Goal: Transaction & Acquisition: Purchase product/service

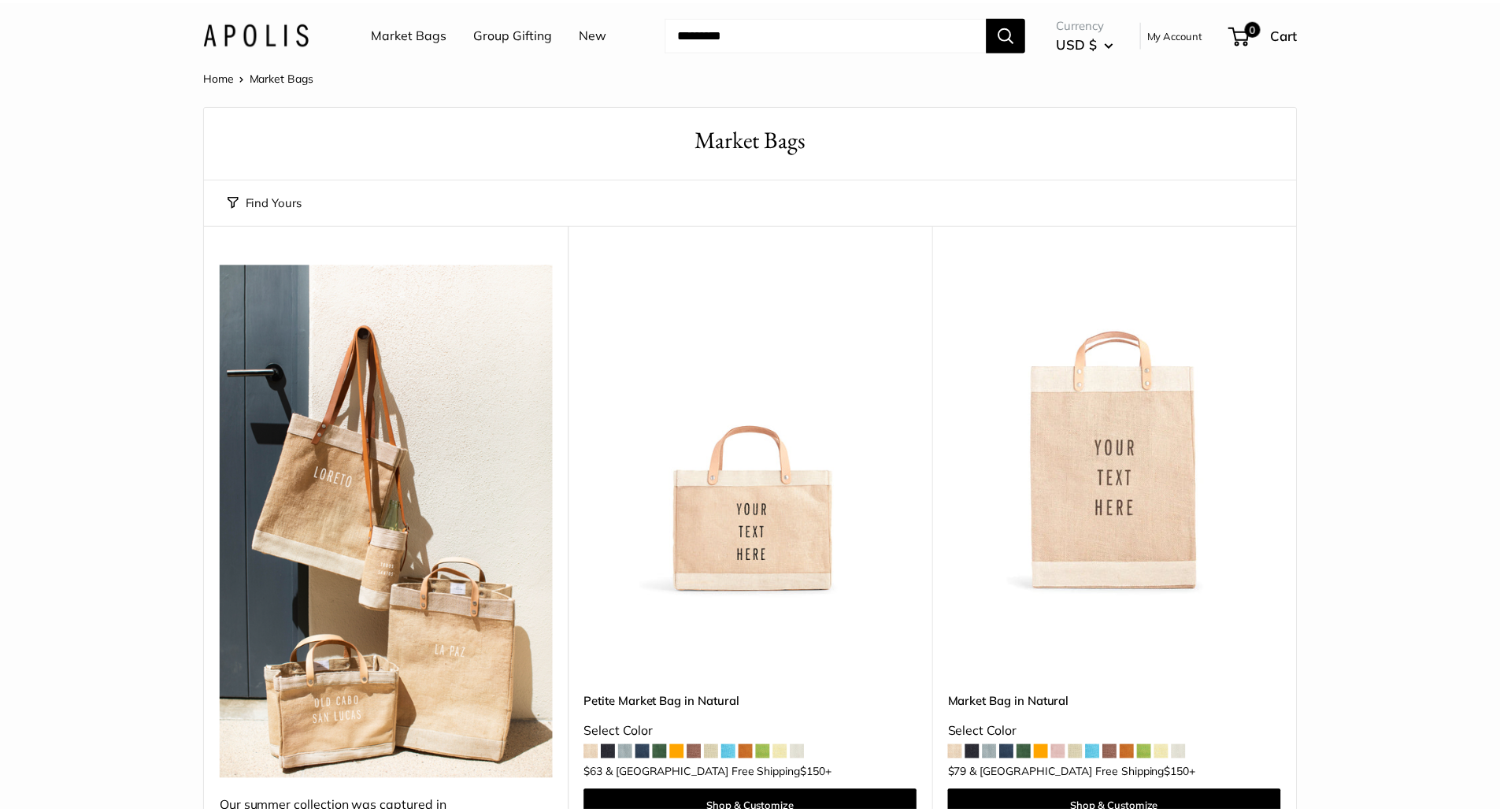
scroll to position [708, 0]
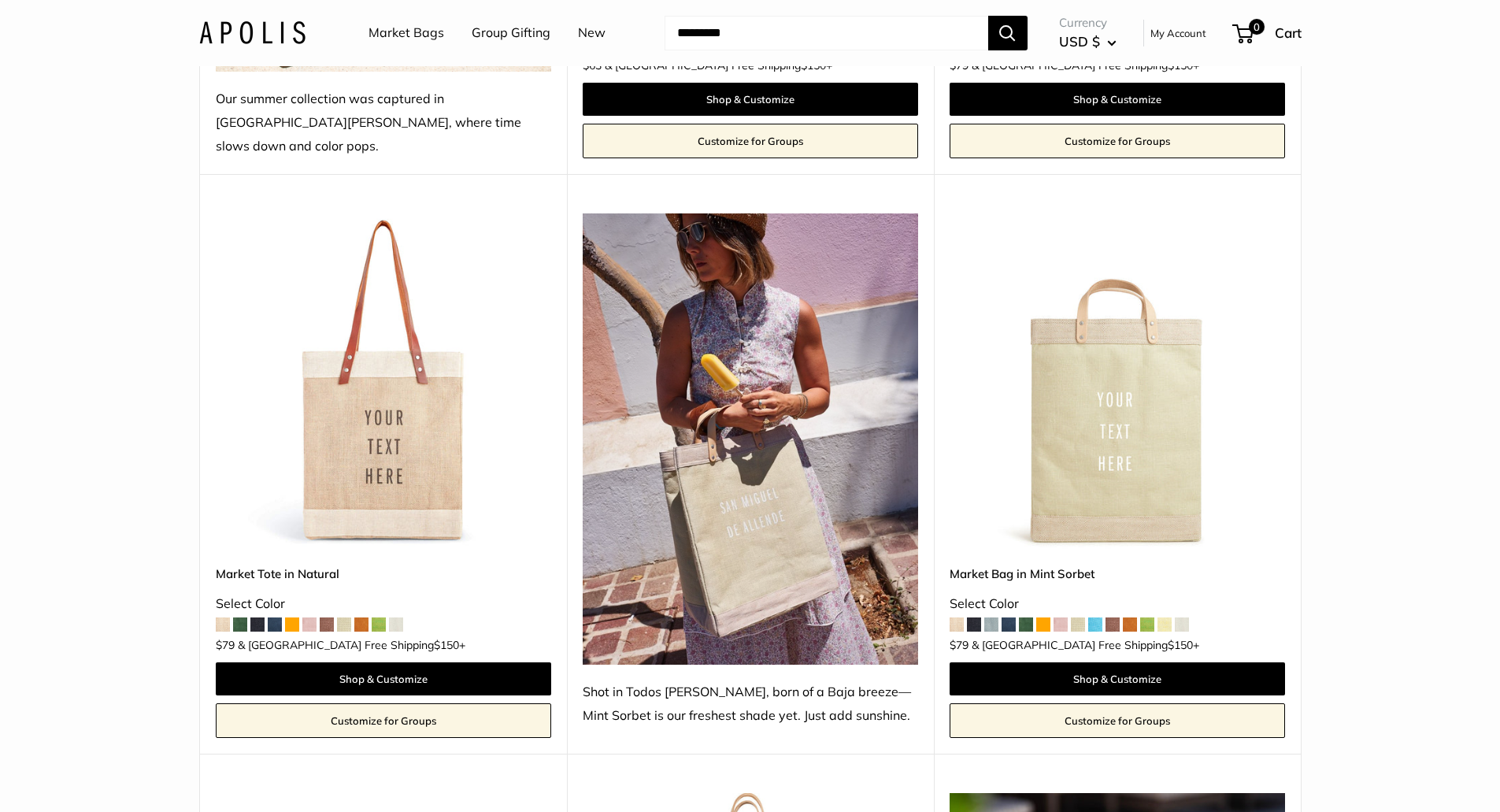
drag, startPoint x: 465, startPoint y: 631, endPoint x: 372, endPoint y: 427, distance: 224.2
click at [372, 427] on div at bounding box center [384, 381] width 336 height 336
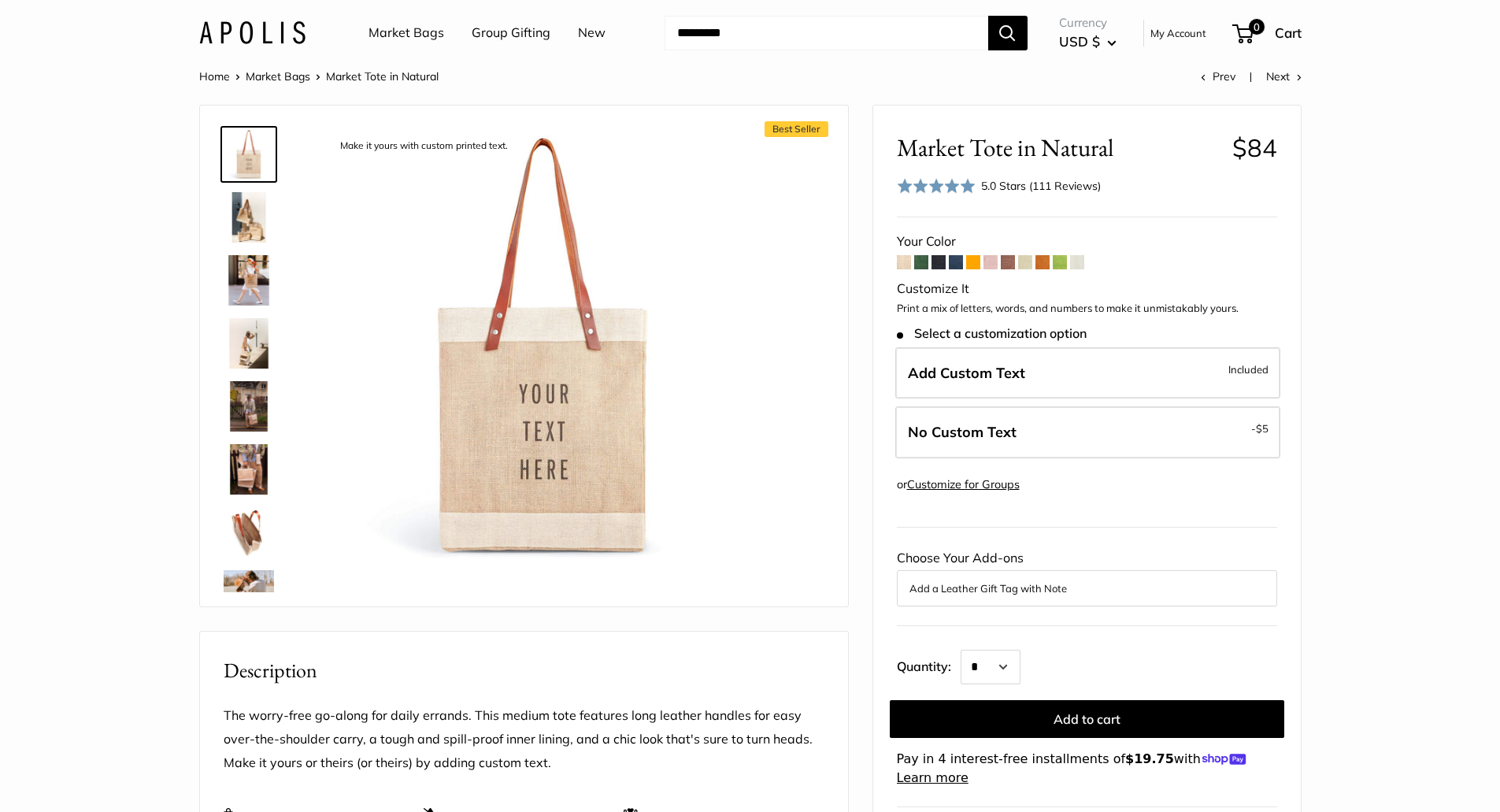
click at [243, 216] on img at bounding box center [248, 216] width 50 height 50
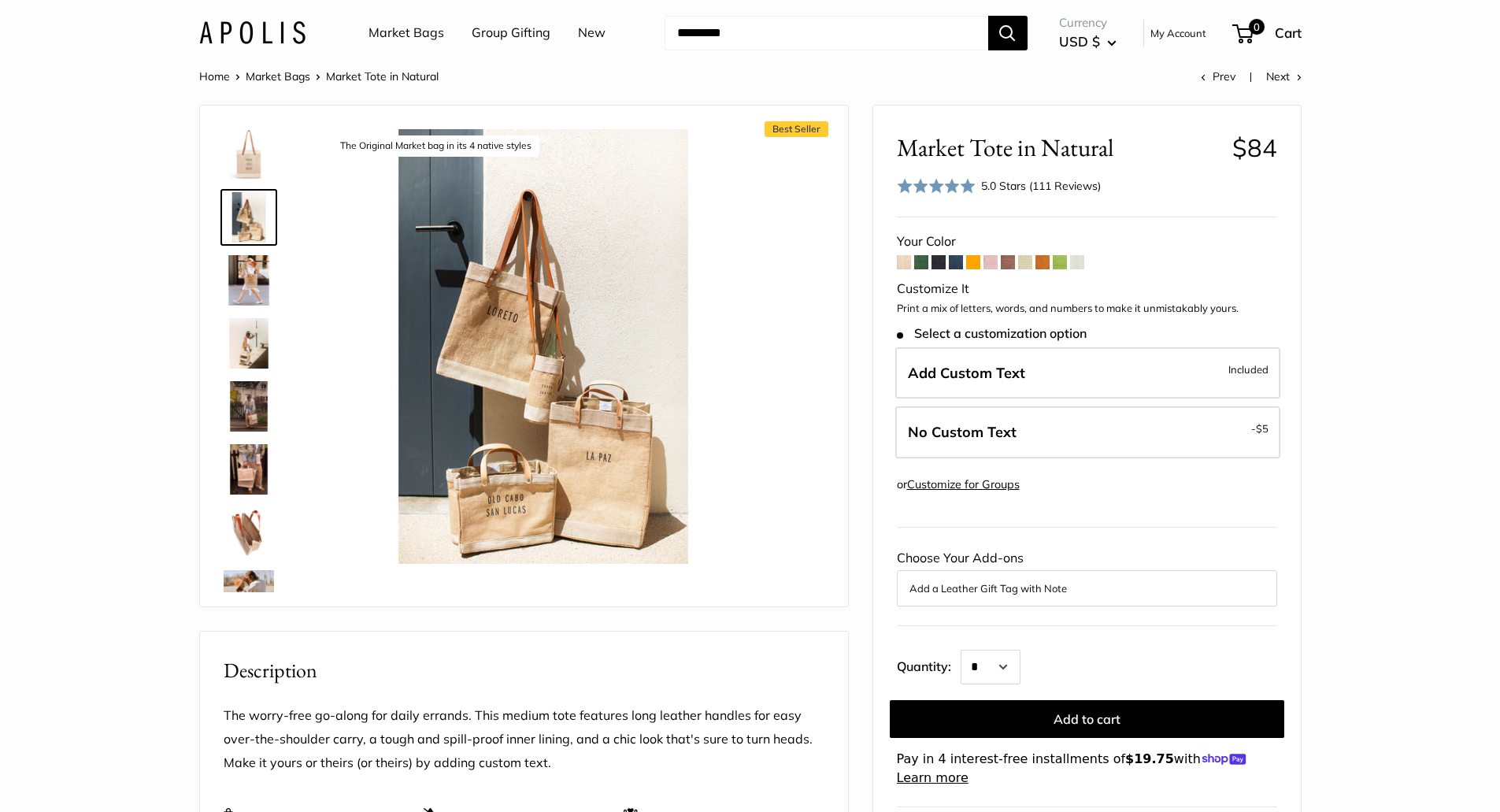
click at [249, 285] on img at bounding box center [248, 279] width 50 height 50
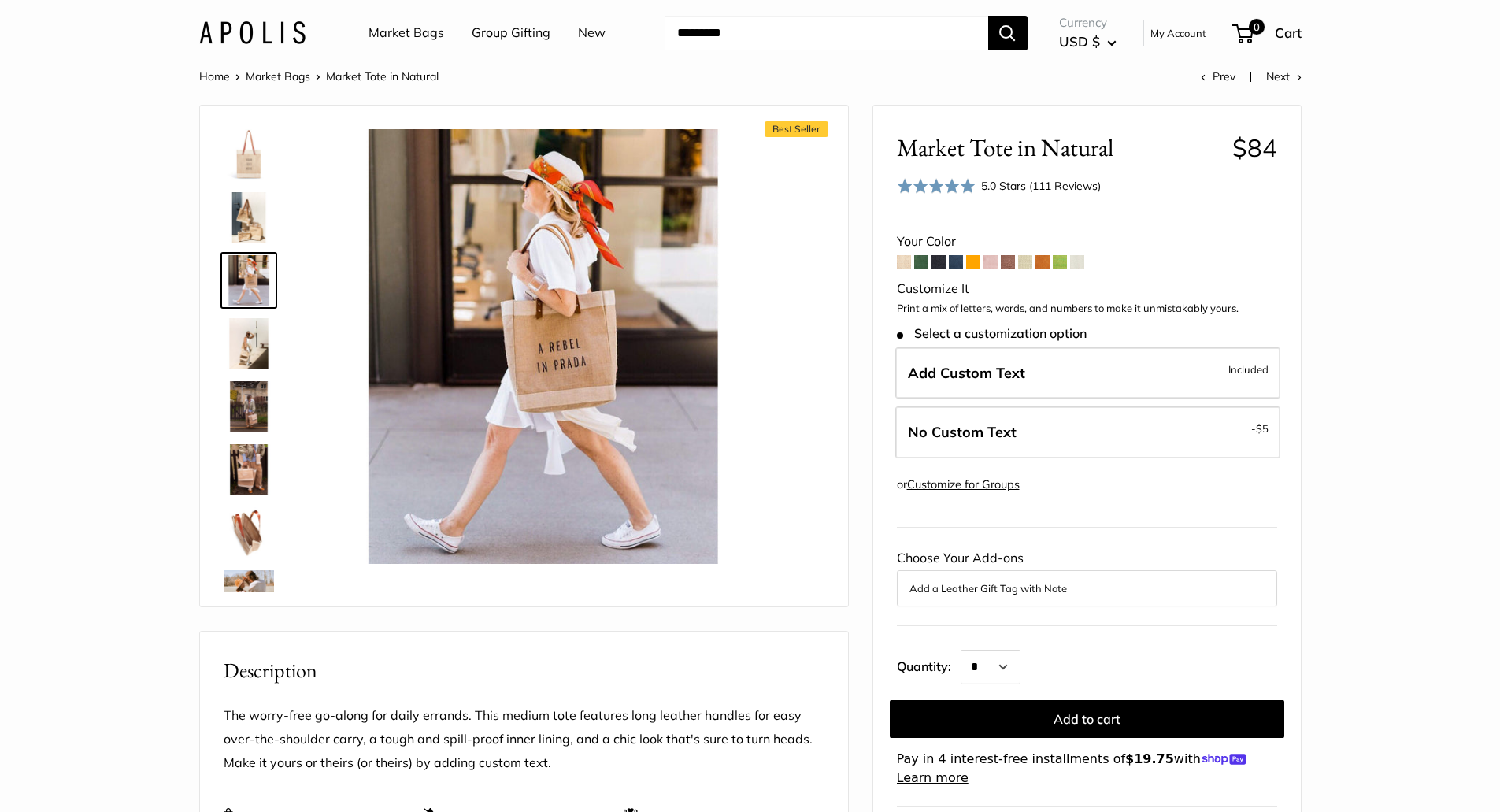
click at [256, 350] on img at bounding box center [248, 343] width 50 height 50
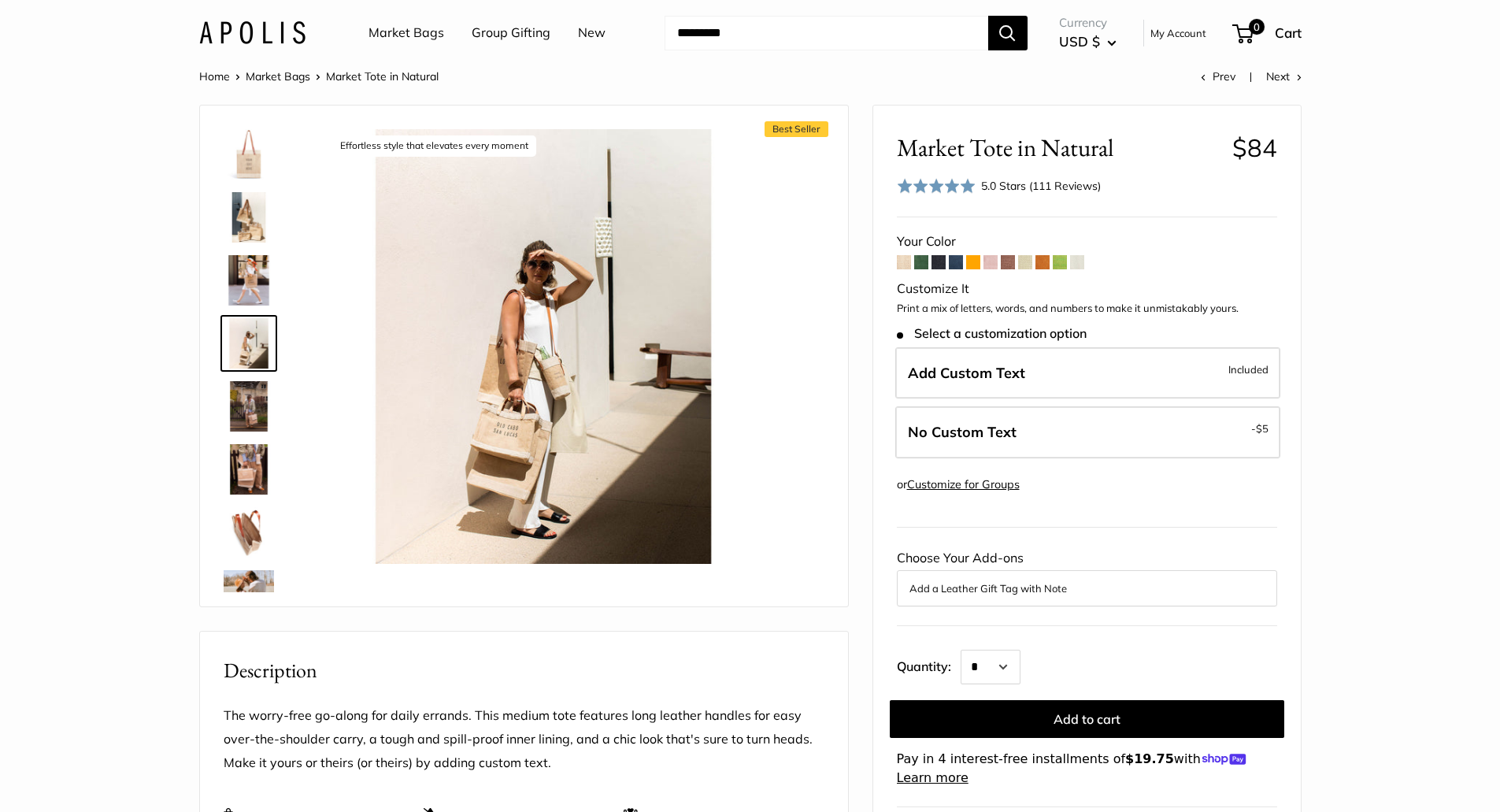
click at [263, 397] on img at bounding box center [248, 406] width 50 height 50
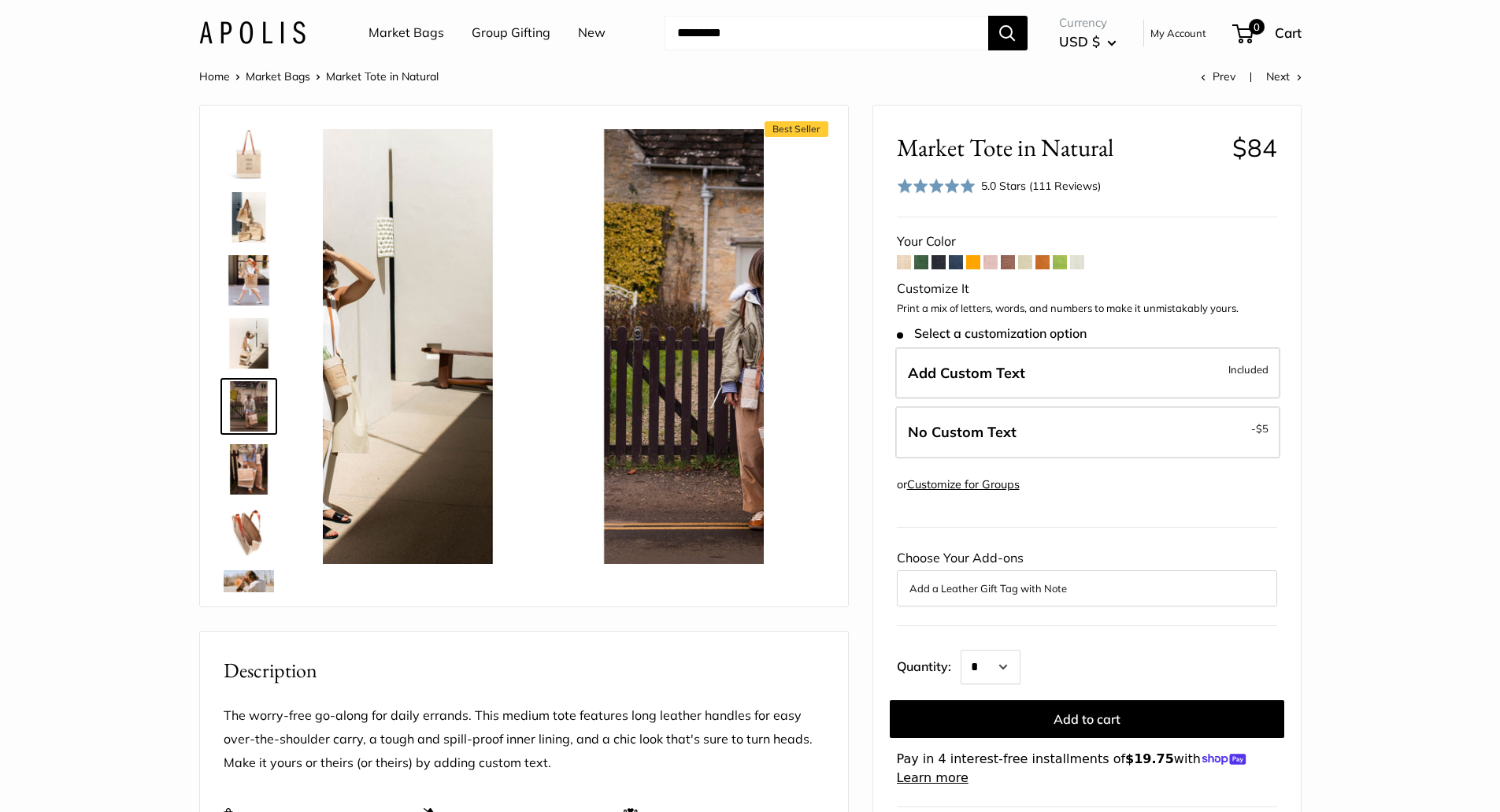
scroll to position [49, 0]
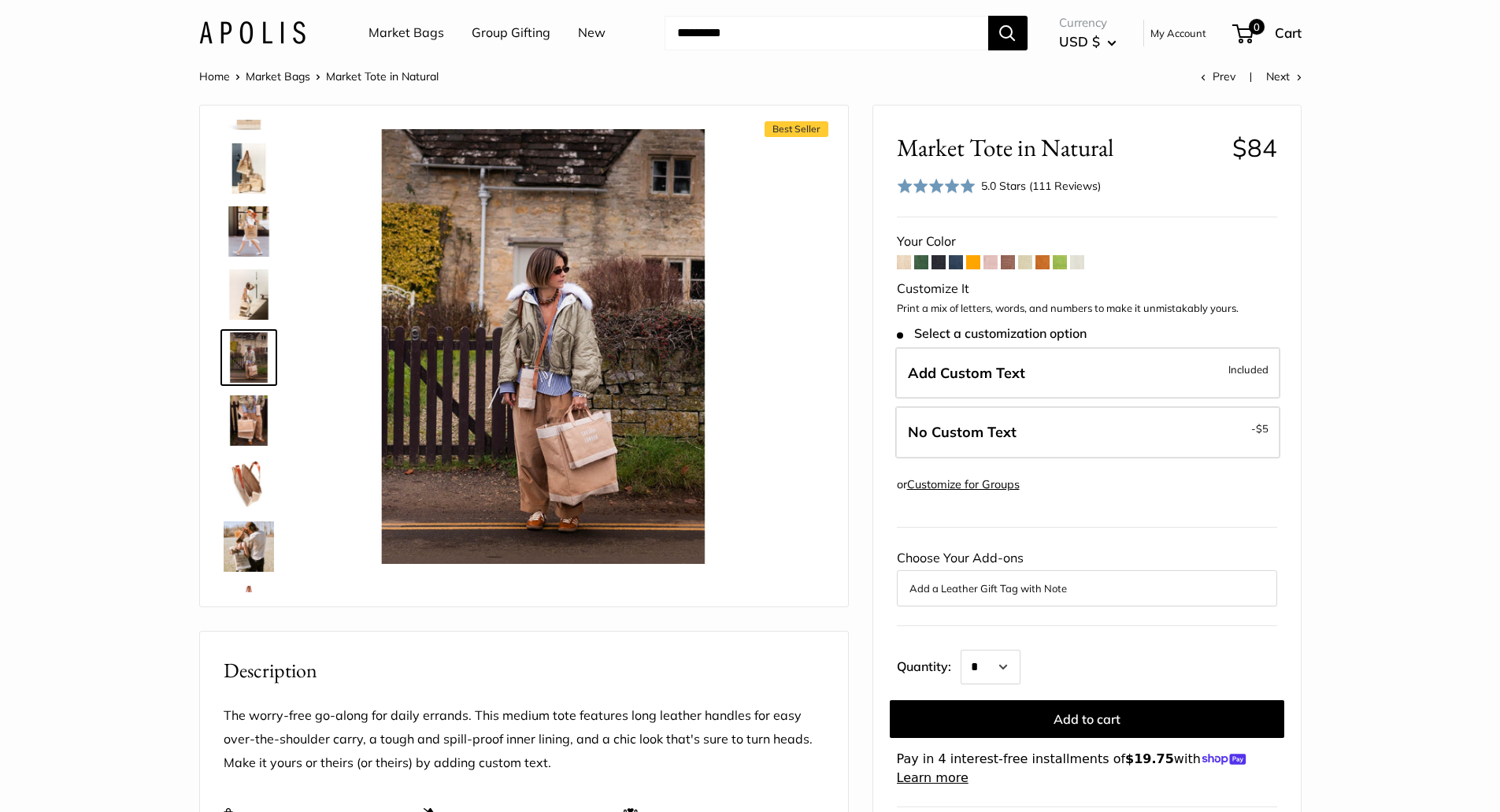
click at [243, 432] on img at bounding box center [248, 420] width 50 height 50
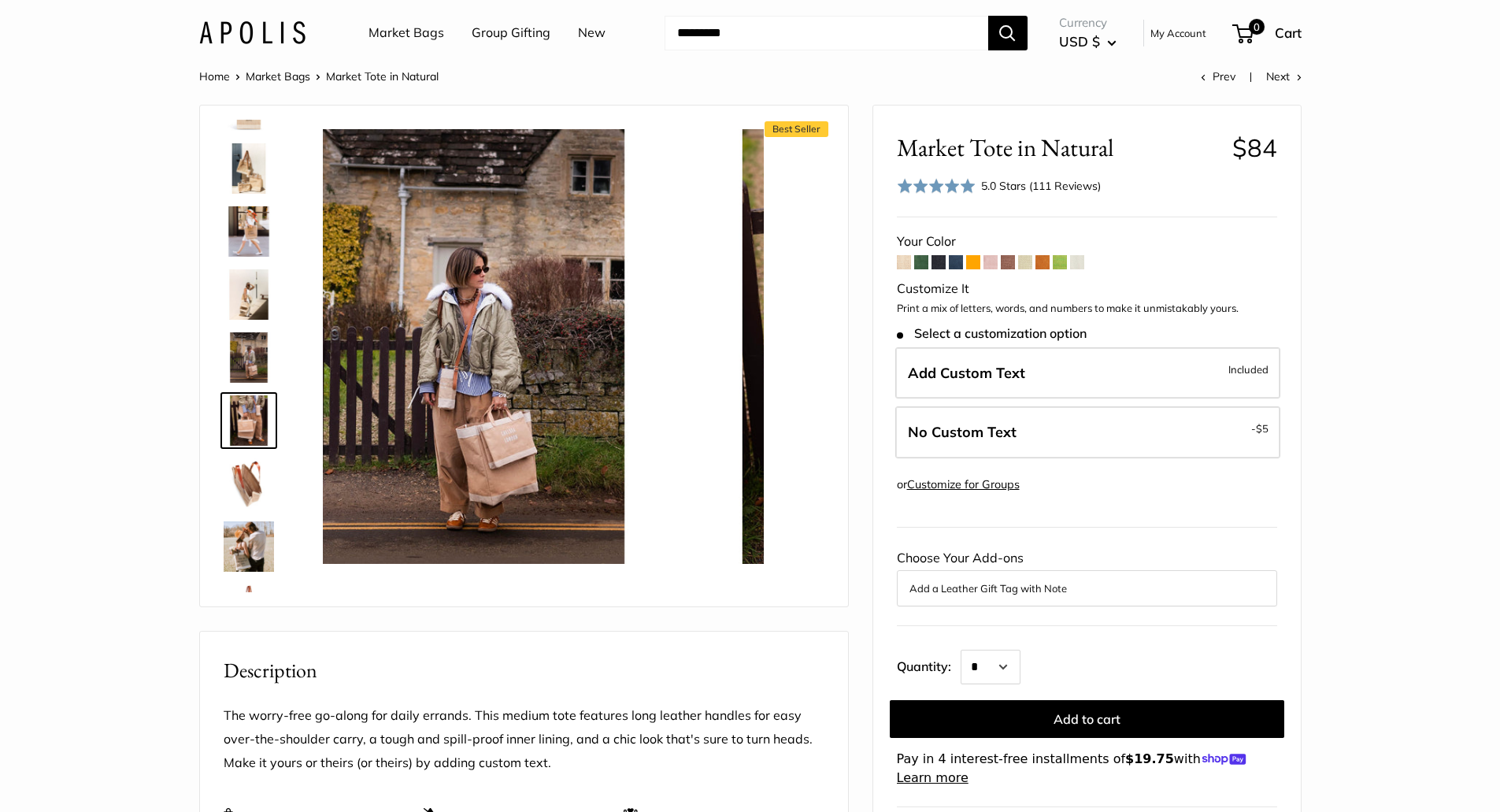
scroll to position [112, 0]
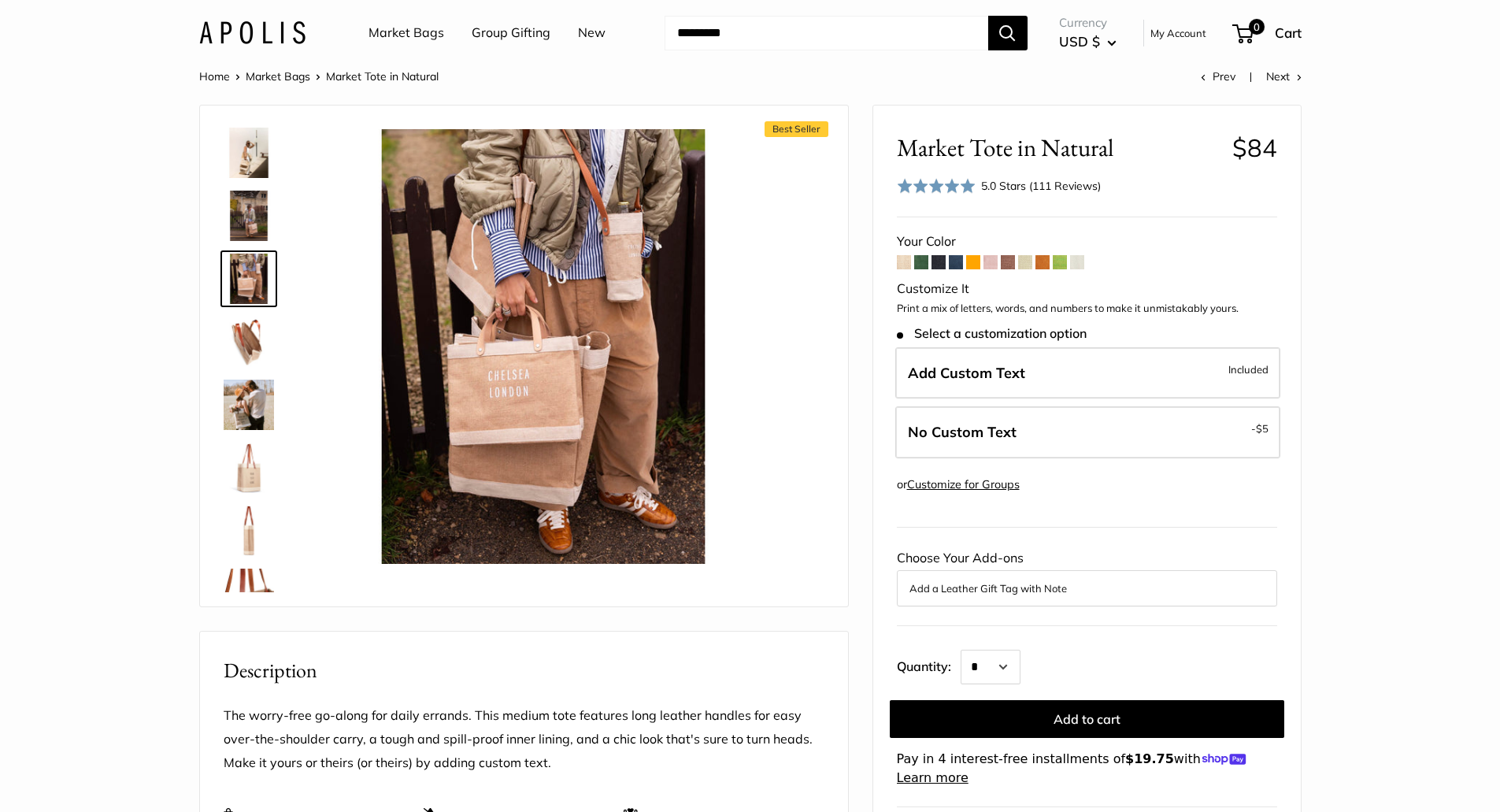
click at [253, 403] on img at bounding box center [248, 404] width 50 height 50
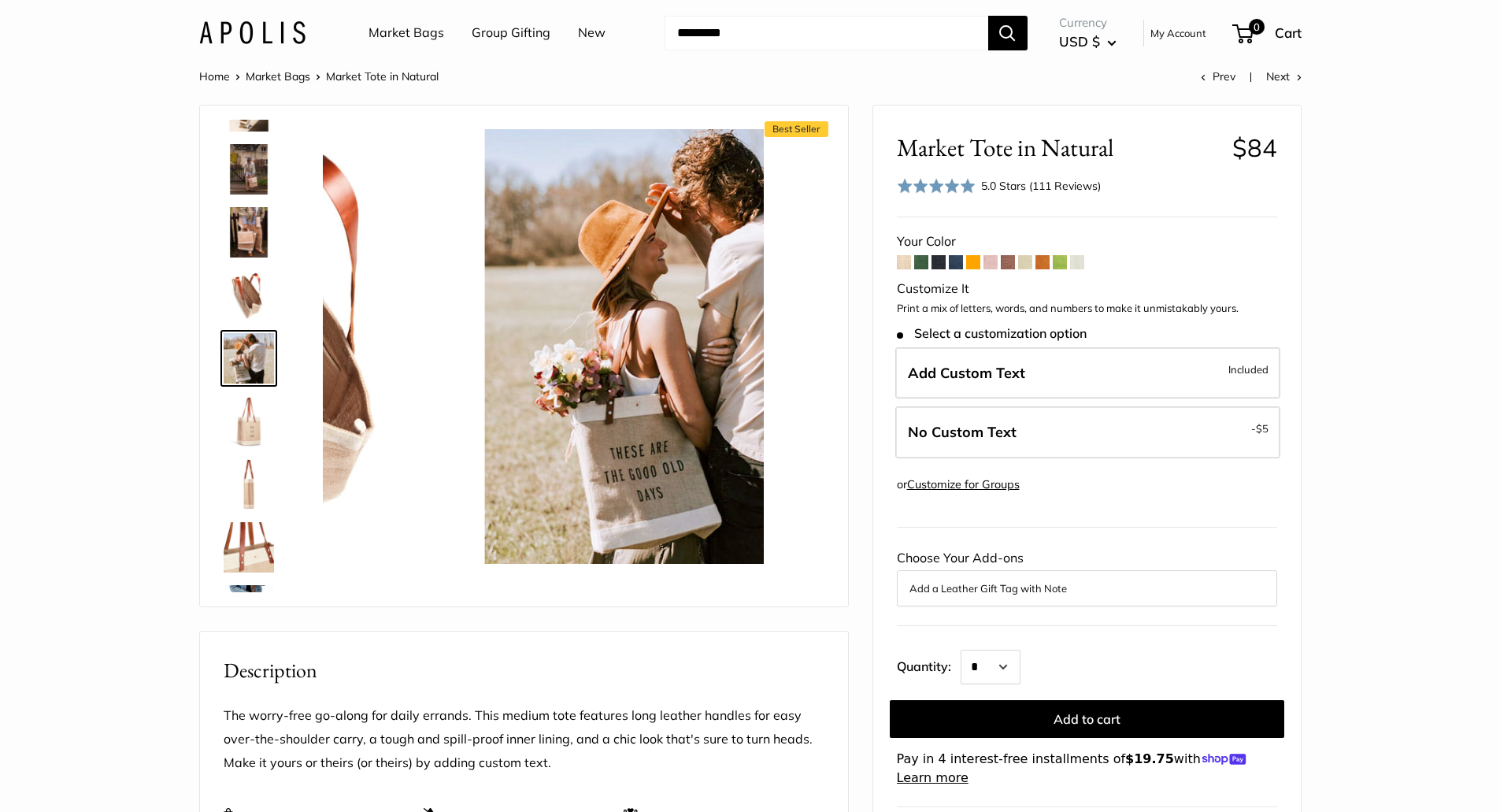
scroll to position [238, 0]
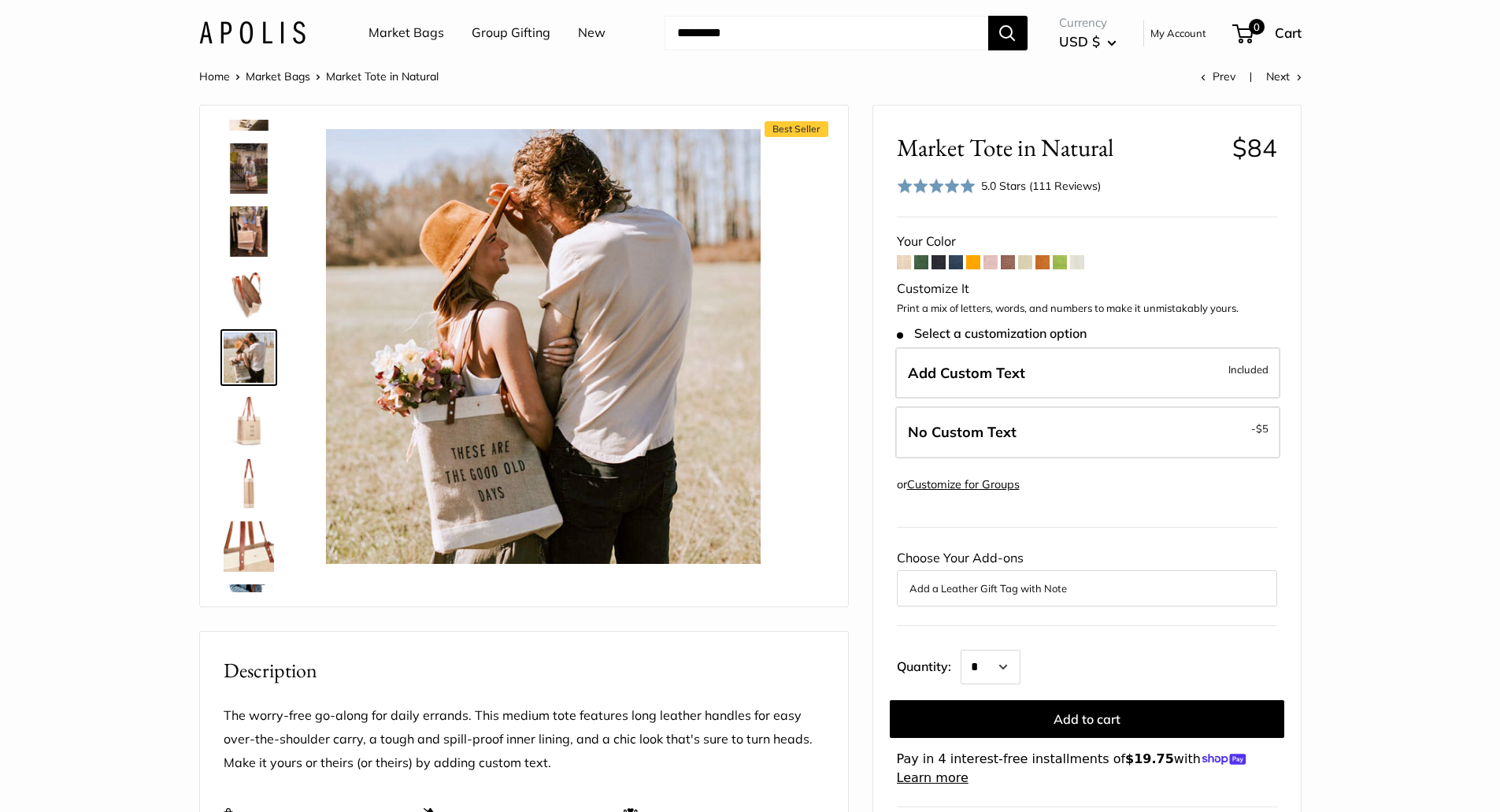
click at [245, 483] on img at bounding box center [248, 483] width 50 height 50
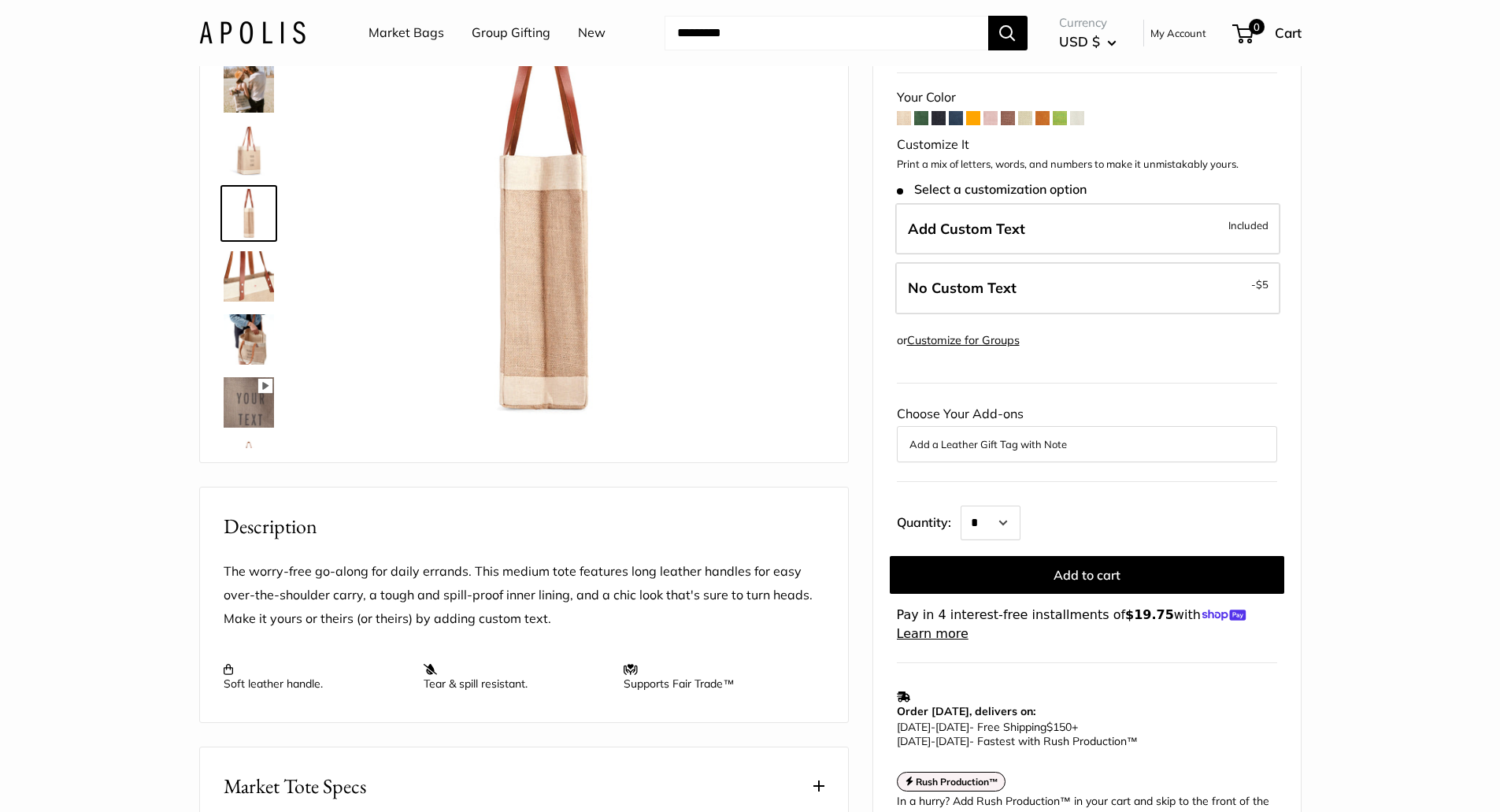
scroll to position [158, 0]
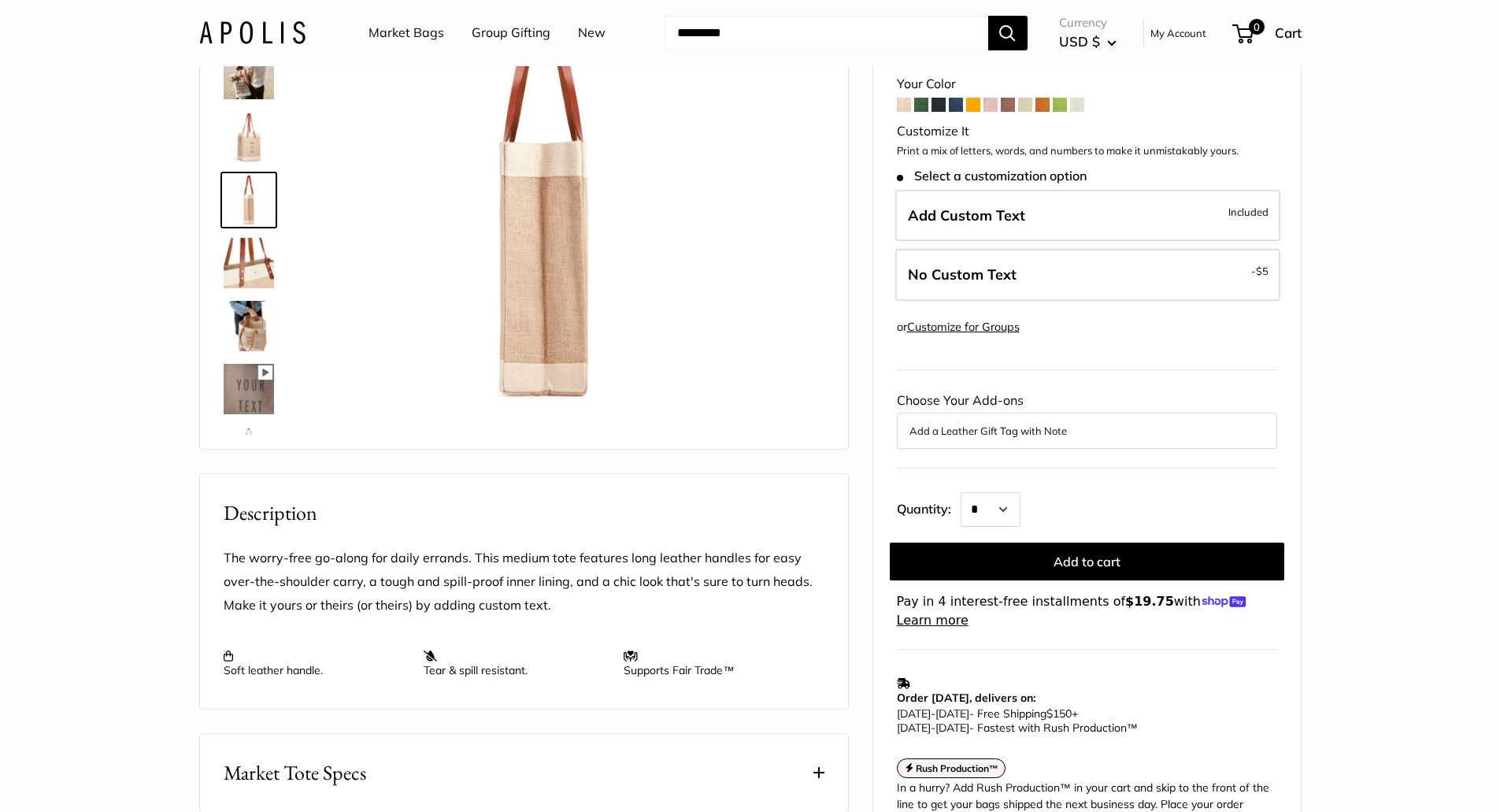
click at [255, 325] on img at bounding box center [248, 325] width 50 height 50
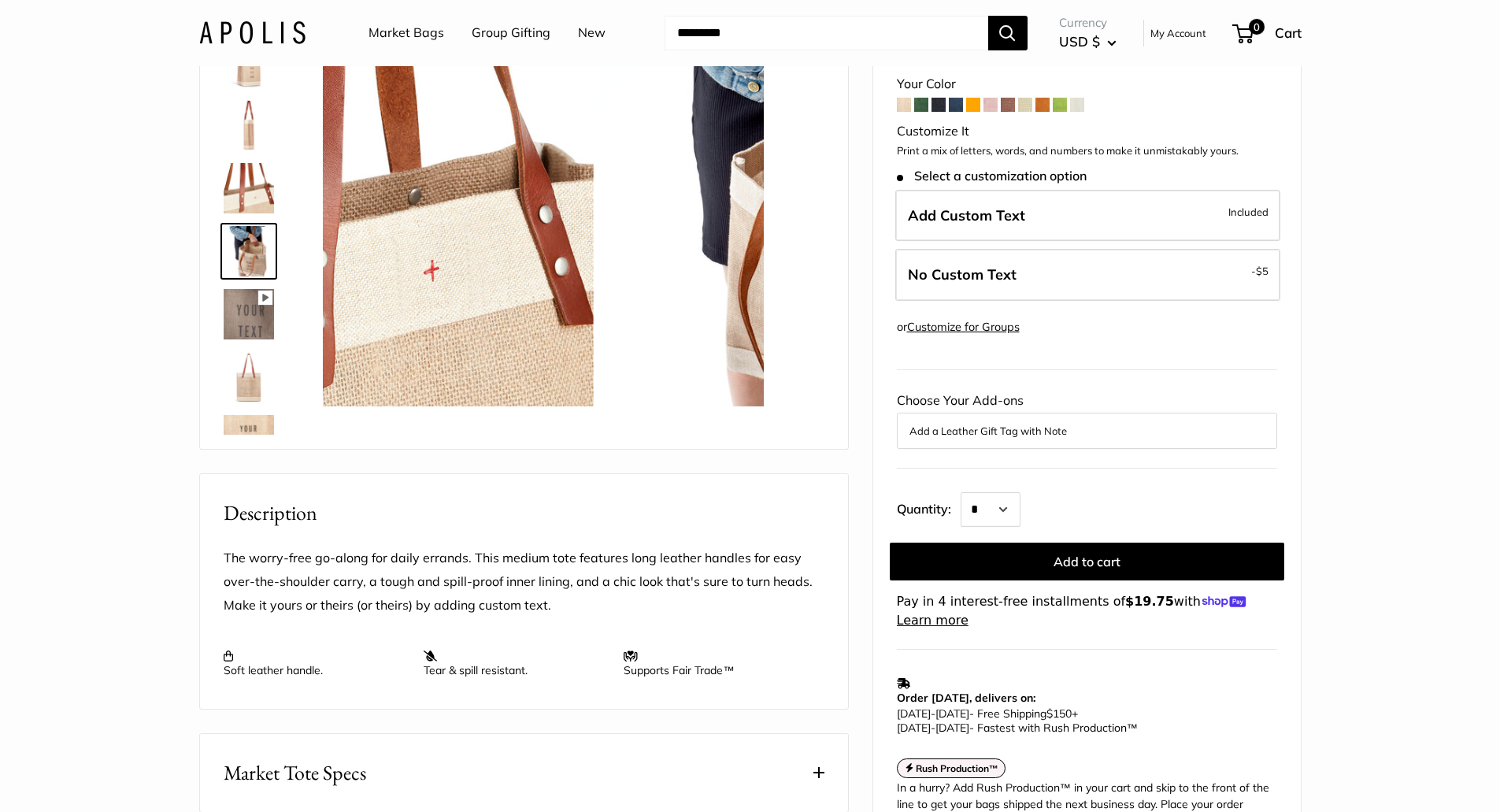
scroll to position [490, 0]
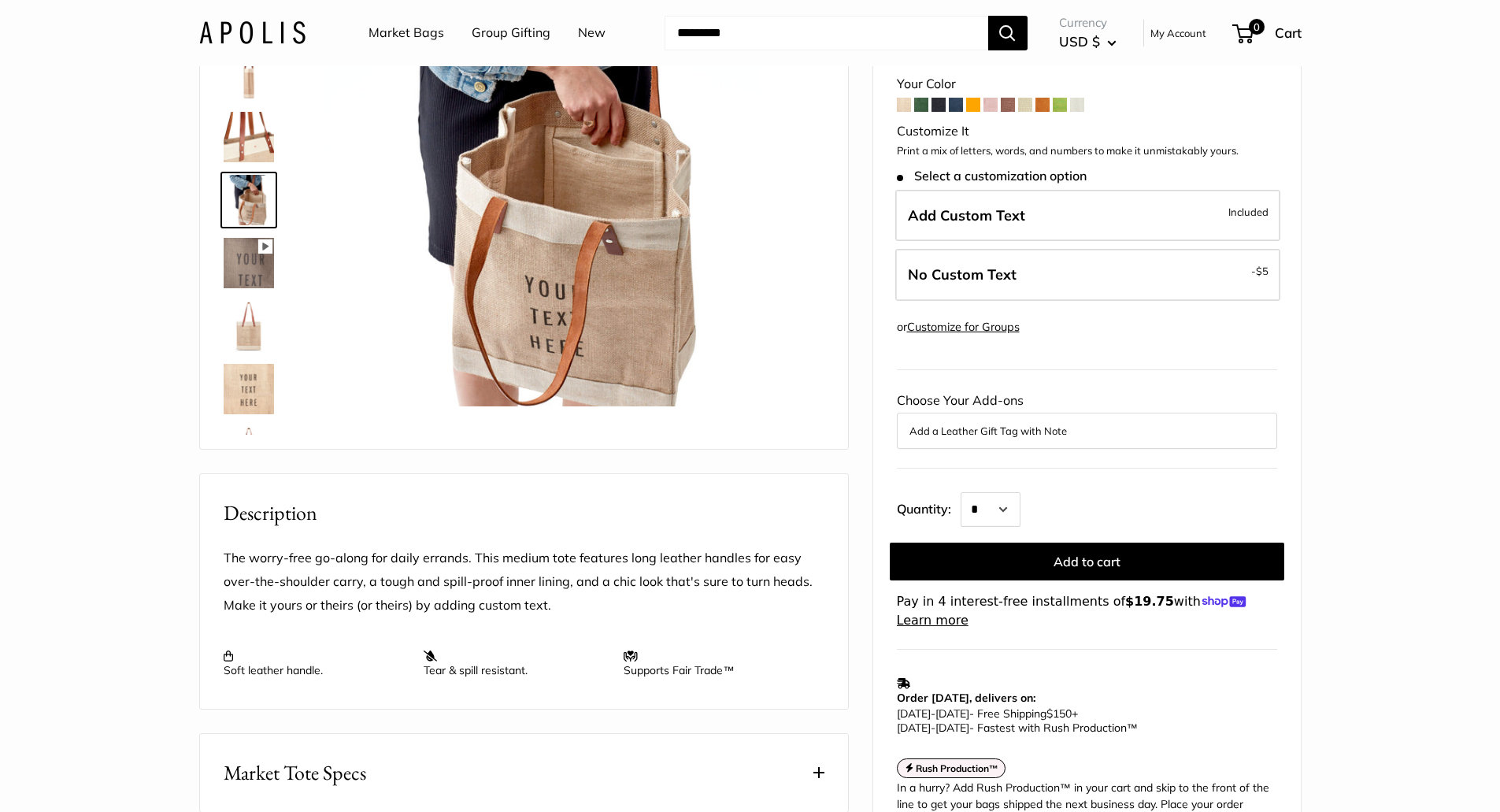
click at [239, 337] on img at bounding box center [248, 325] width 50 height 50
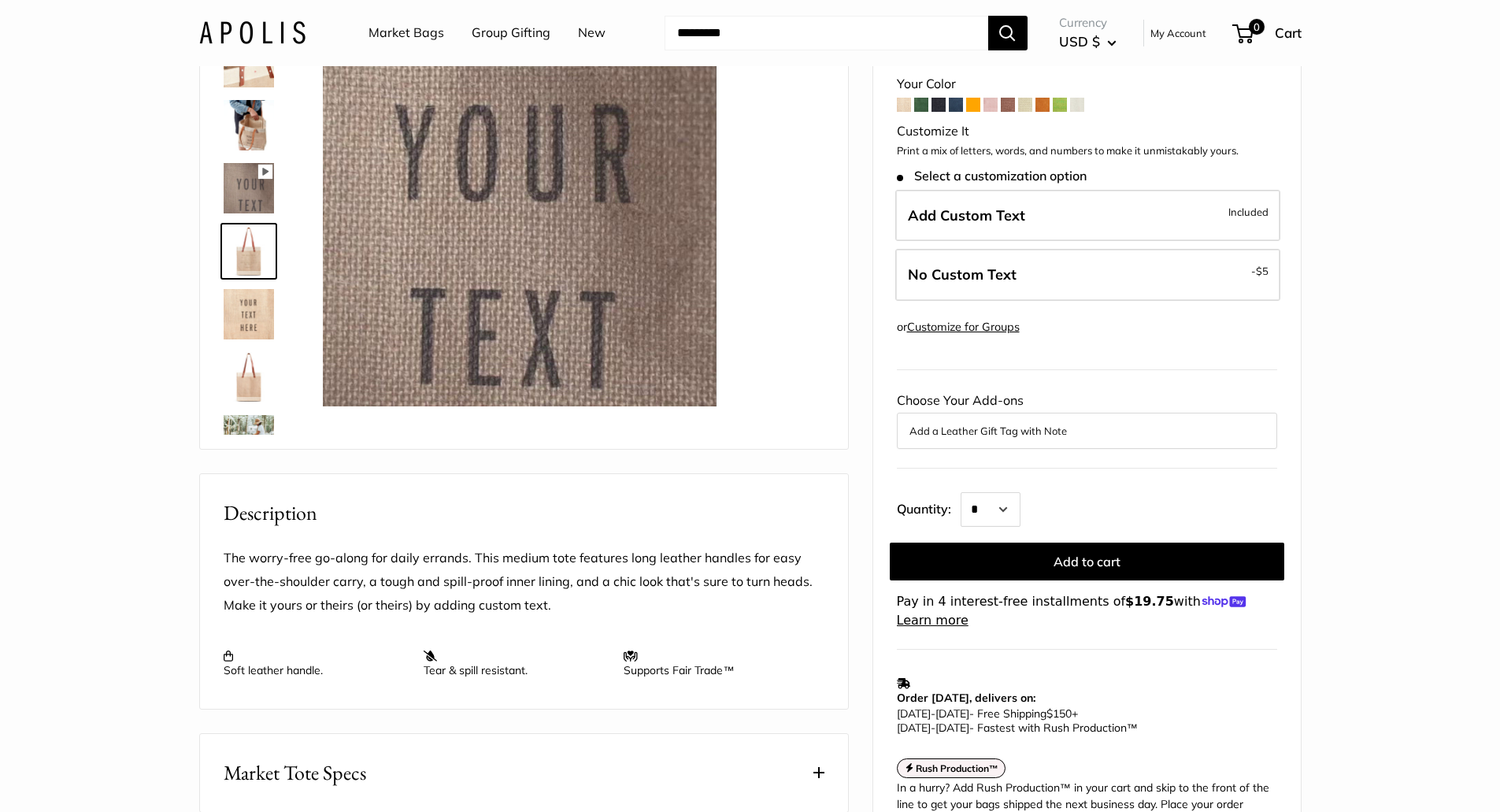
scroll to position [615, 0]
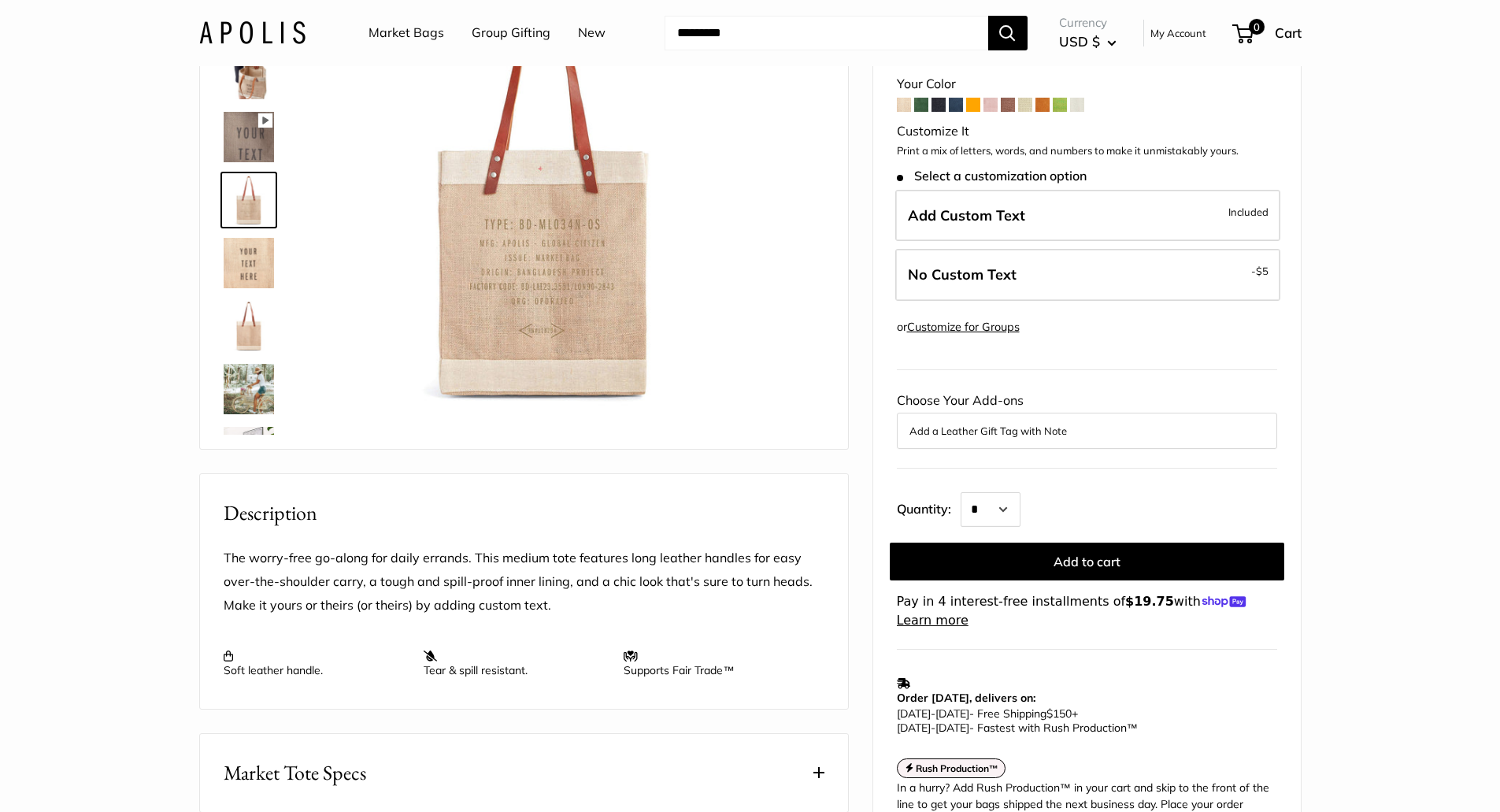
click at [239, 389] on img at bounding box center [248, 389] width 50 height 50
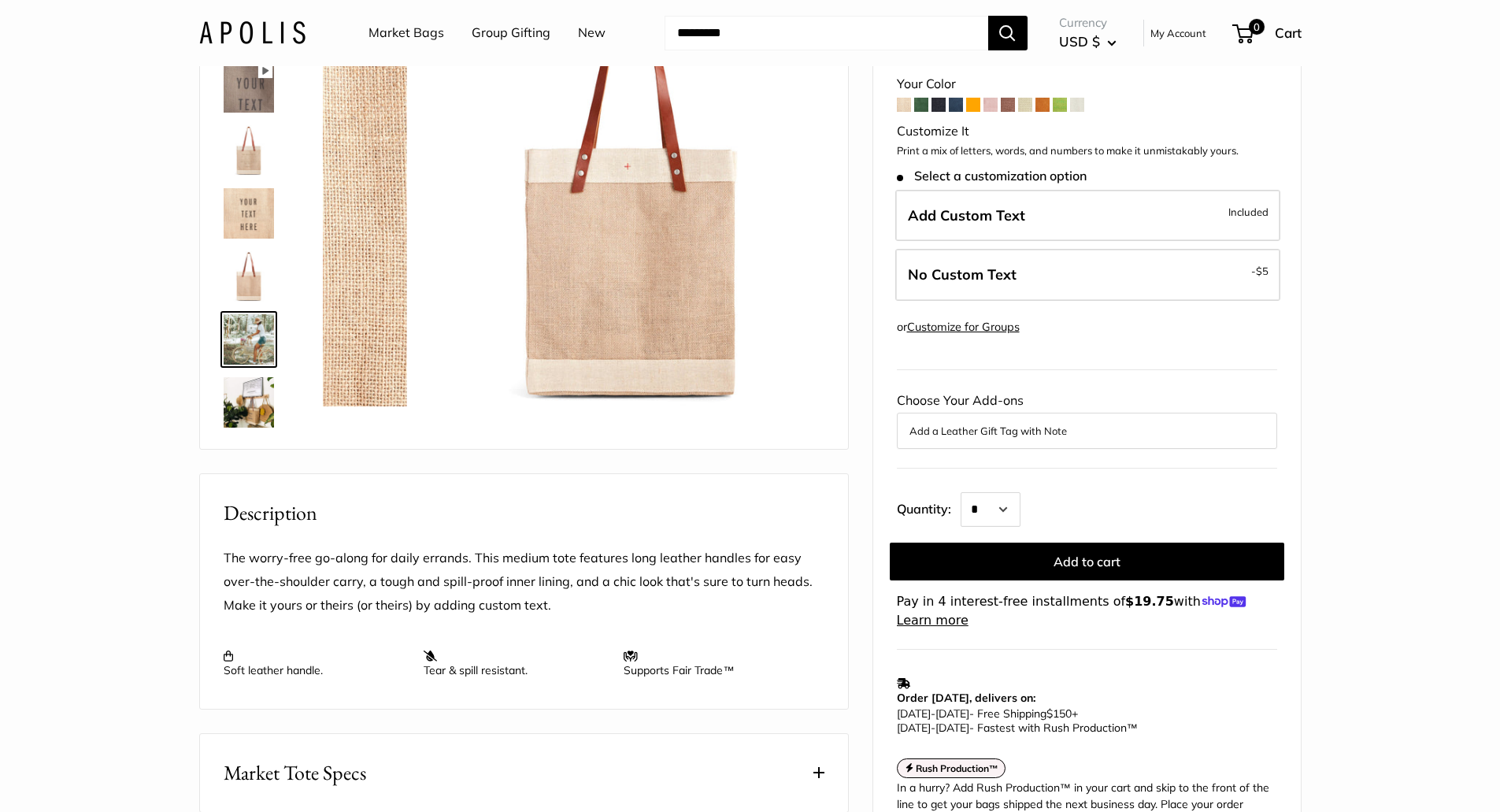
scroll to position [667, 0]
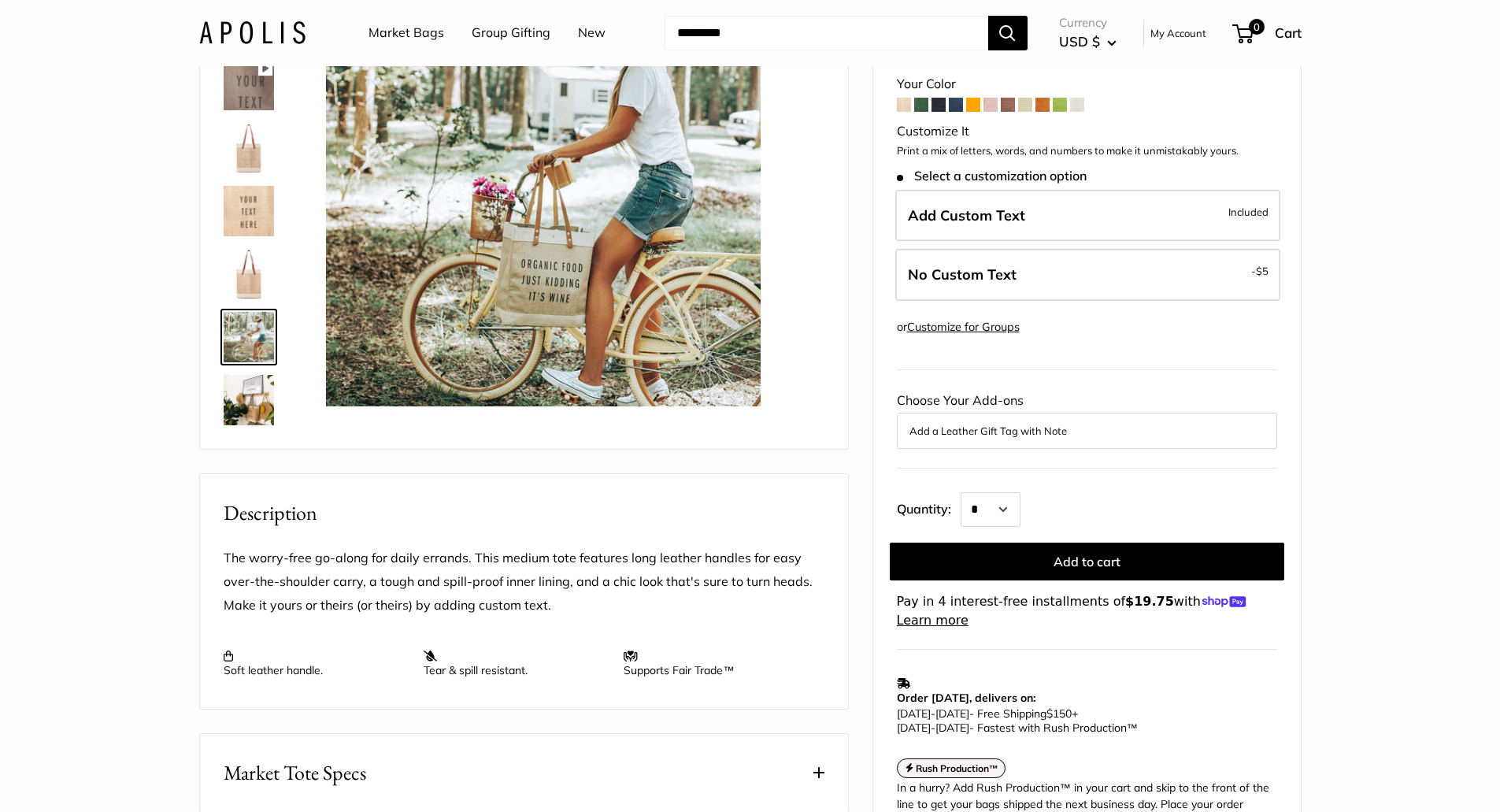
click at [246, 406] on img at bounding box center [248, 400] width 50 height 50
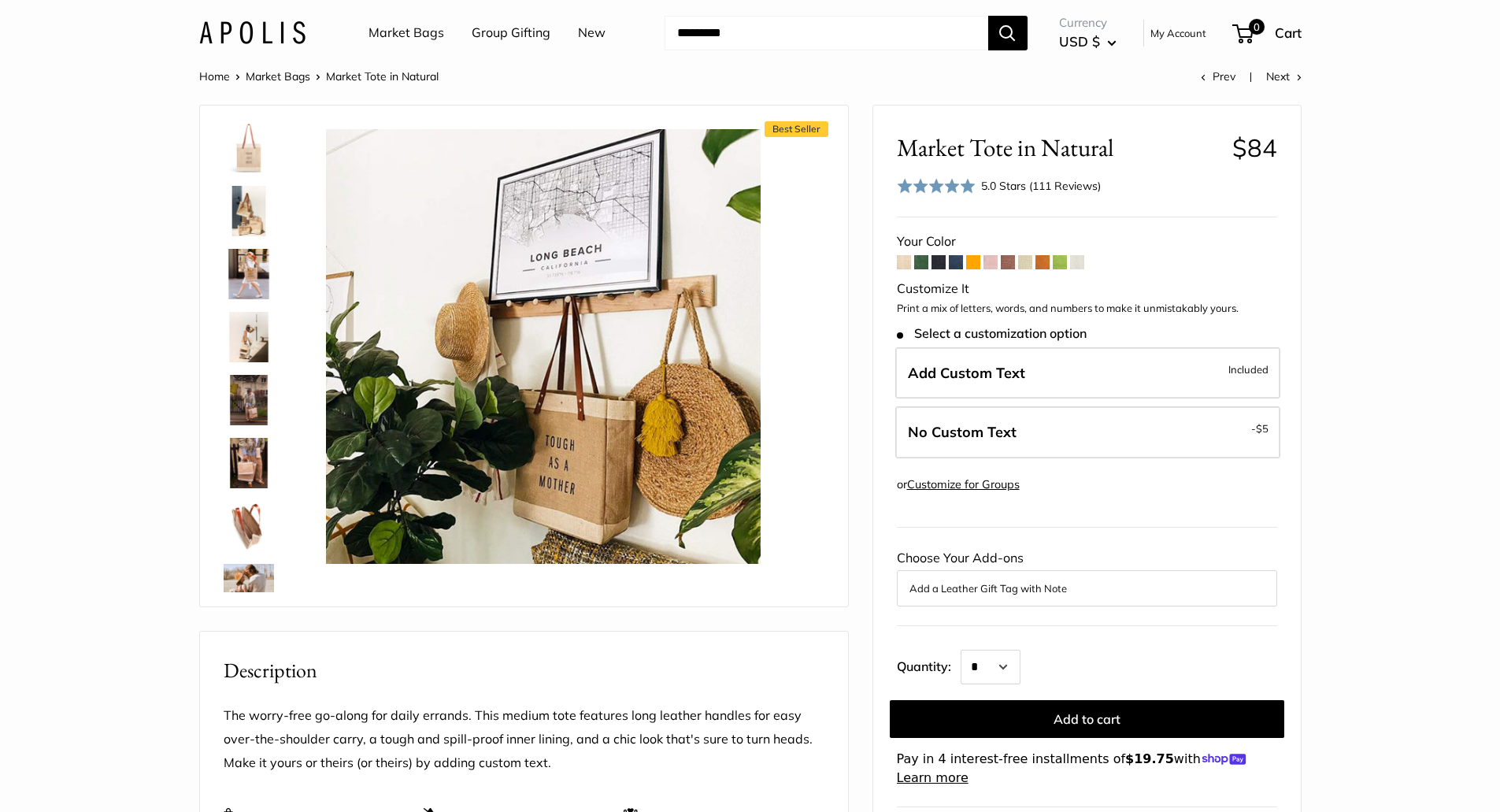
scroll to position [0, 0]
click at [418, 35] on link "Market Bags" at bounding box center [406, 33] width 76 height 24
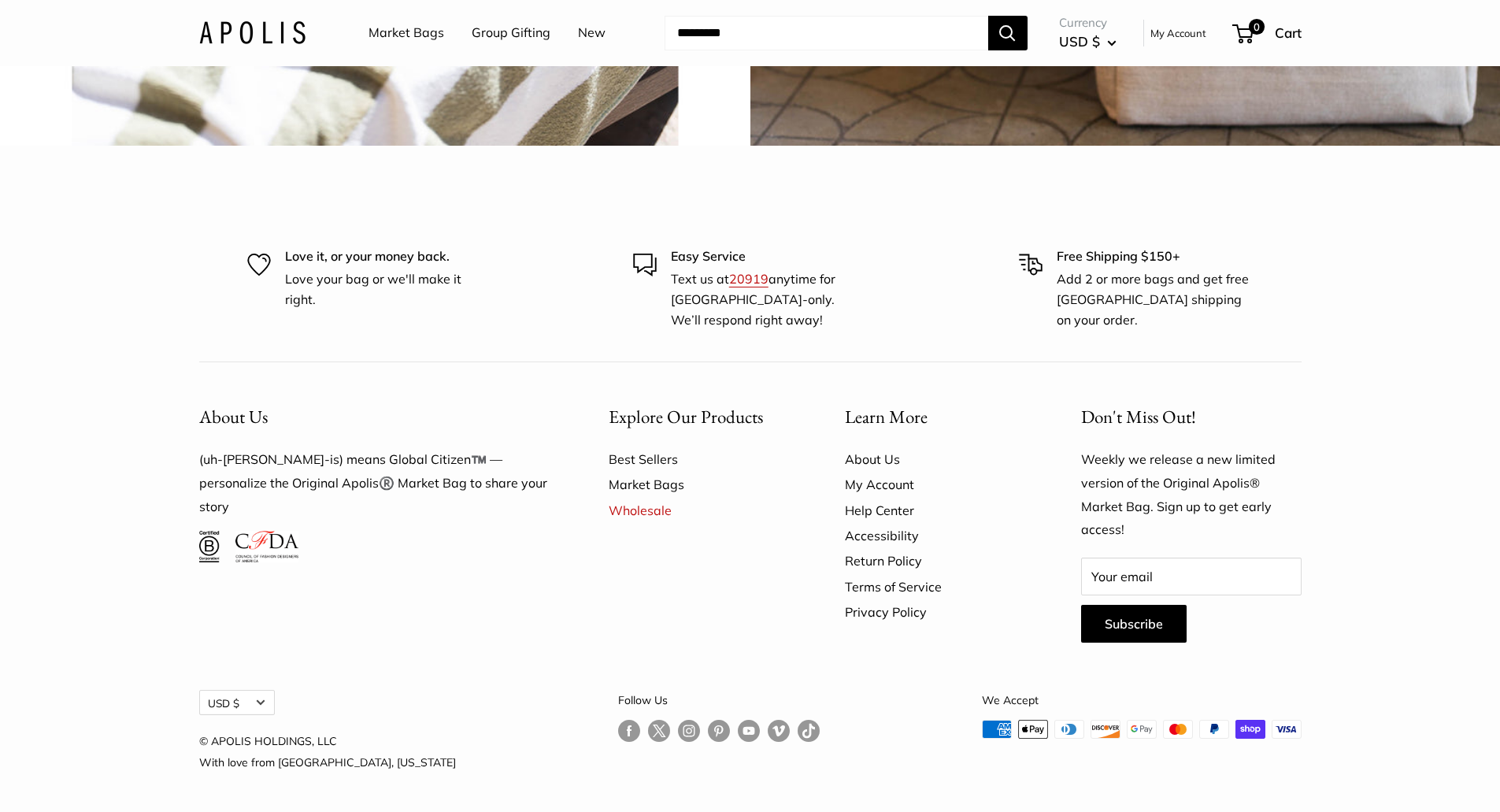
scroll to position [4795, 0]
click at [678, 729] on link "Follow us on Instagram" at bounding box center [689, 730] width 22 height 23
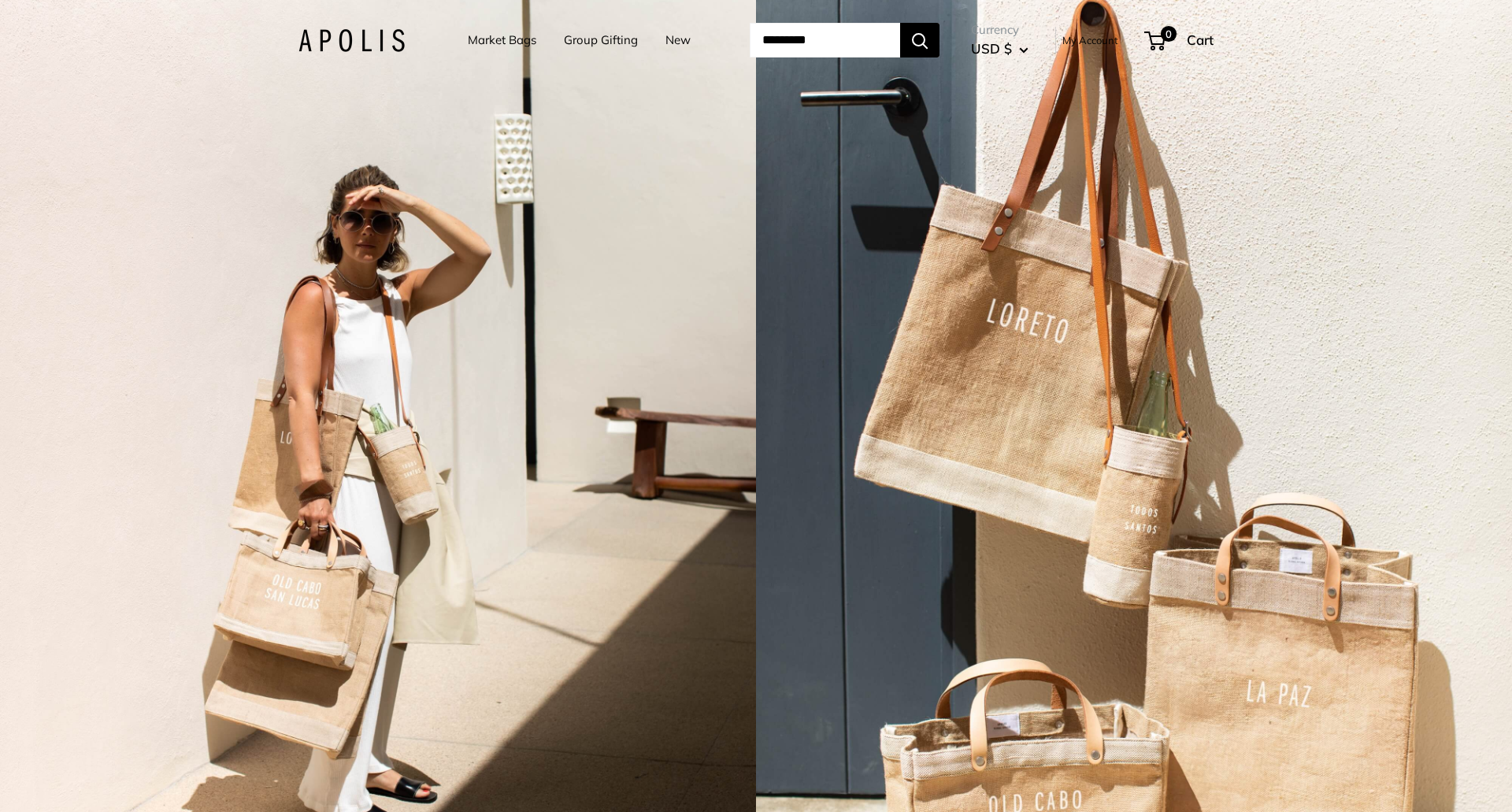
click at [478, 36] on link "Market Bags" at bounding box center [502, 40] width 68 height 22
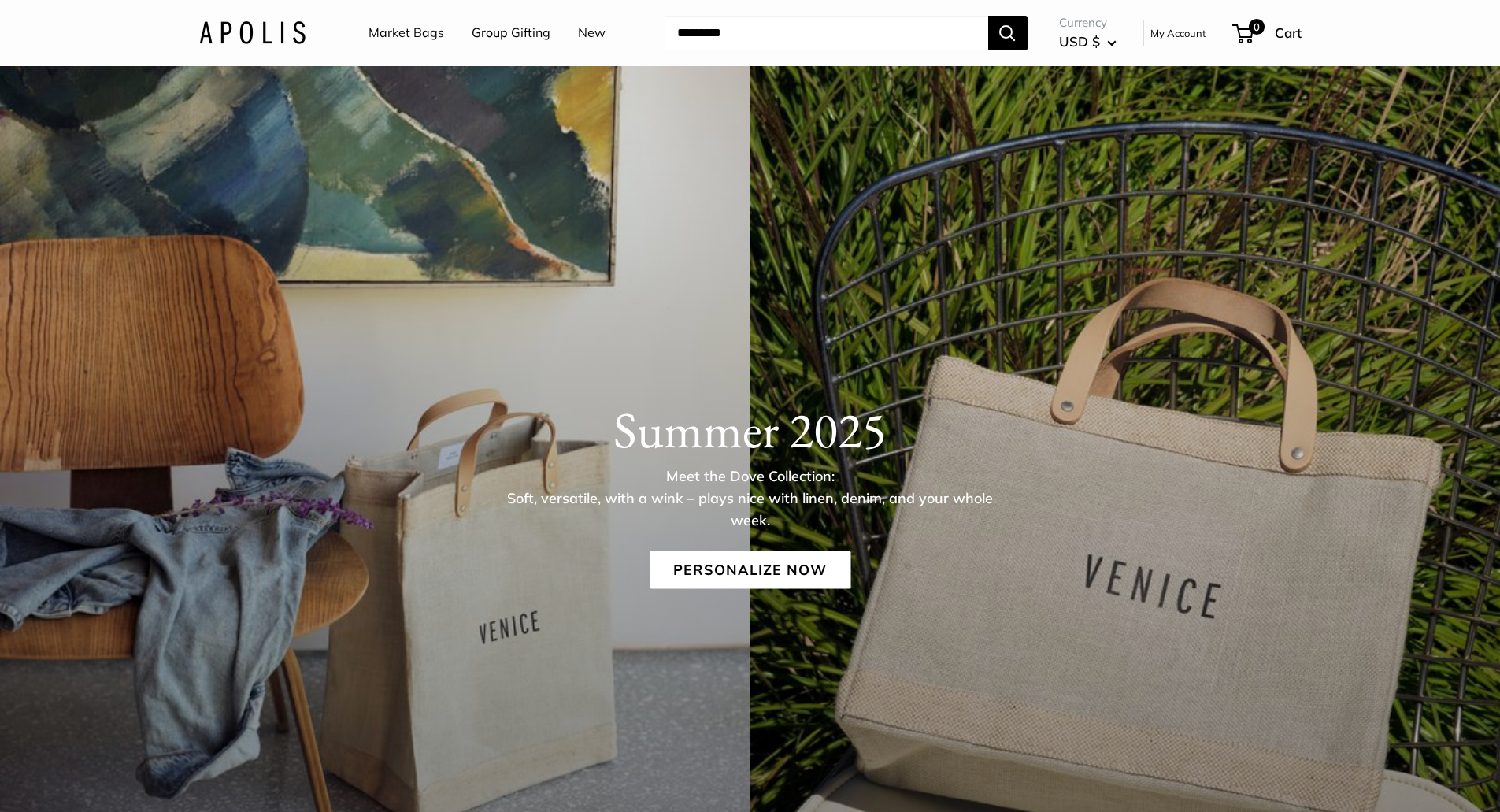
click at [398, 37] on link "Market Bags" at bounding box center [406, 33] width 76 height 24
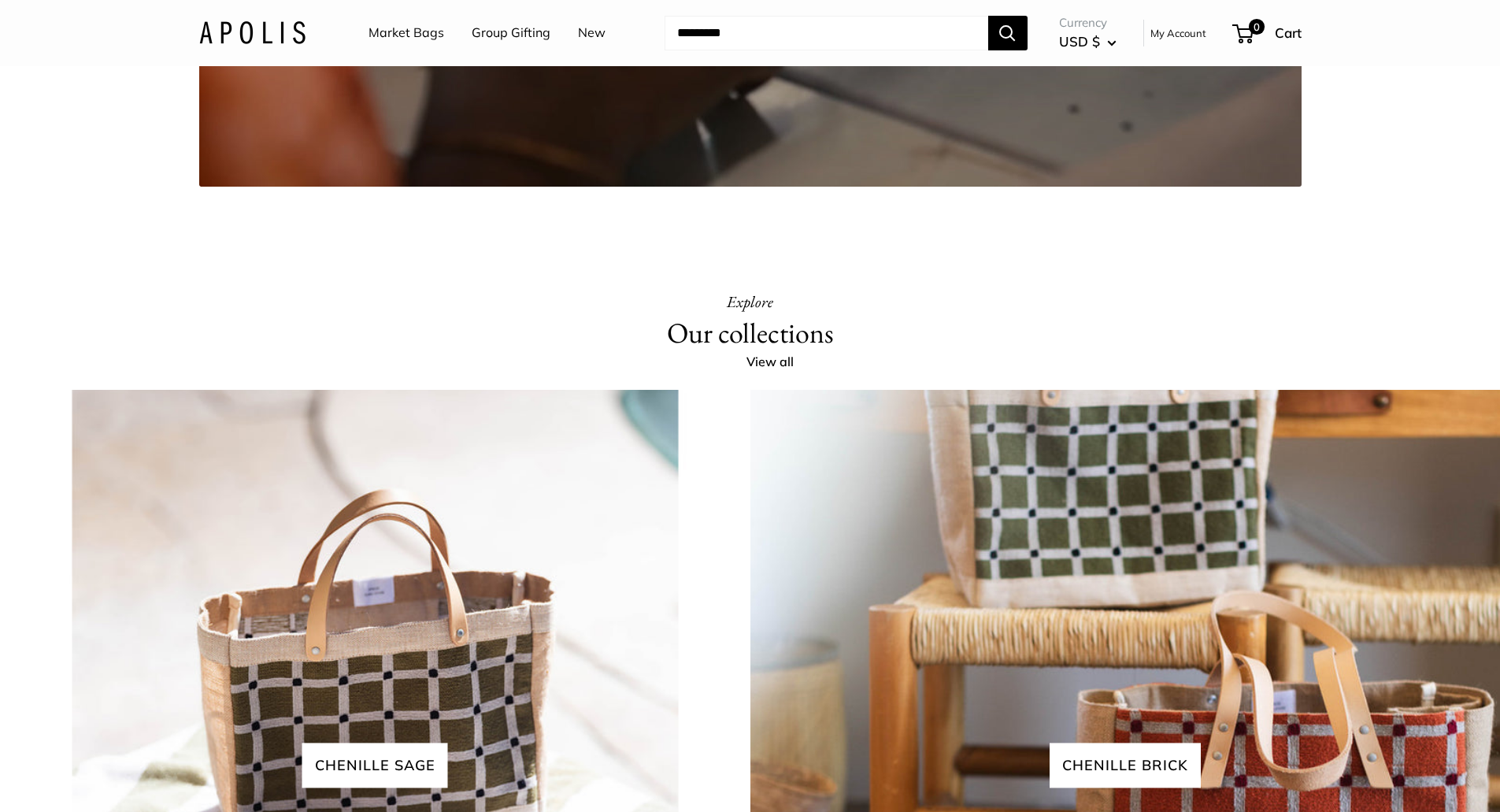
scroll to position [2828, 0]
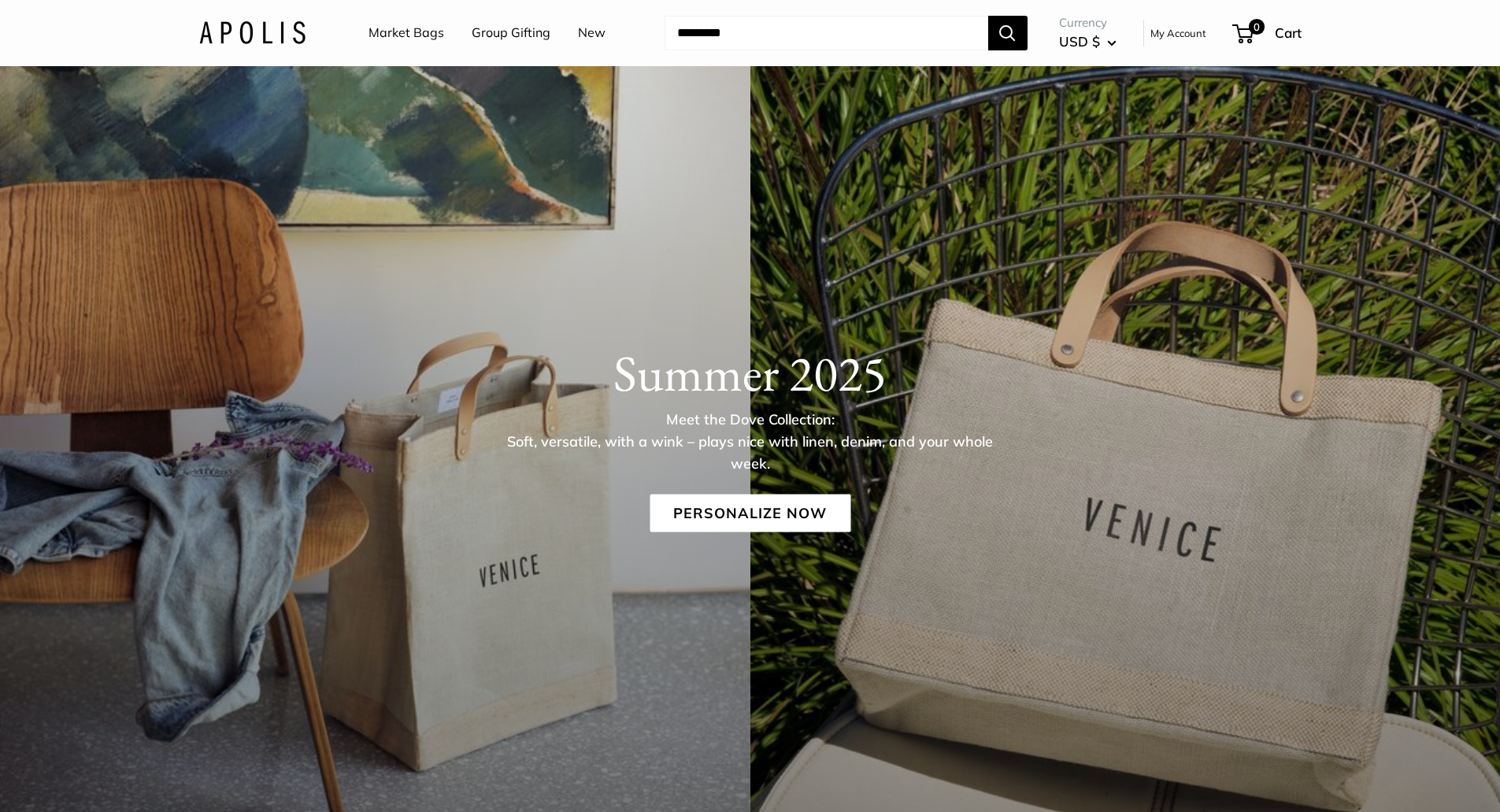
scroll to position [0, 0]
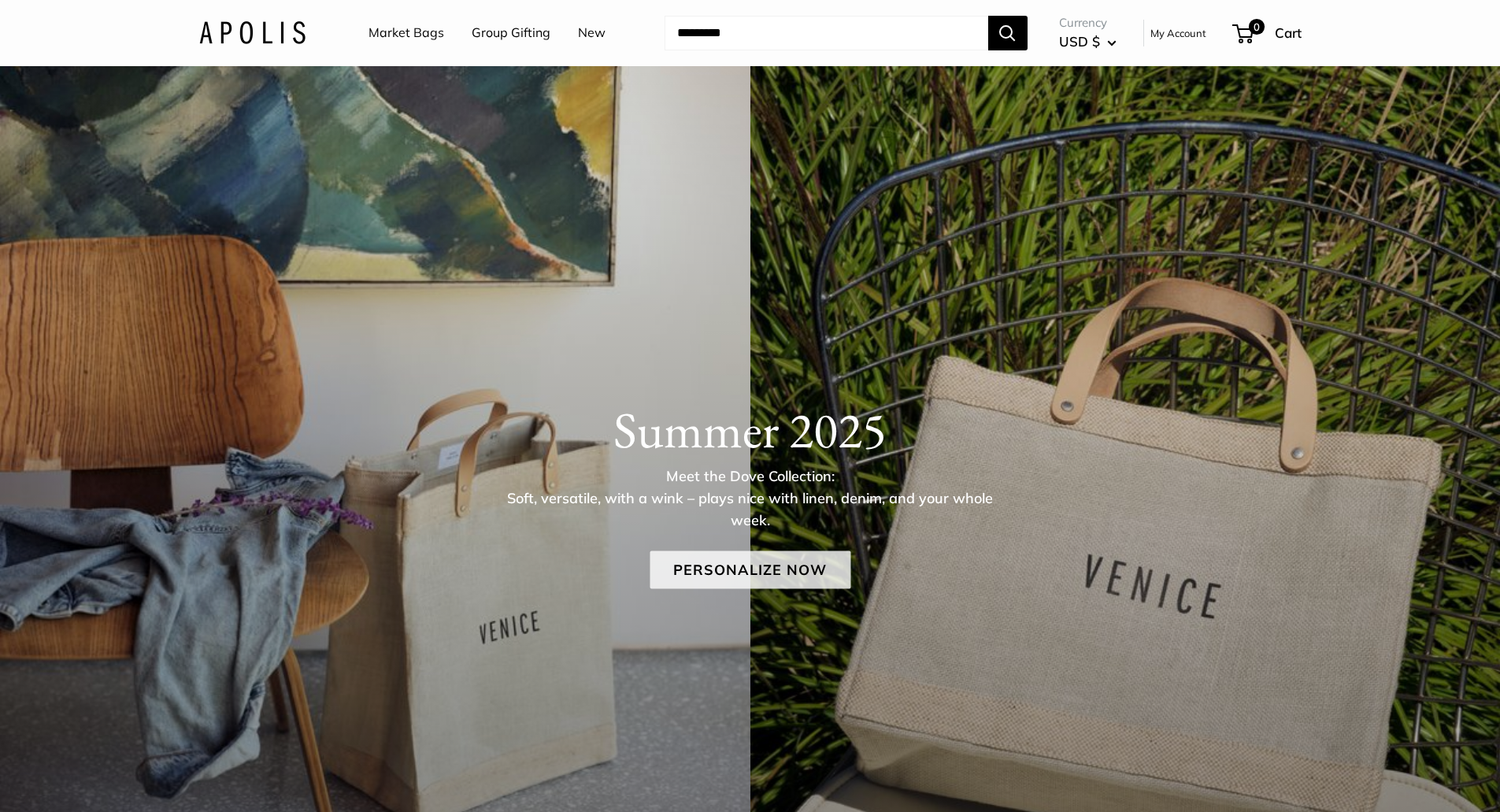
click at [789, 566] on link "Personalize Now" at bounding box center [750, 569] width 201 height 37
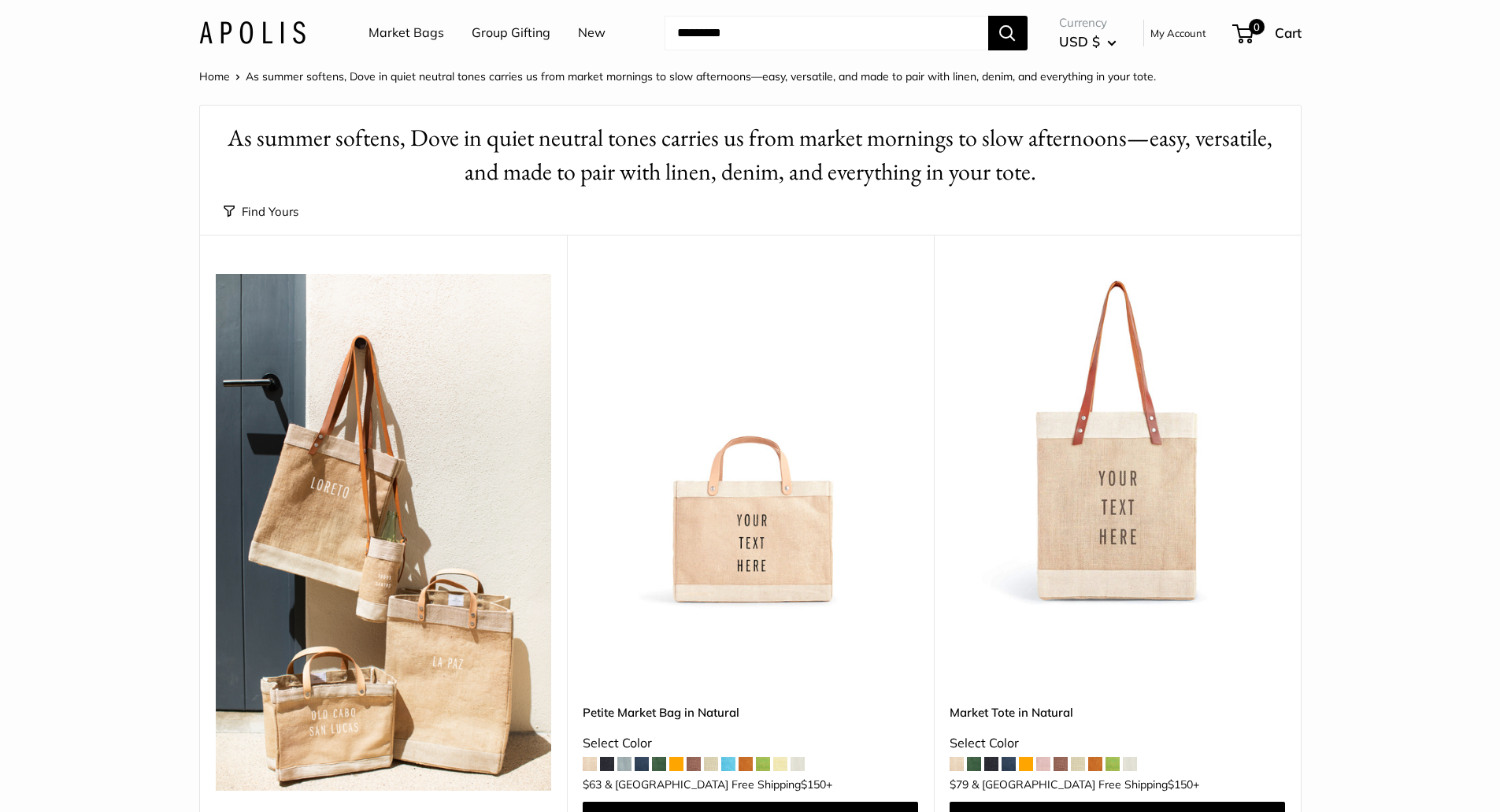
scroll to position [236, 0]
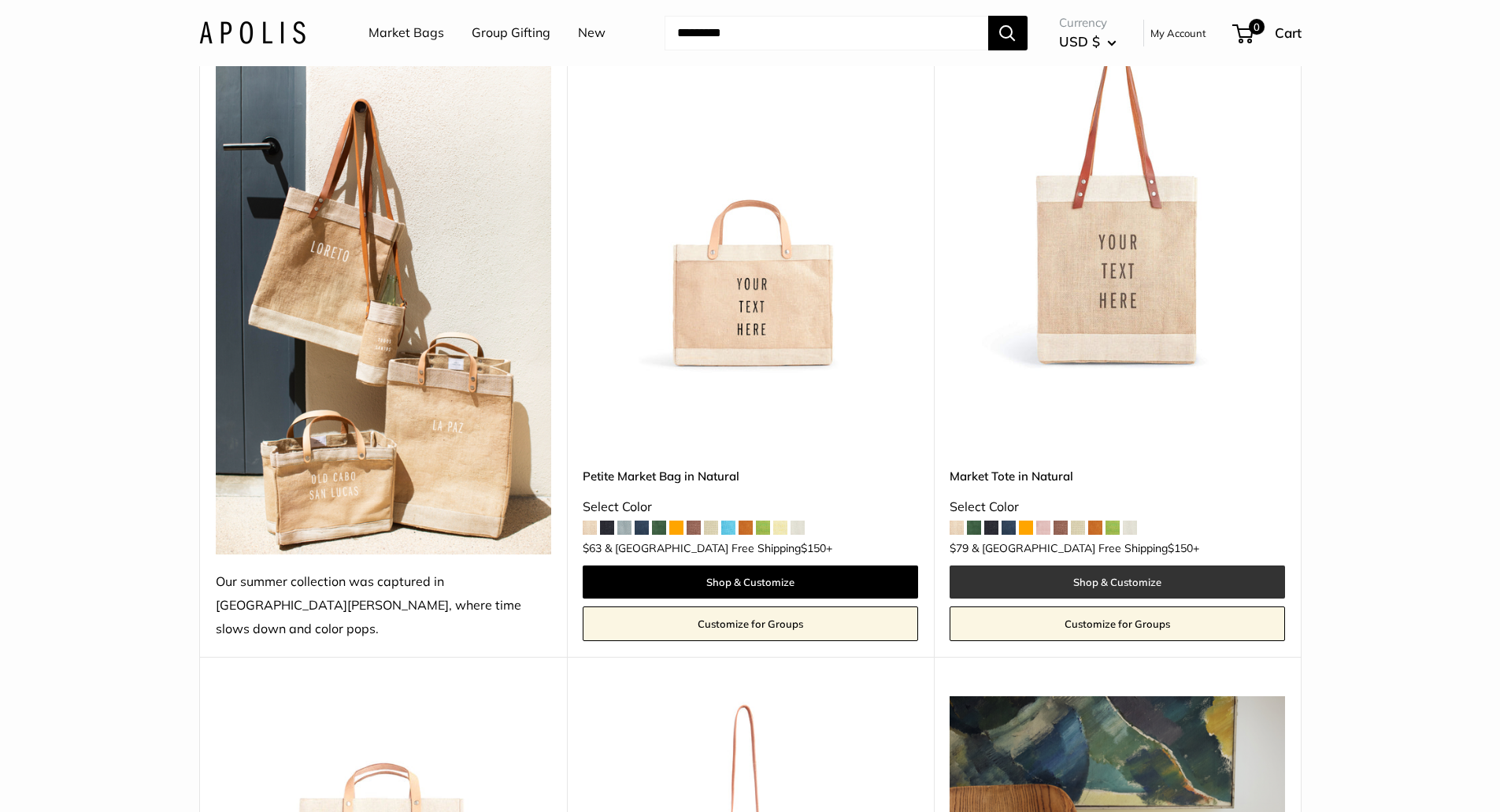
click at [1144, 565] on link "Shop & Customize" at bounding box center [1117, 581] width 336 height 33
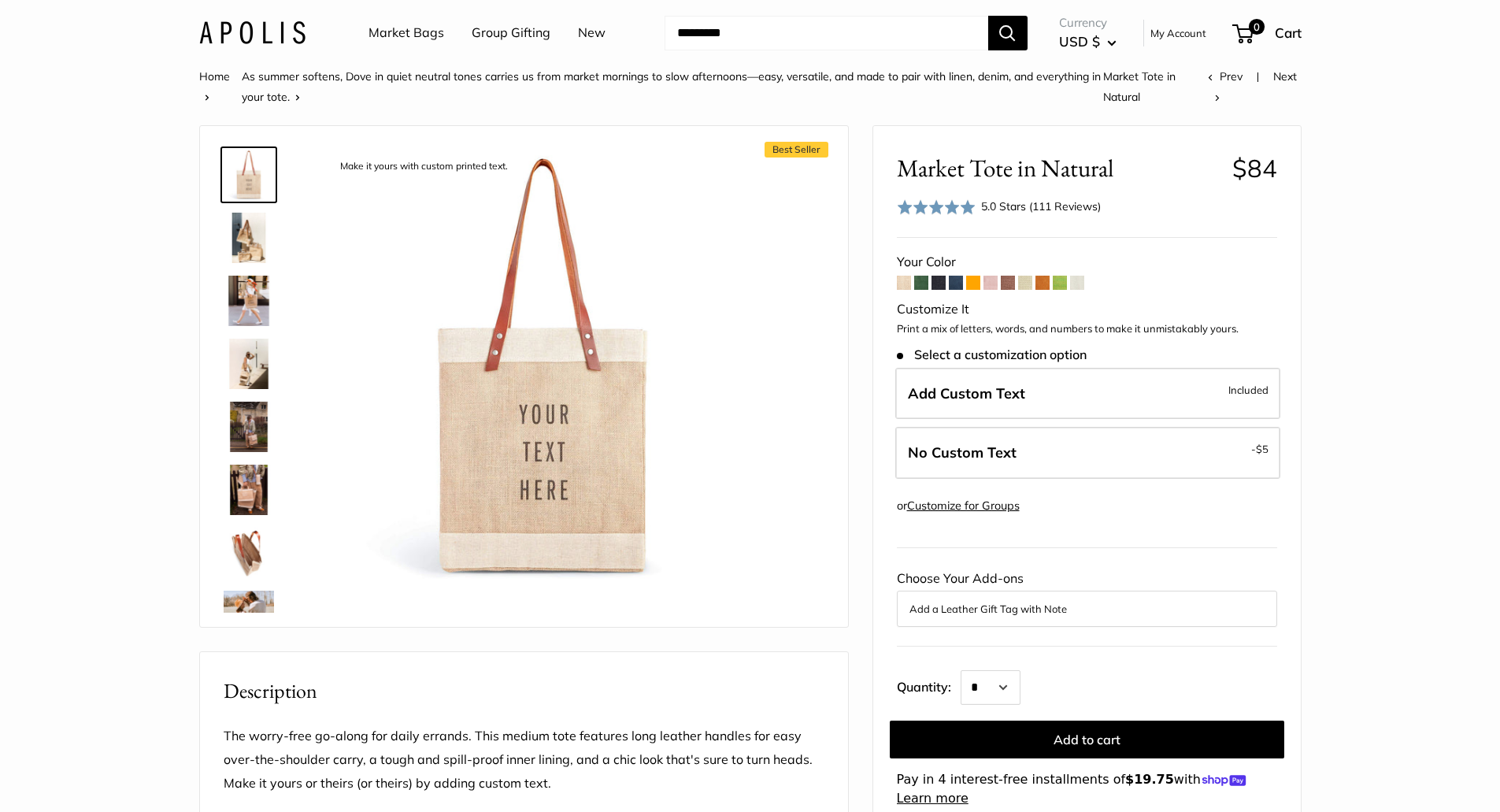
click at [1059, 206] on div "5.0 Stars (111 Reviews)" at bounding box center [1041, 206] width 119 height 17
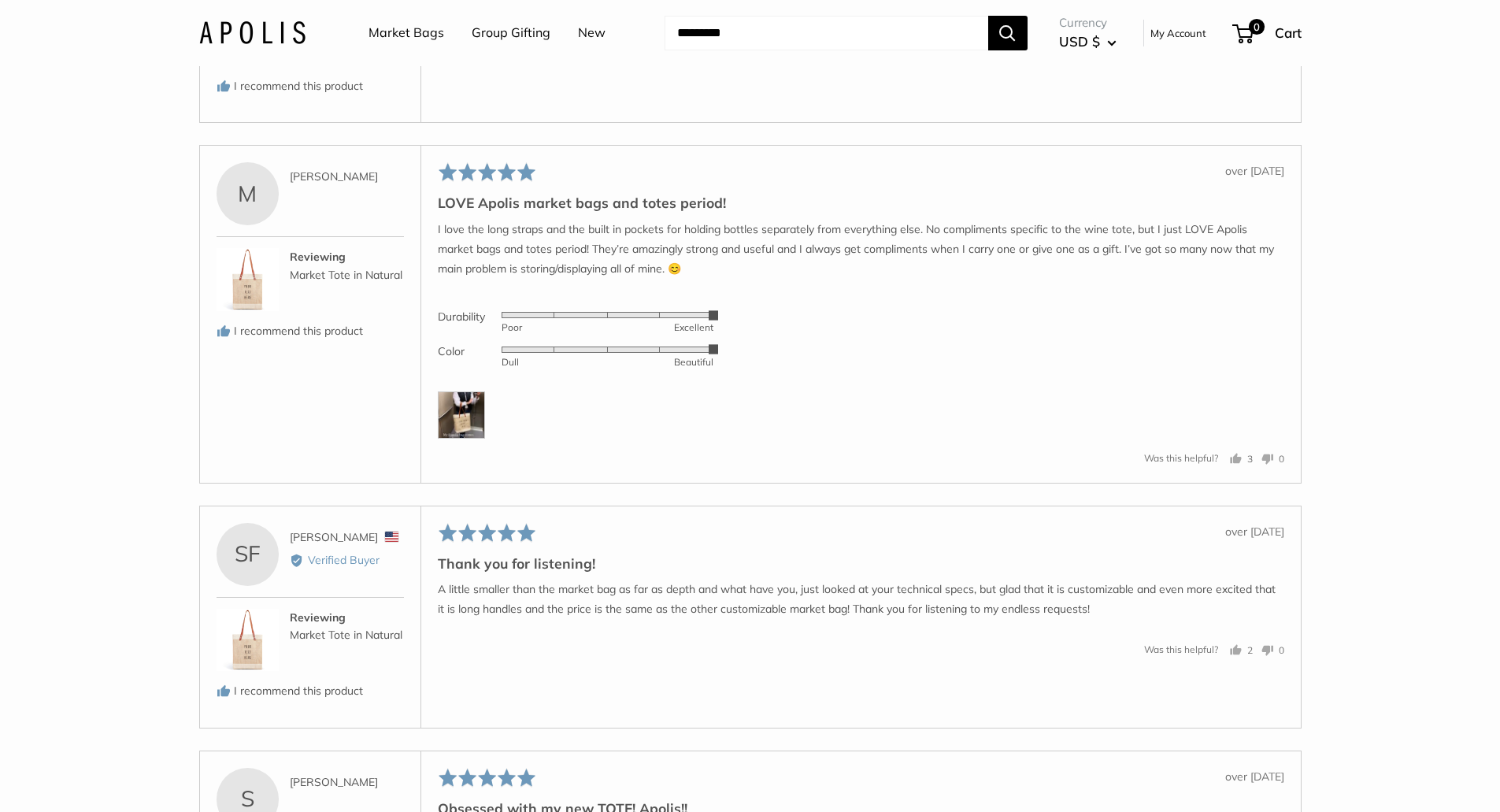
scroll to position [3297, 0]
click at [460, 435] on img at bounding box center [461, 411] width 47 height 47
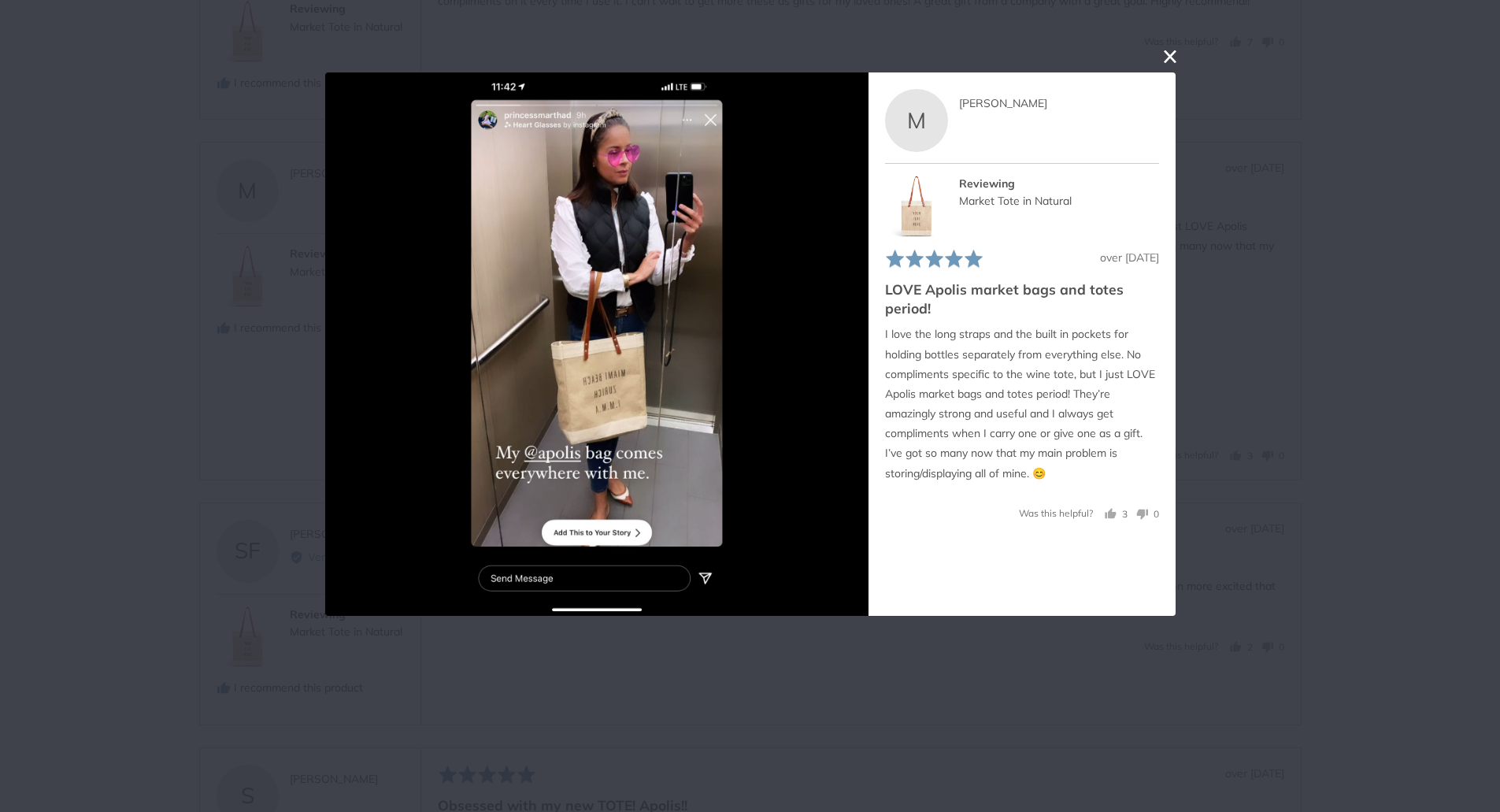
click at [1169, 57] on button "close this modal window" at bounding box center [1170, 56] width 19 height 19
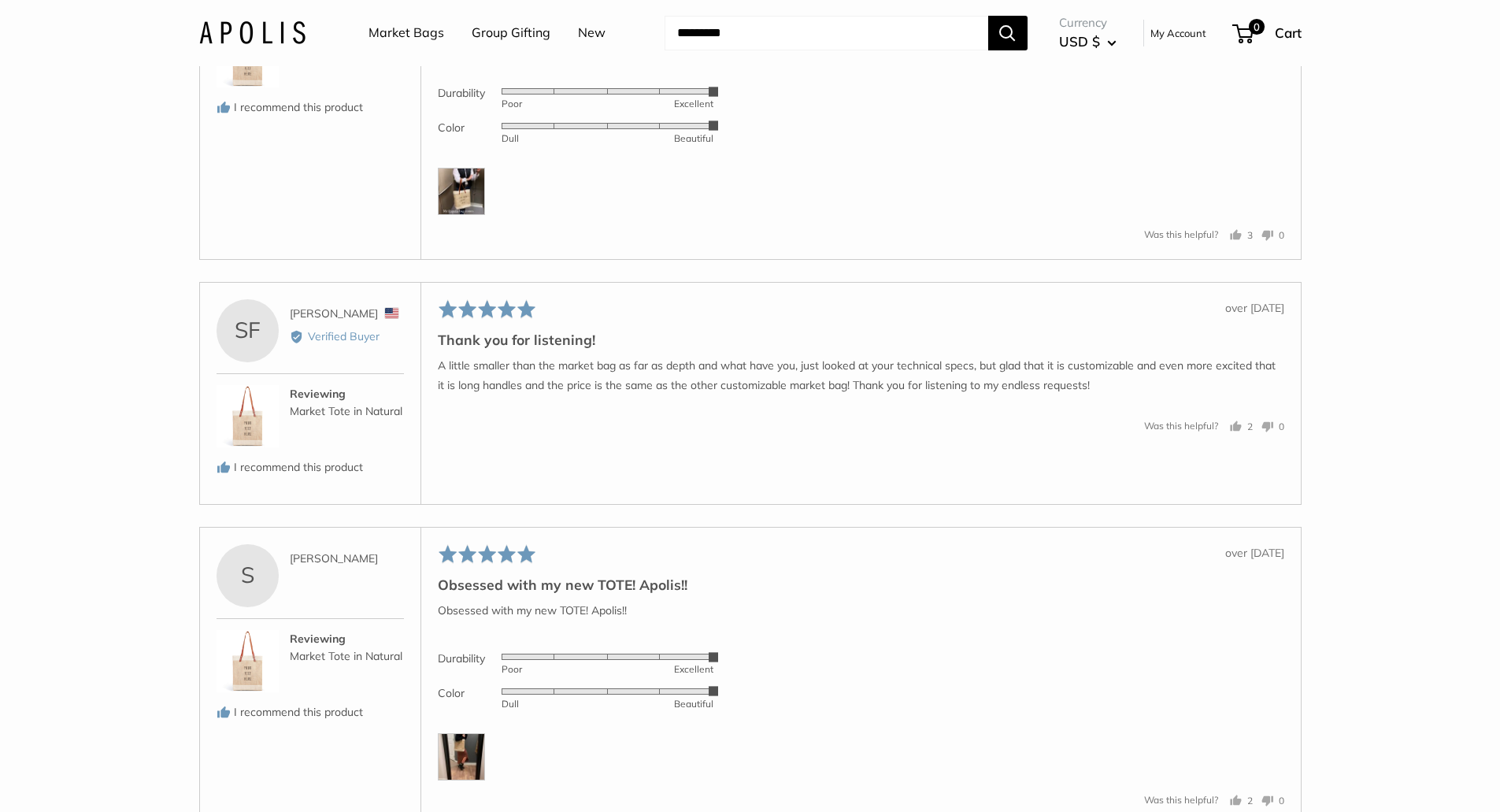
scroll to position [3769, 0]
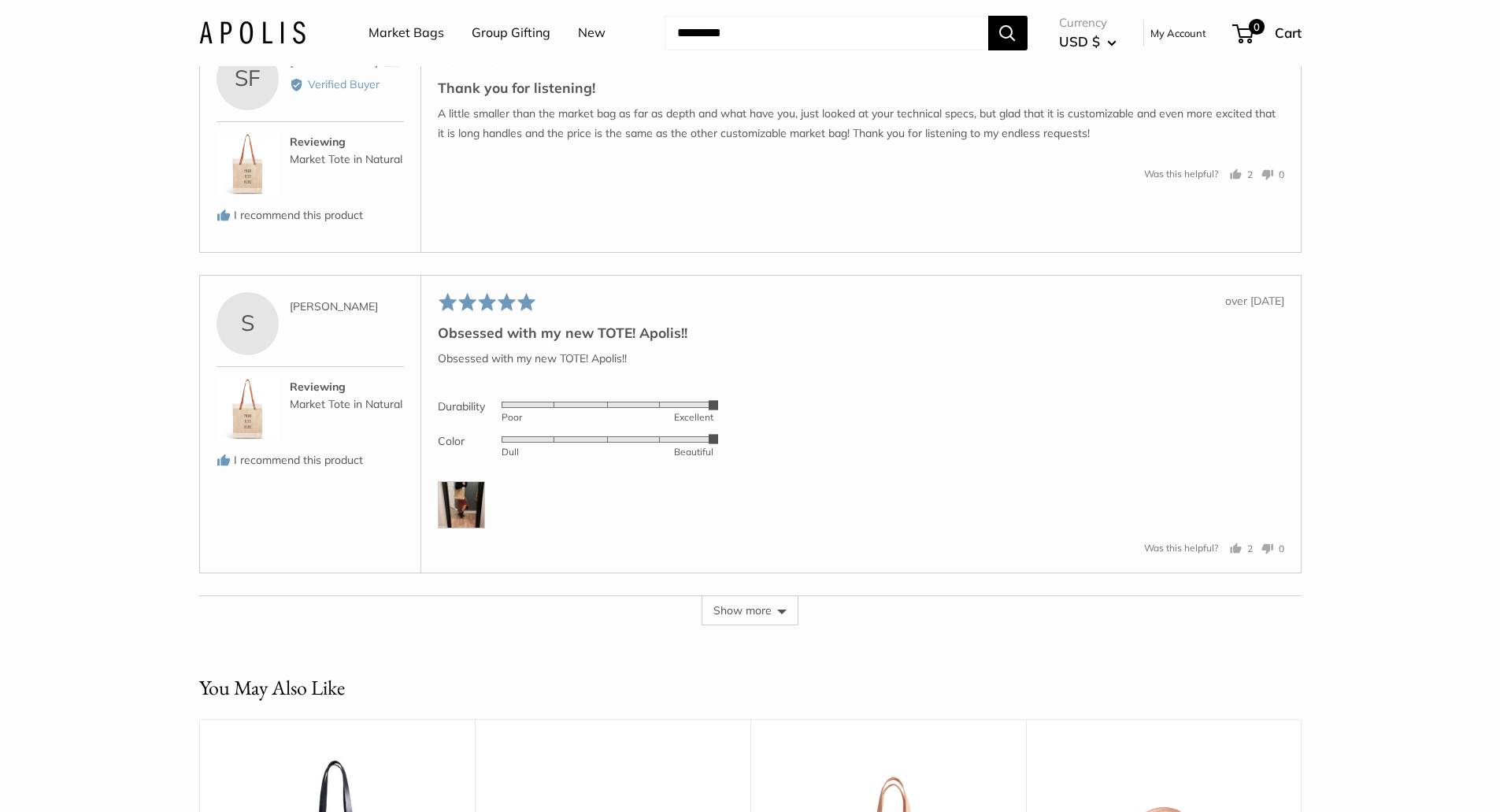
click at [453, 528] on img at bounding box center [461, 504] width 47 height 47
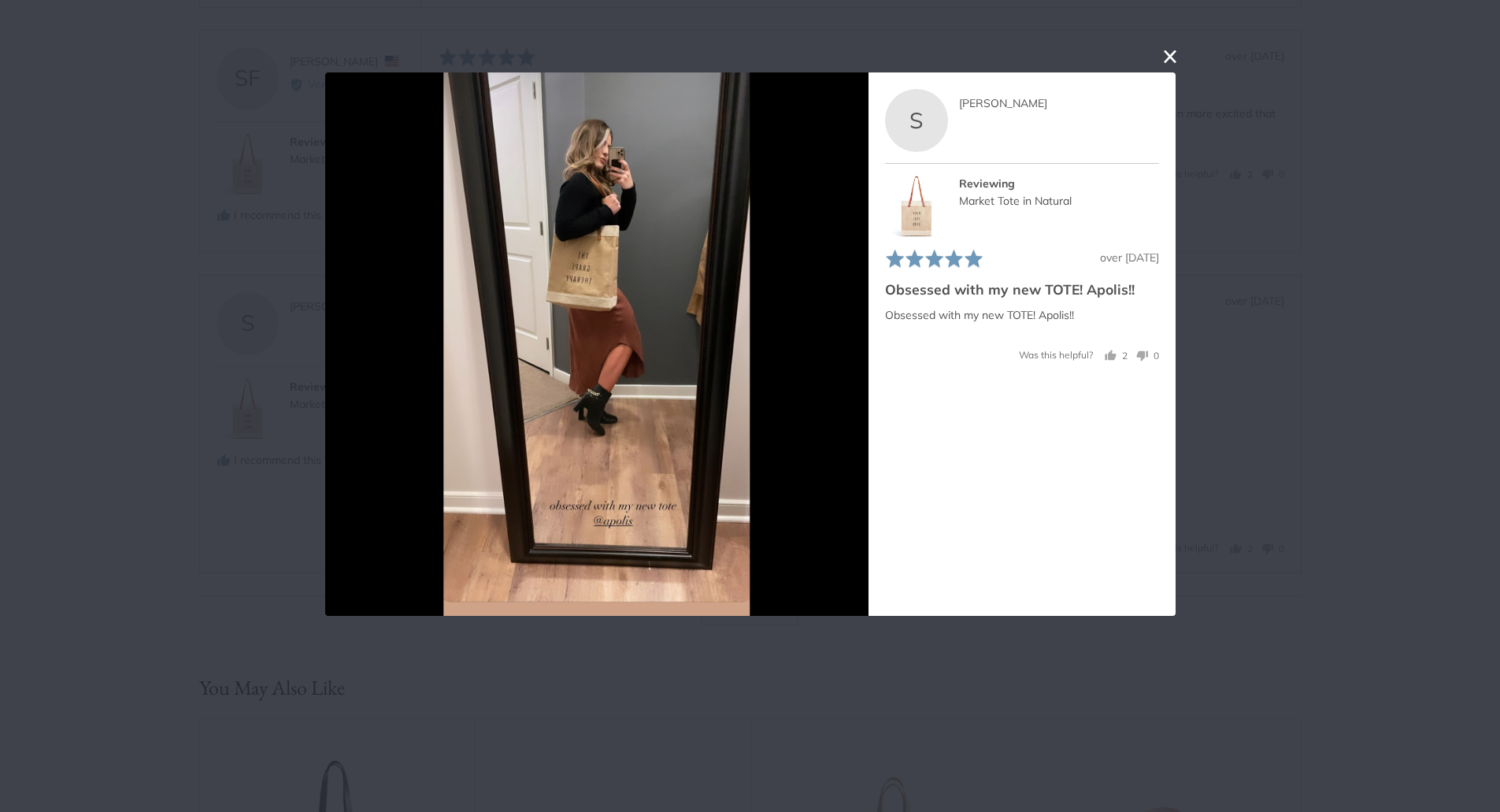
click at [1166, 55] on button "close this modal window" at bounding box center [1170, 56] width 19 height 19
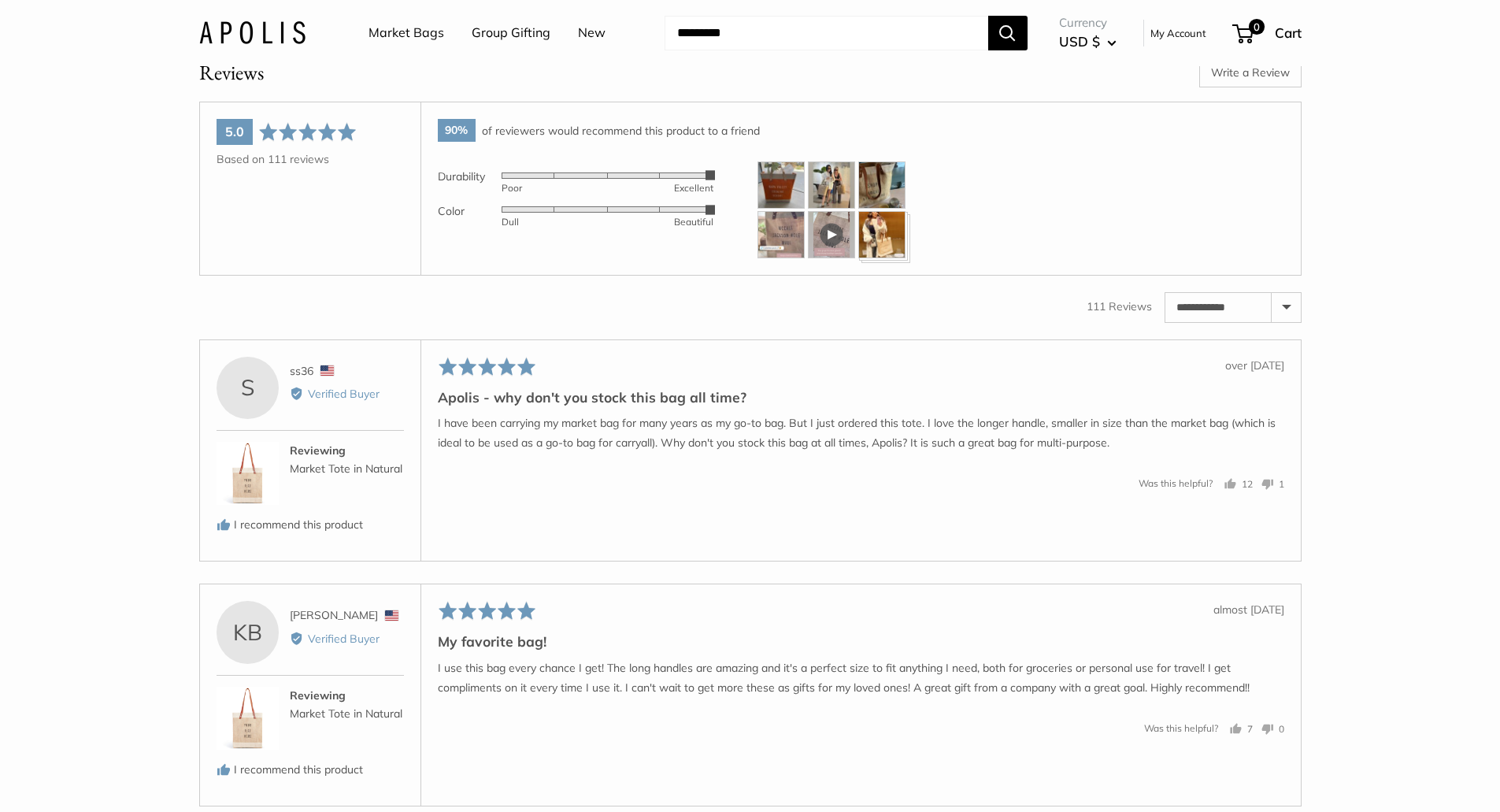
scroll to position [2589, 0]
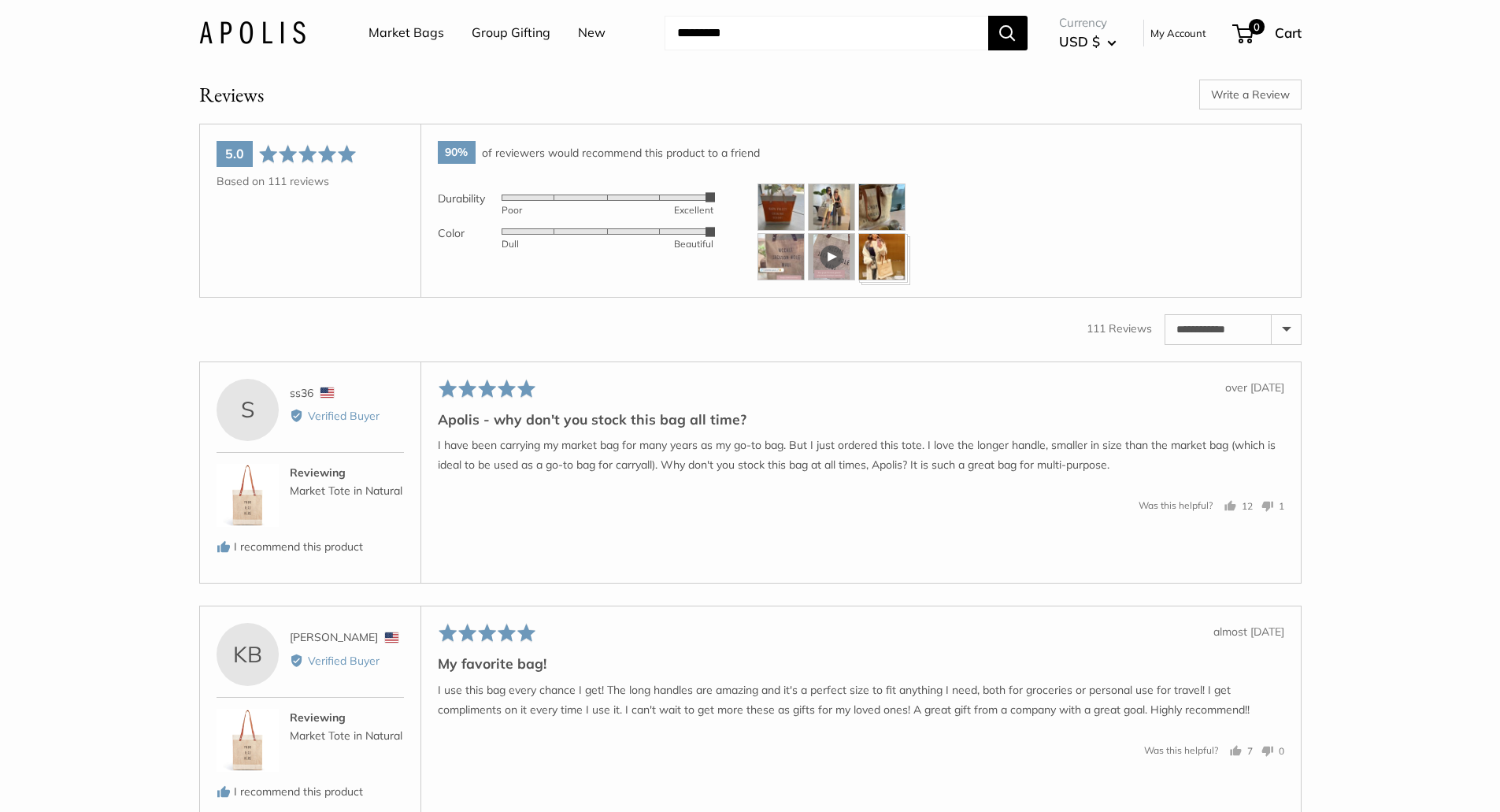
click at [784, 224] on img at bounding box center [781, 206] width 47 height 47
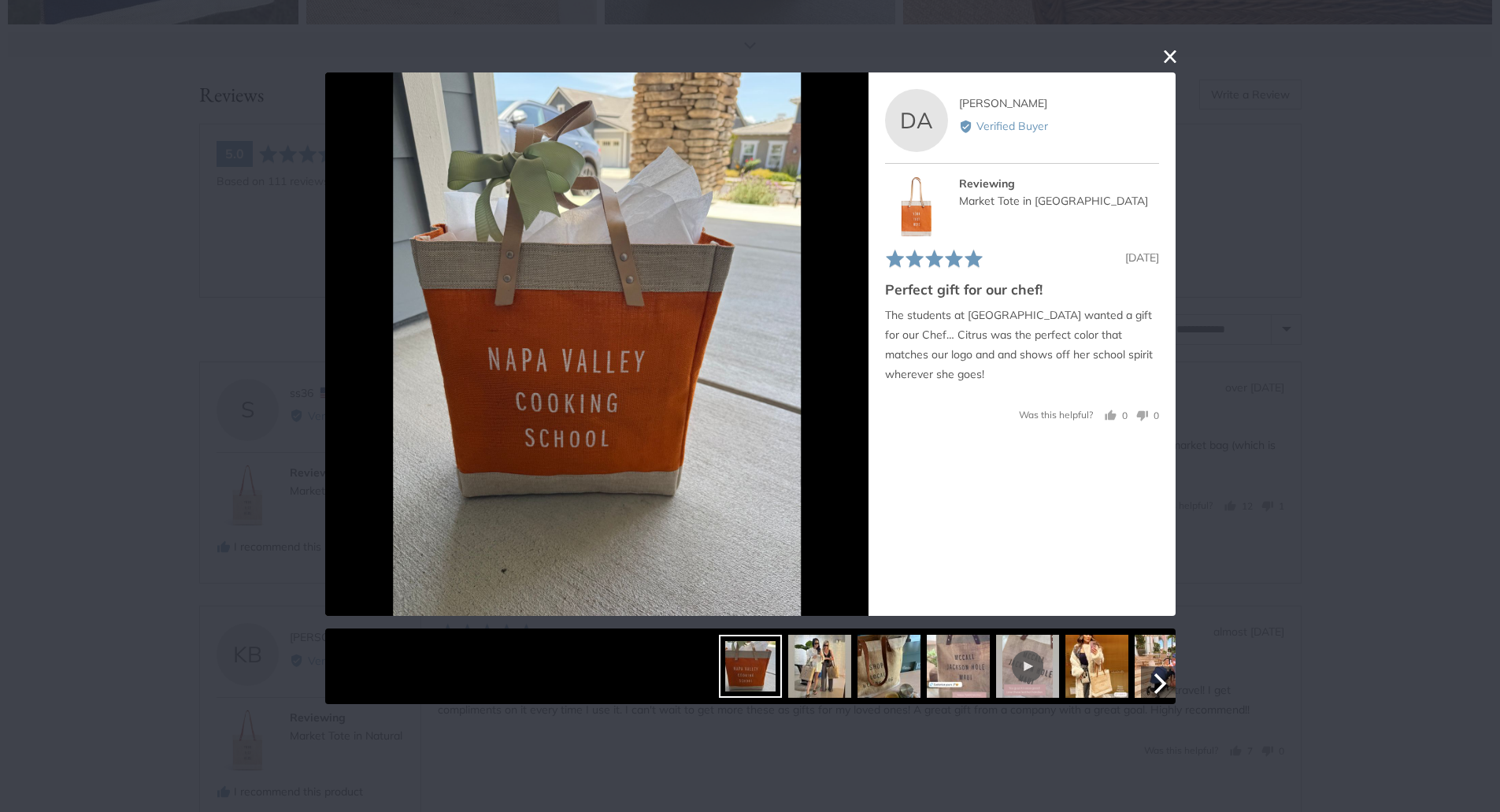
click at [815, 677] on img at bounding box center [820, 666] width 63 height 63
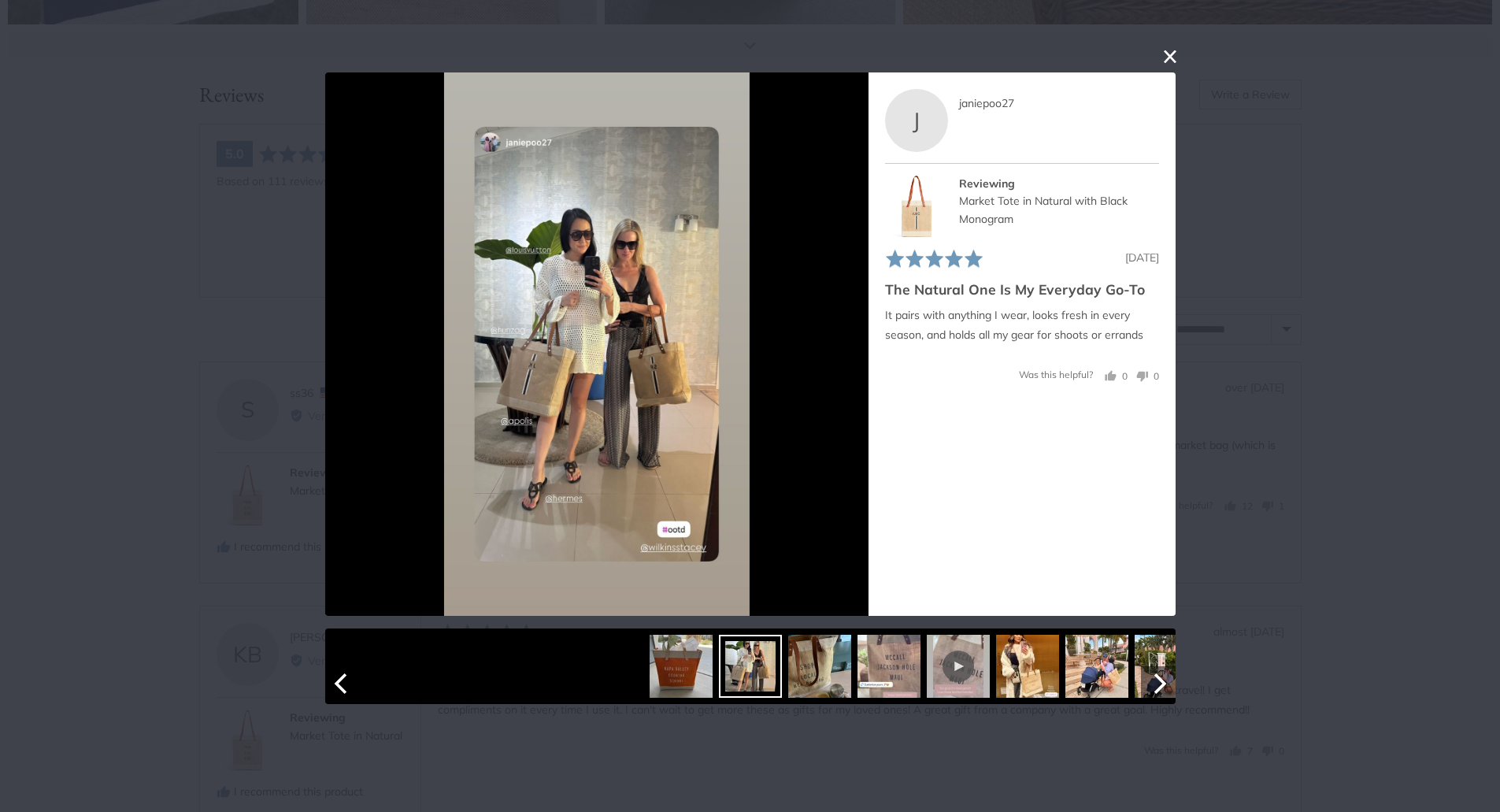
click at [831, 683] on img at bounding box center [820, 666] width 63 height 63
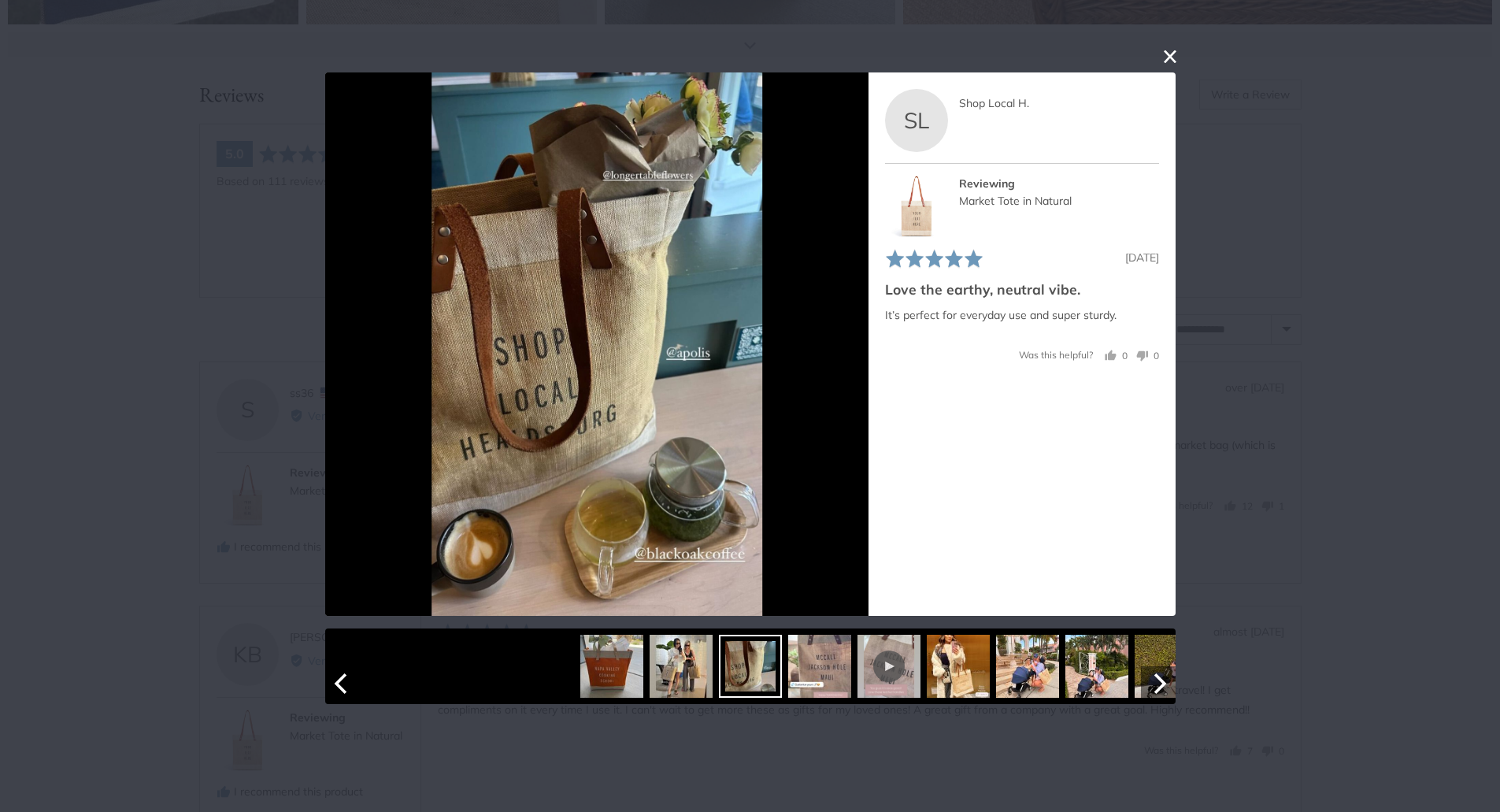
click at [904, 680] on div at bounding box center [889, 666] width 63 height 63
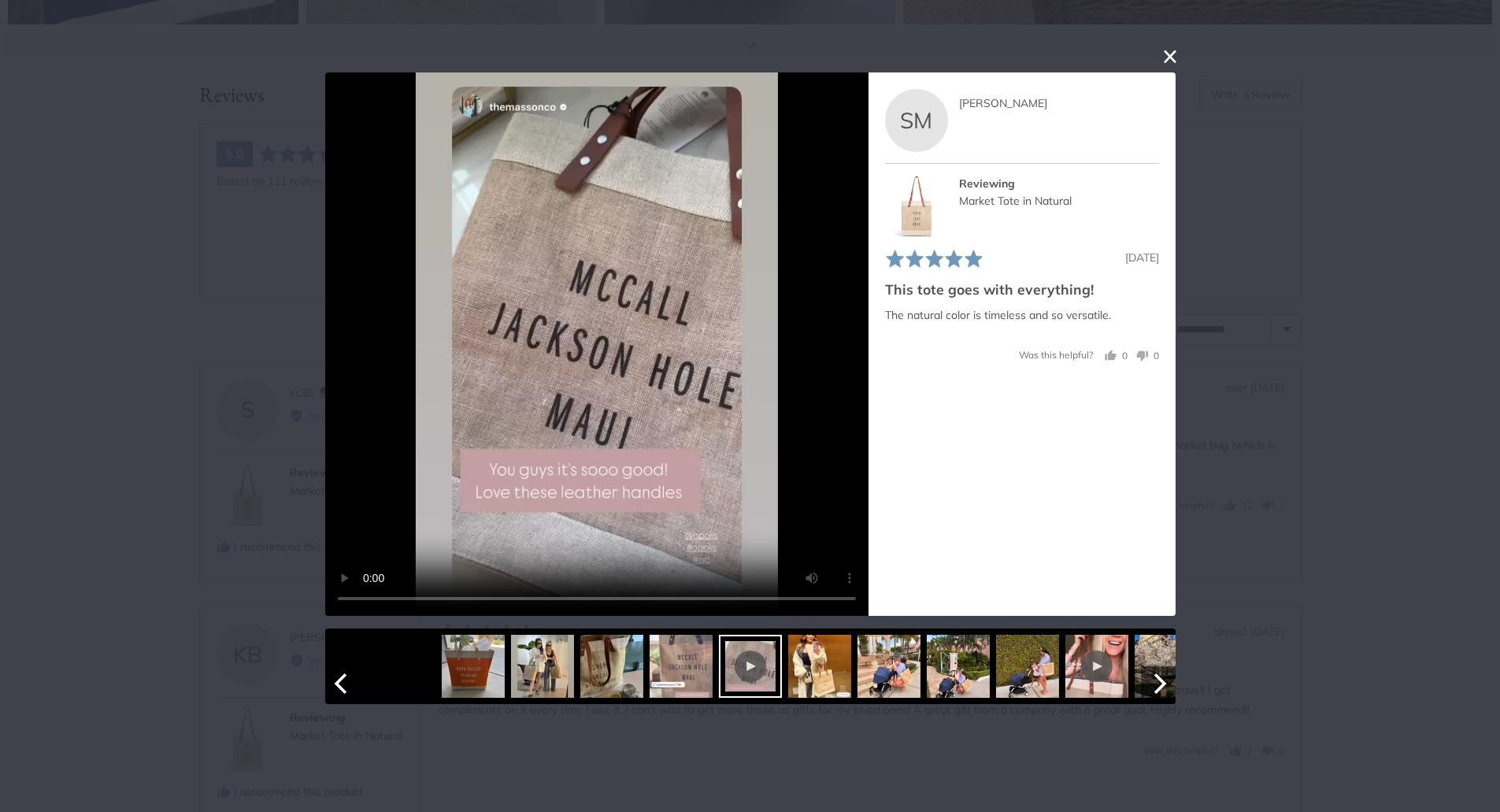
click at [819, 688] on img at bounding box center [819, 666] width 63 height 63
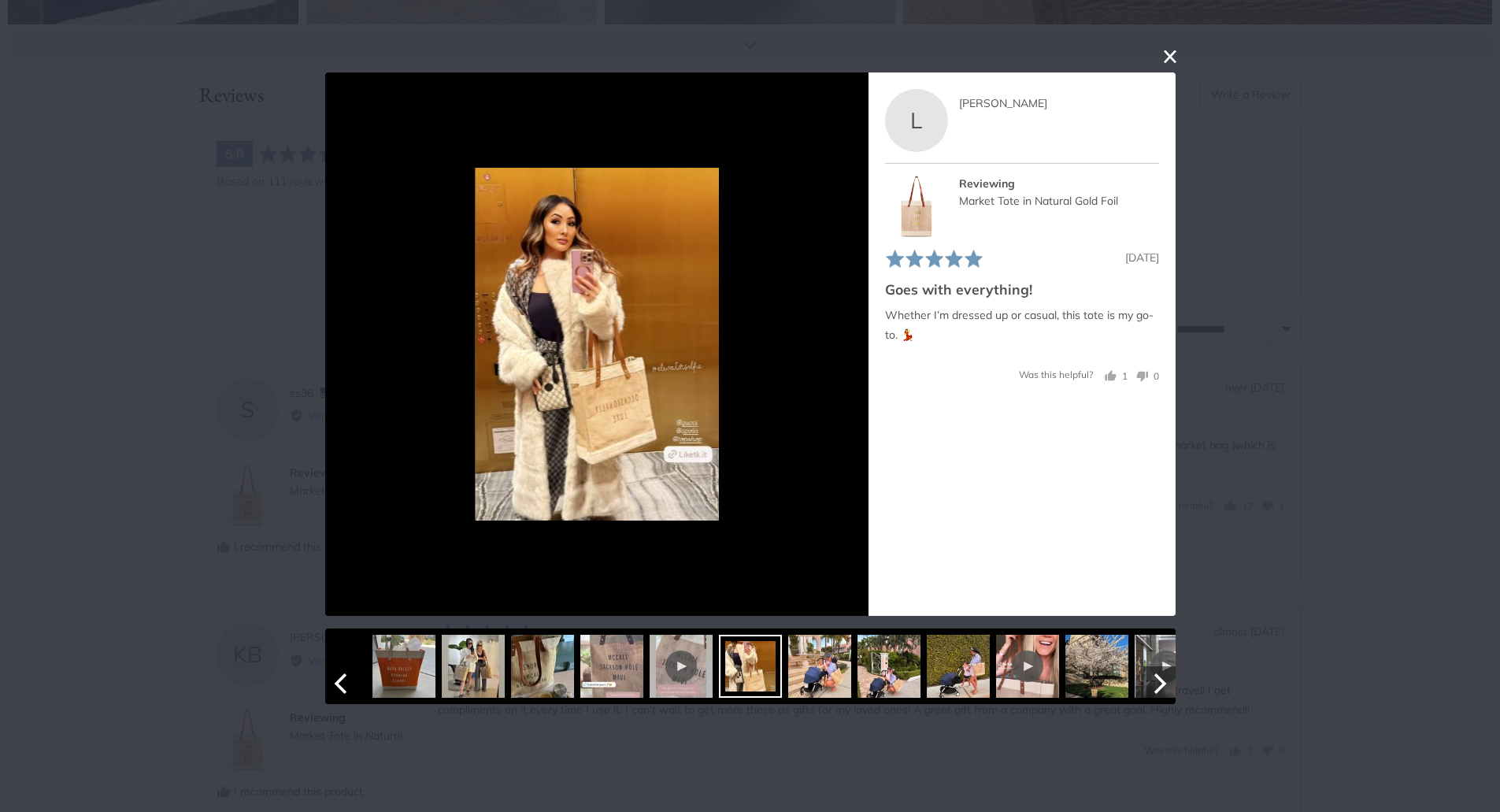
click at [822, 685] on img at bounding box center [820, 666] width 63 height 63
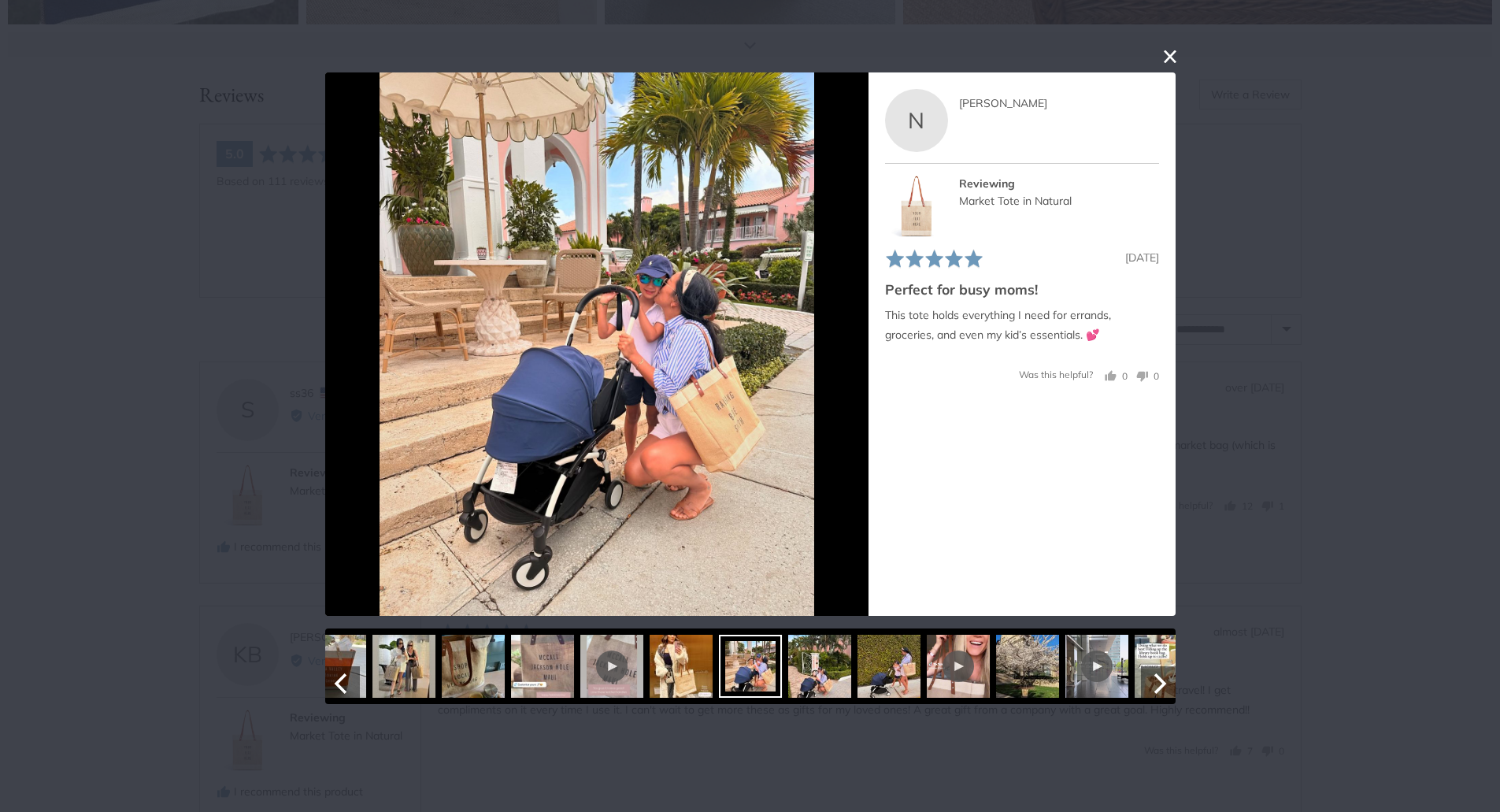
click at [838, 688] on img at bounding box center [820, 666] width 63 height 63
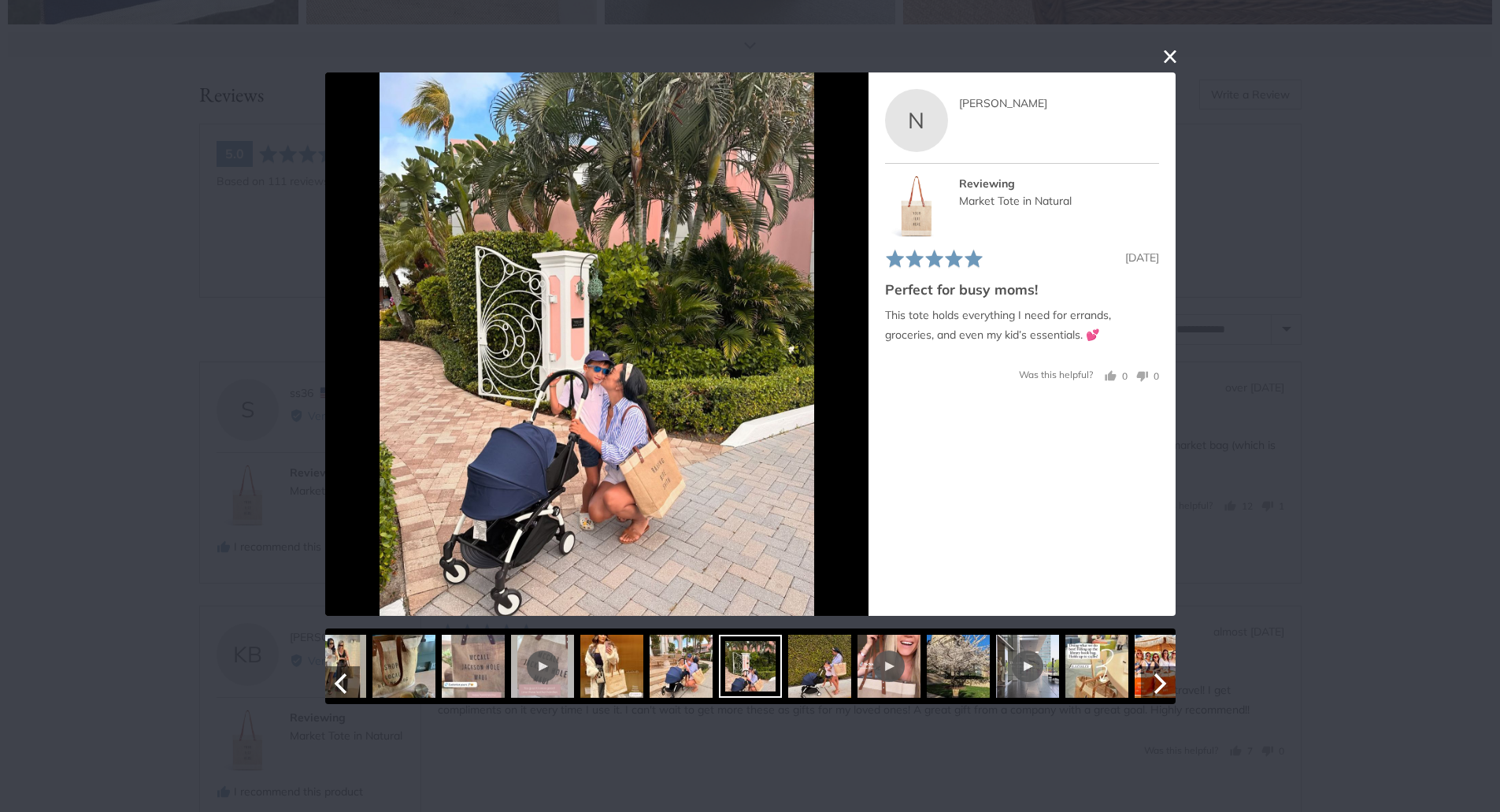
click at [830, 689] on img at bounding box center [820, 666] width 63 height 63
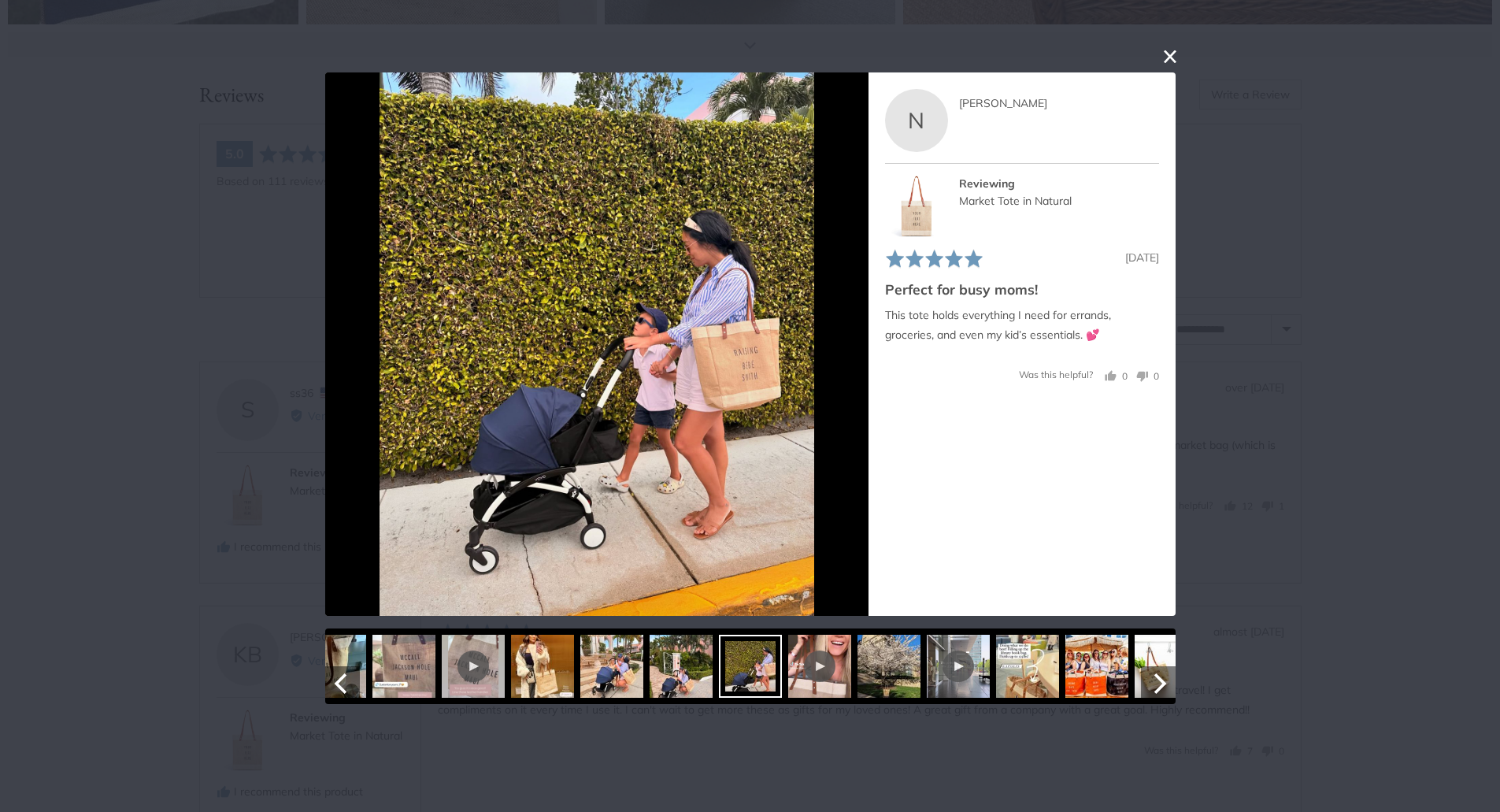
click at [874, 682] on img at bounding box center [888, 666] width 63 height 63
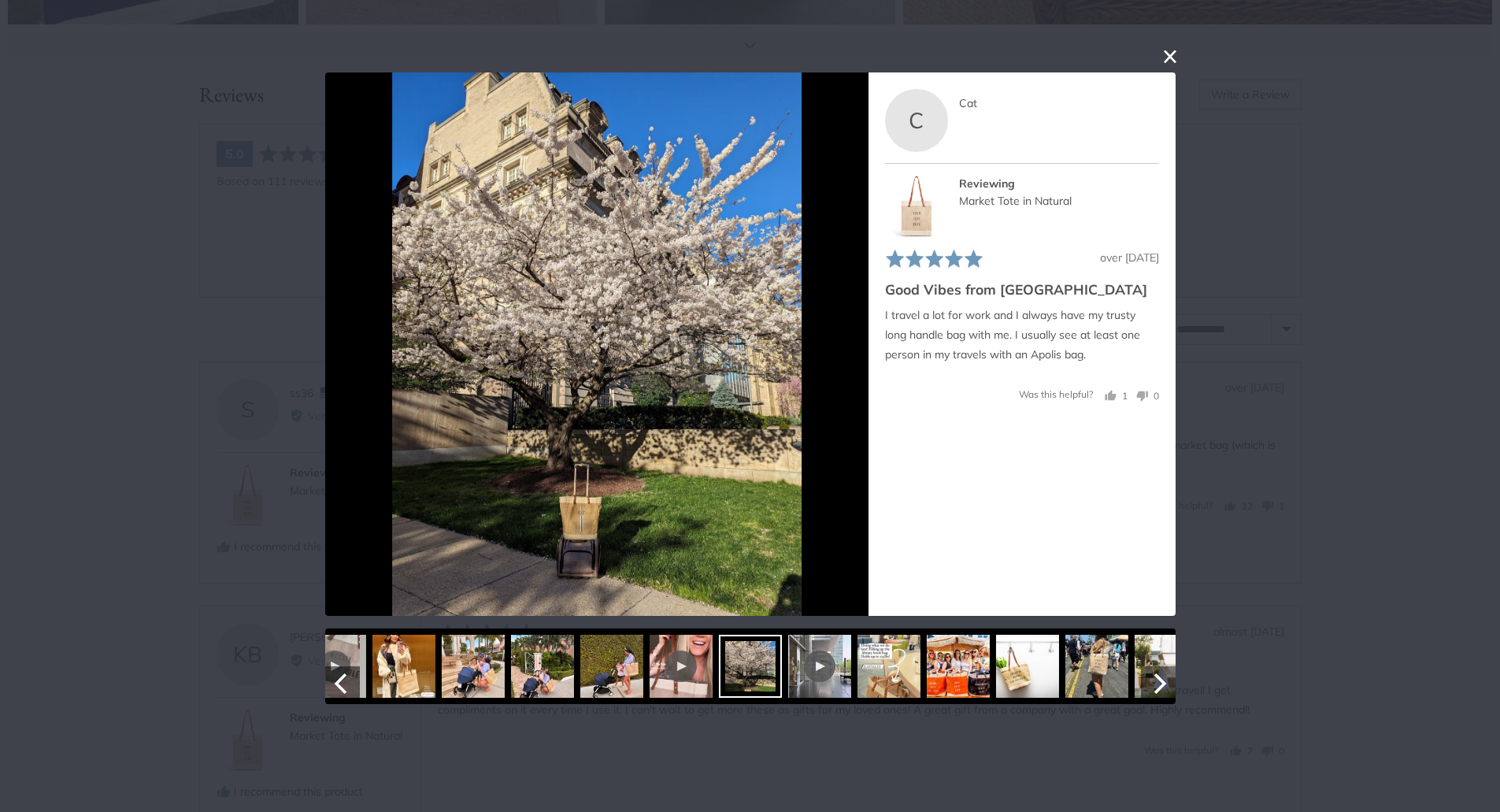
click at [907, 685] on img at bounding box center [888, 666] width 63 height 63
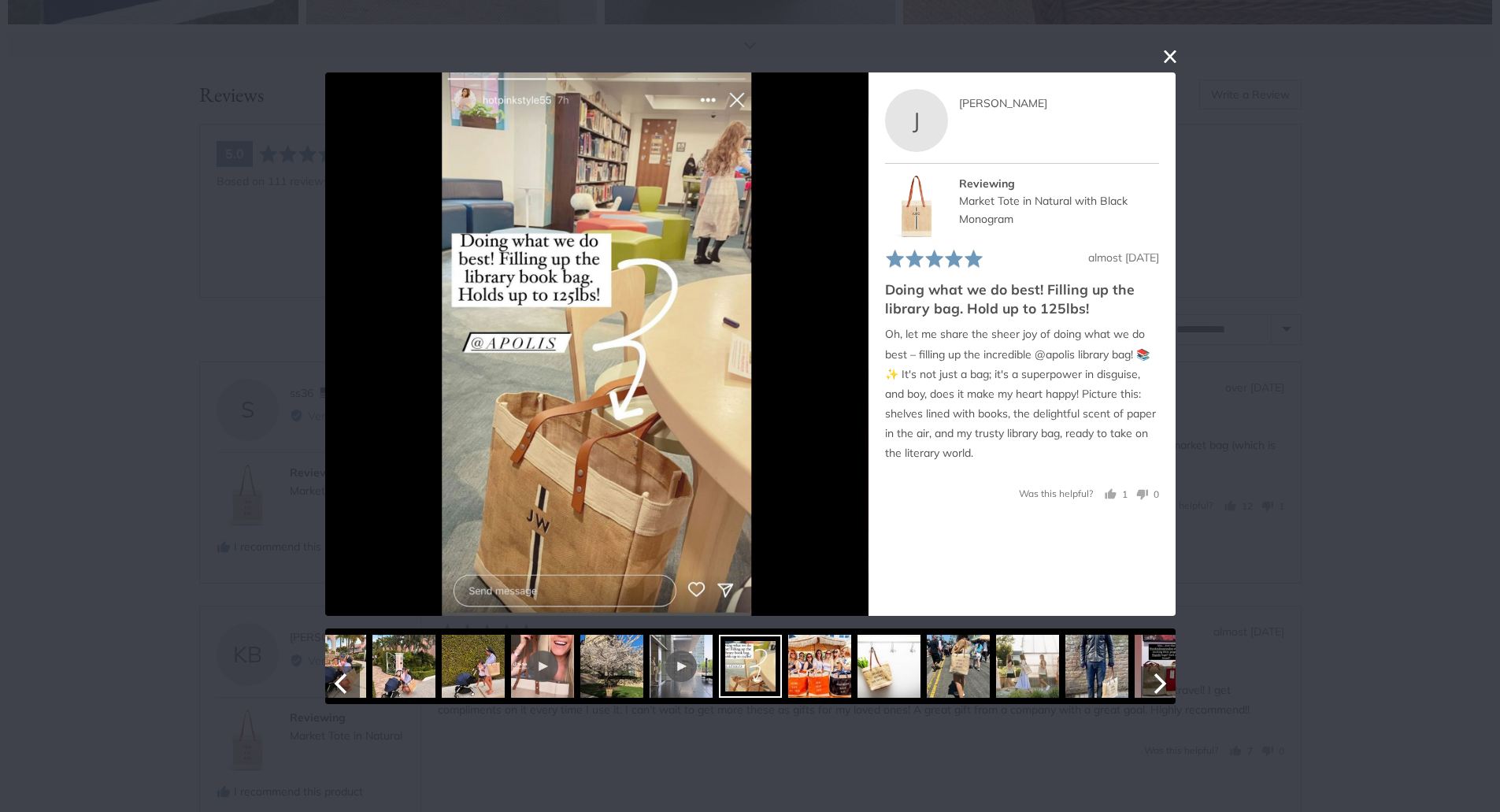
click at [937, 682] on img at bounding box center [958, 666] width 63 height 63
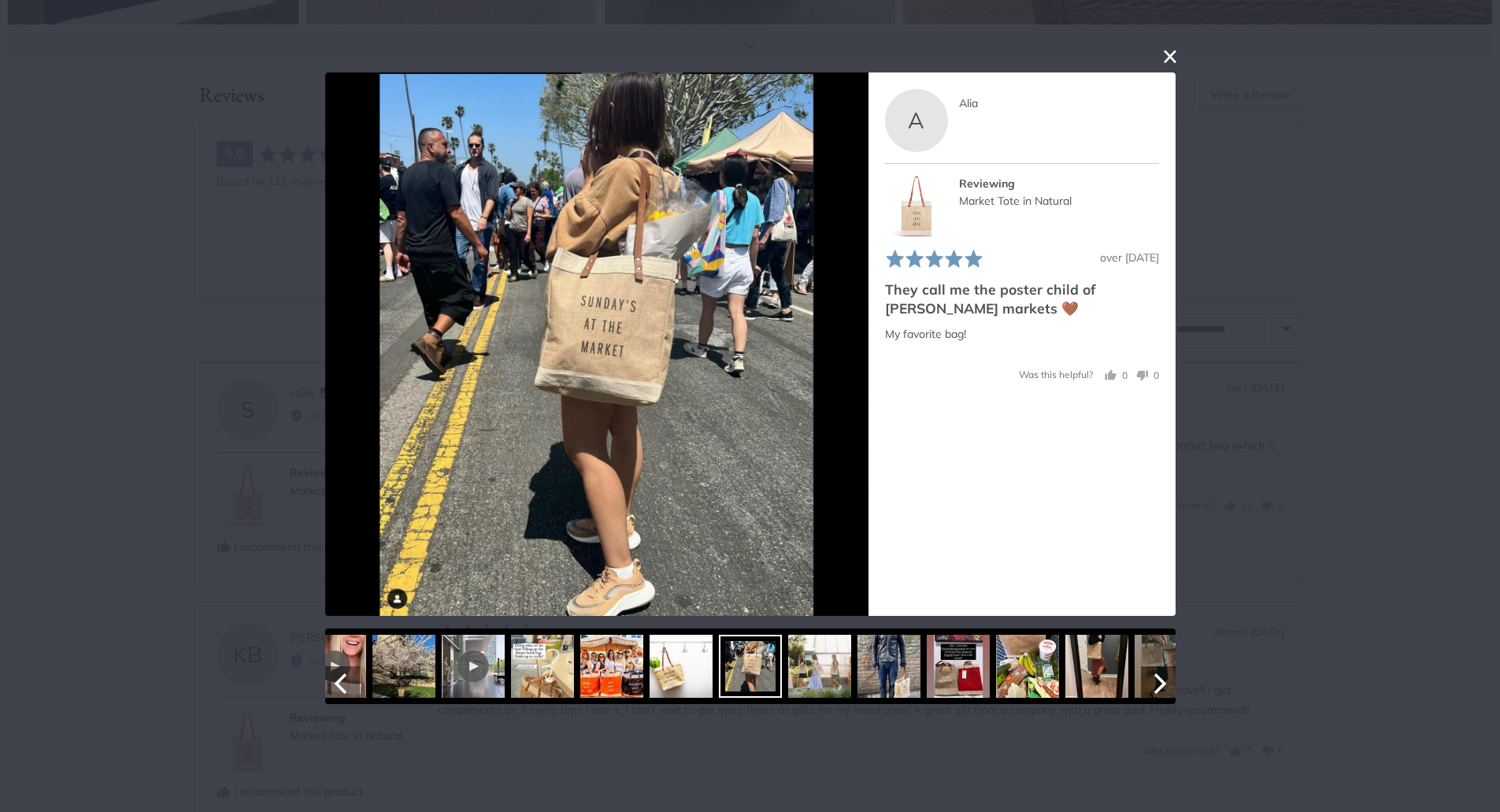
click at [830, 685] on img at bounding box center [819, 666] width 63 height 63
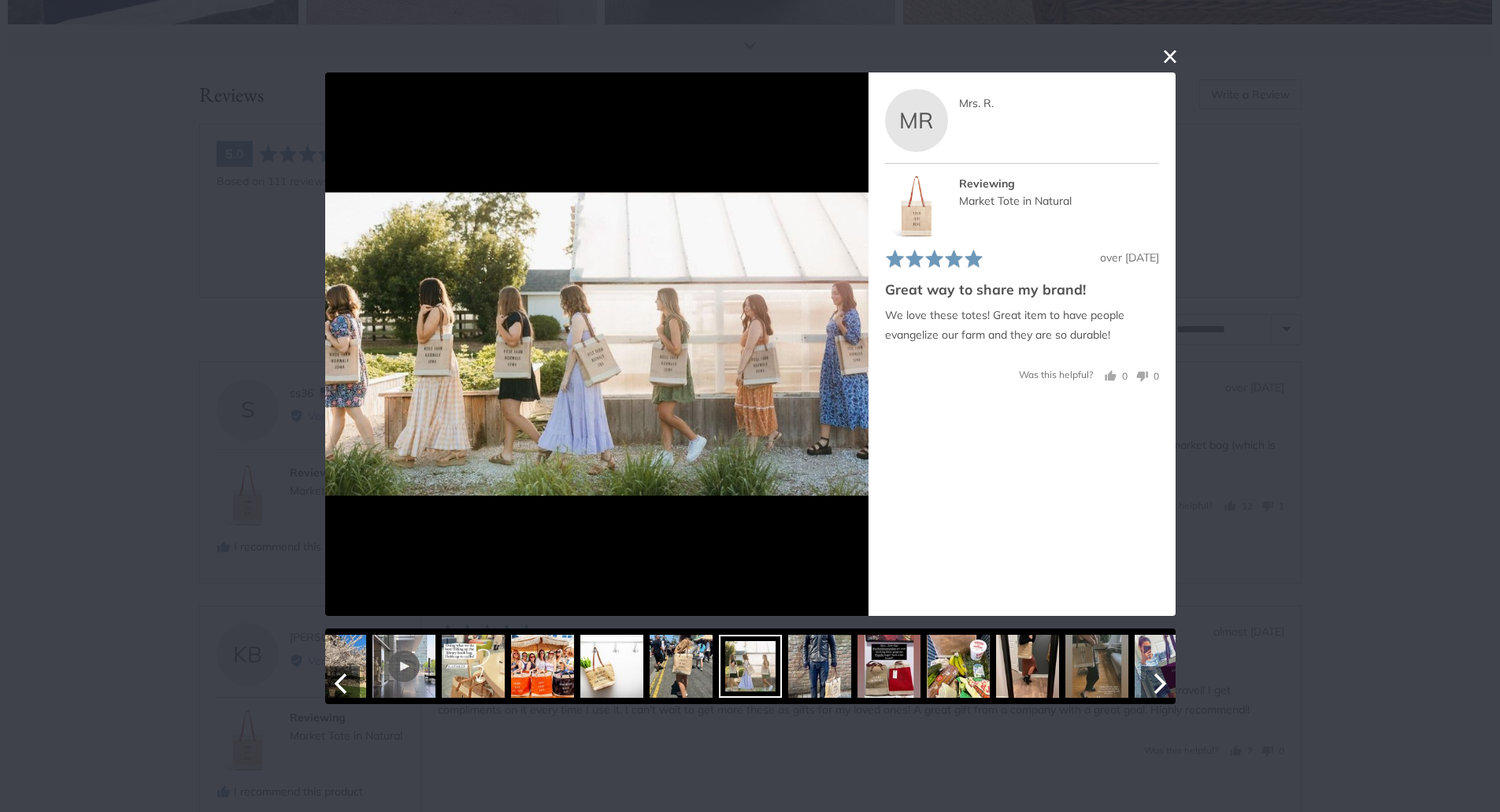
click at [827, 684] on img at bounding box center [820, 666] width 63 height 63
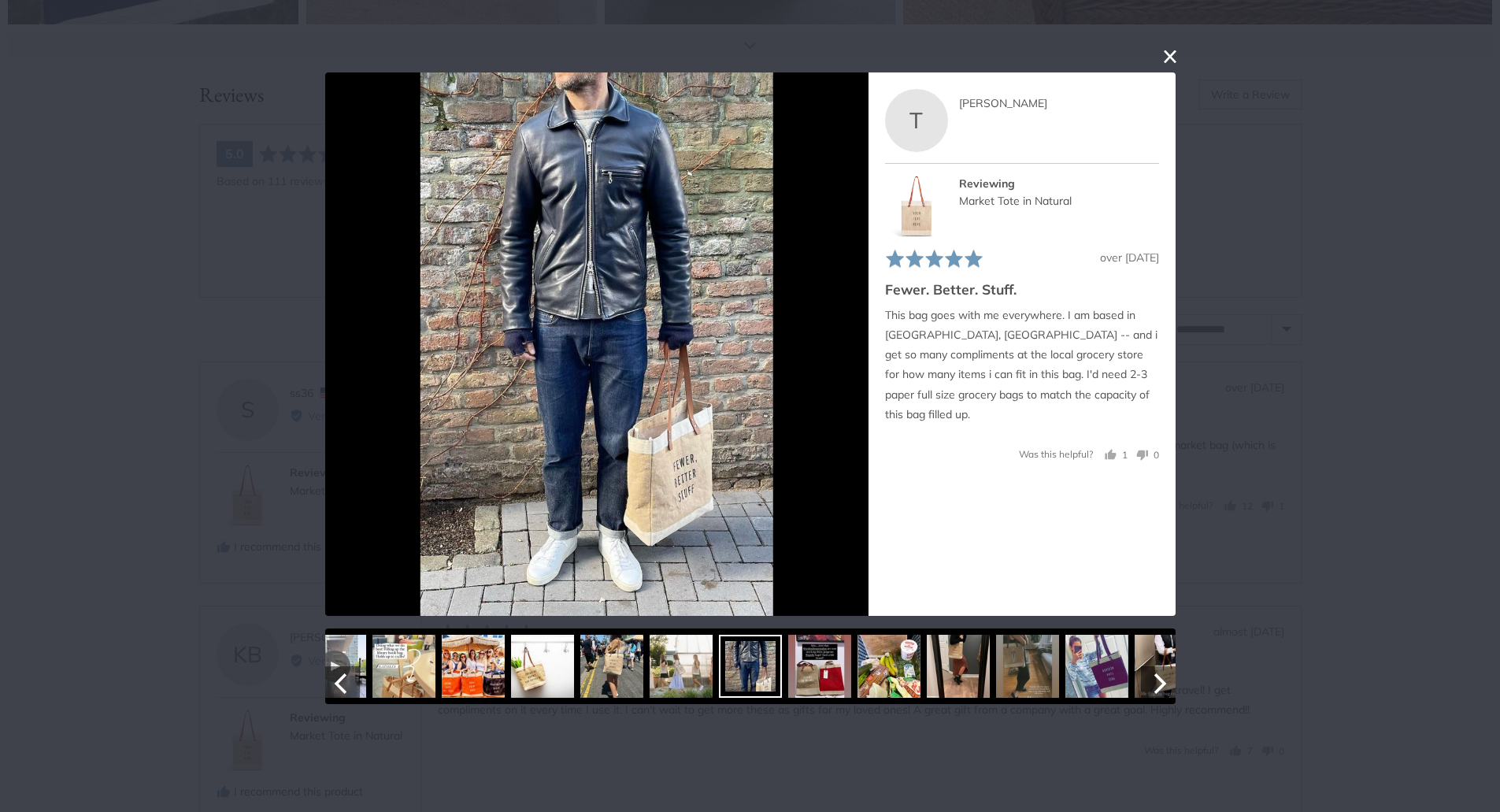
click at [828, 684] on img at bounding box center [820, 666] width 63 height 63
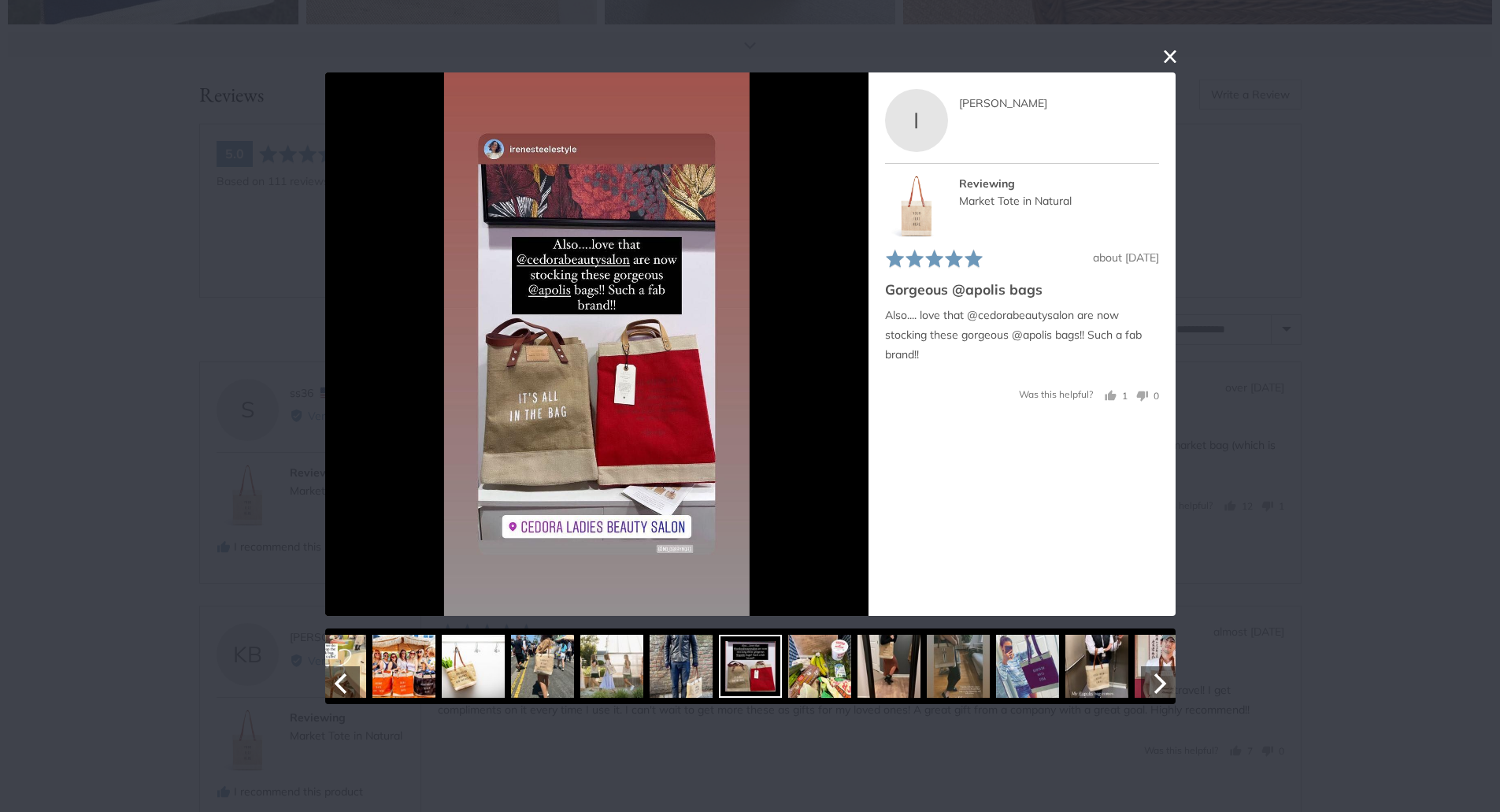
click at [839, 683] on img at bounding box center [820, 666] width 63 height 63
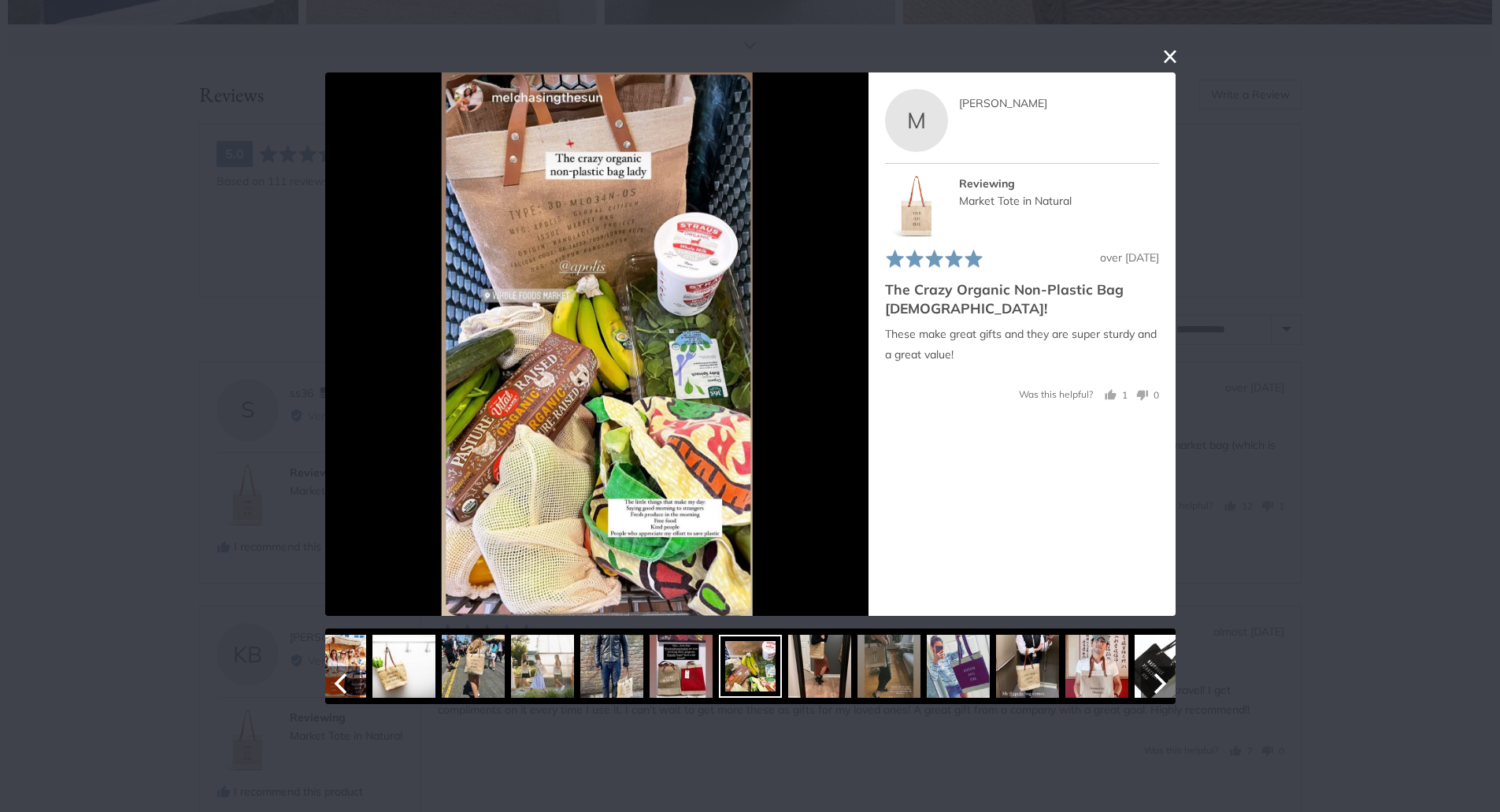
click at [833, 681] on img at bounding box center [819, 666] width 63 height 63
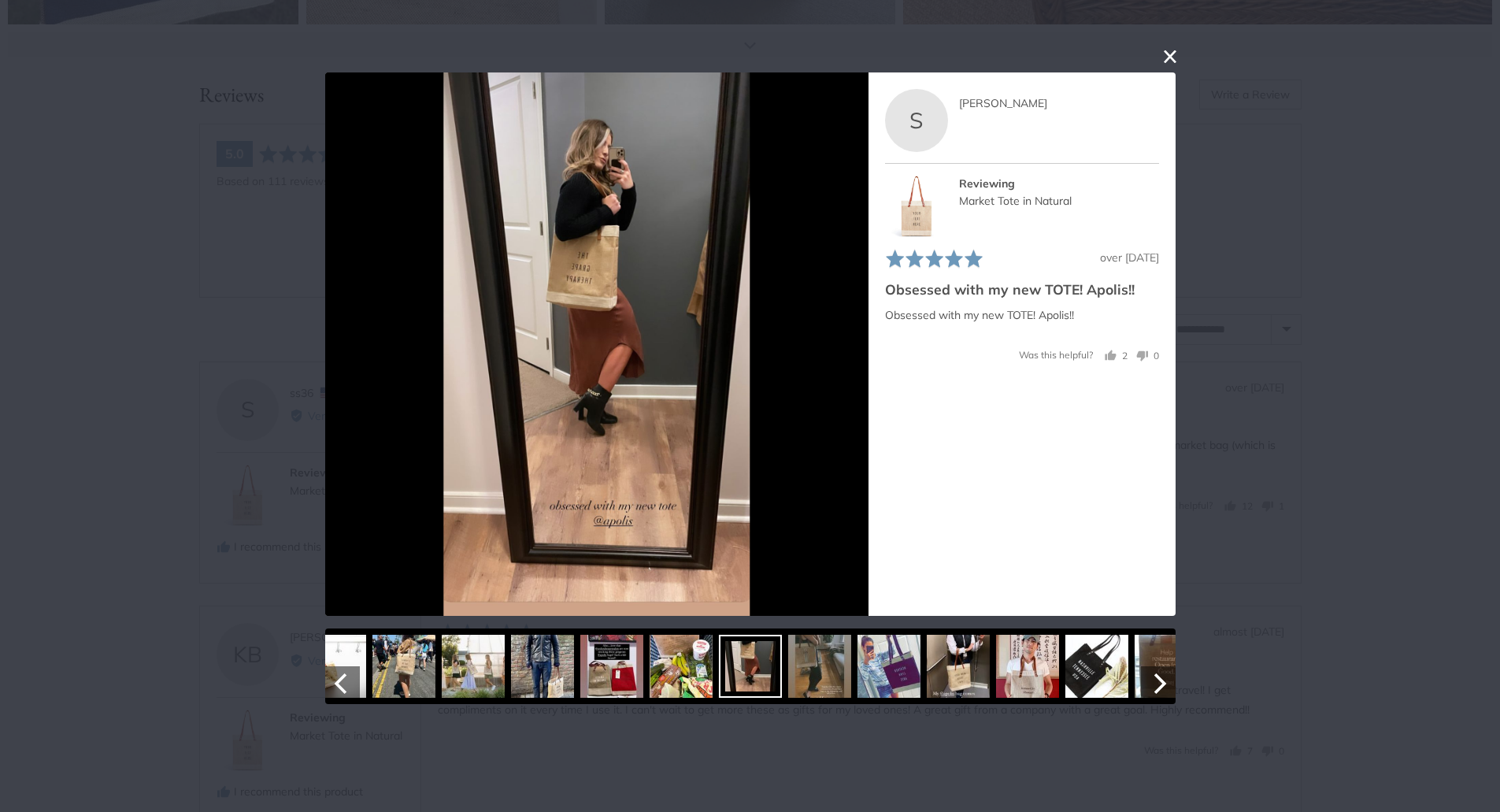
click at [886, 667] on img at bounding box center [888, 666] width 63 height 63
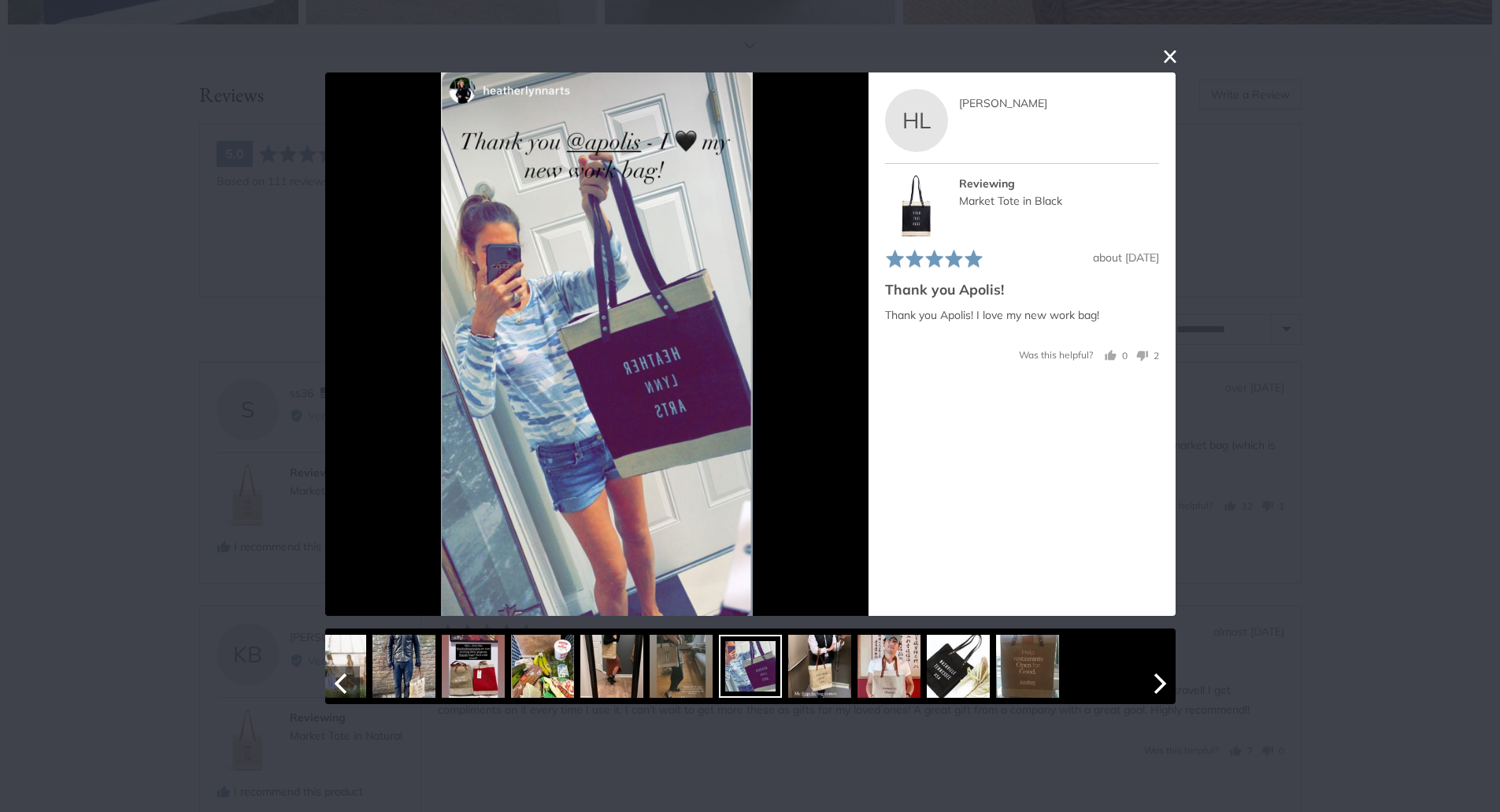
click at [822, 677] on img at bounding box center [820, 666] width 63 height 63
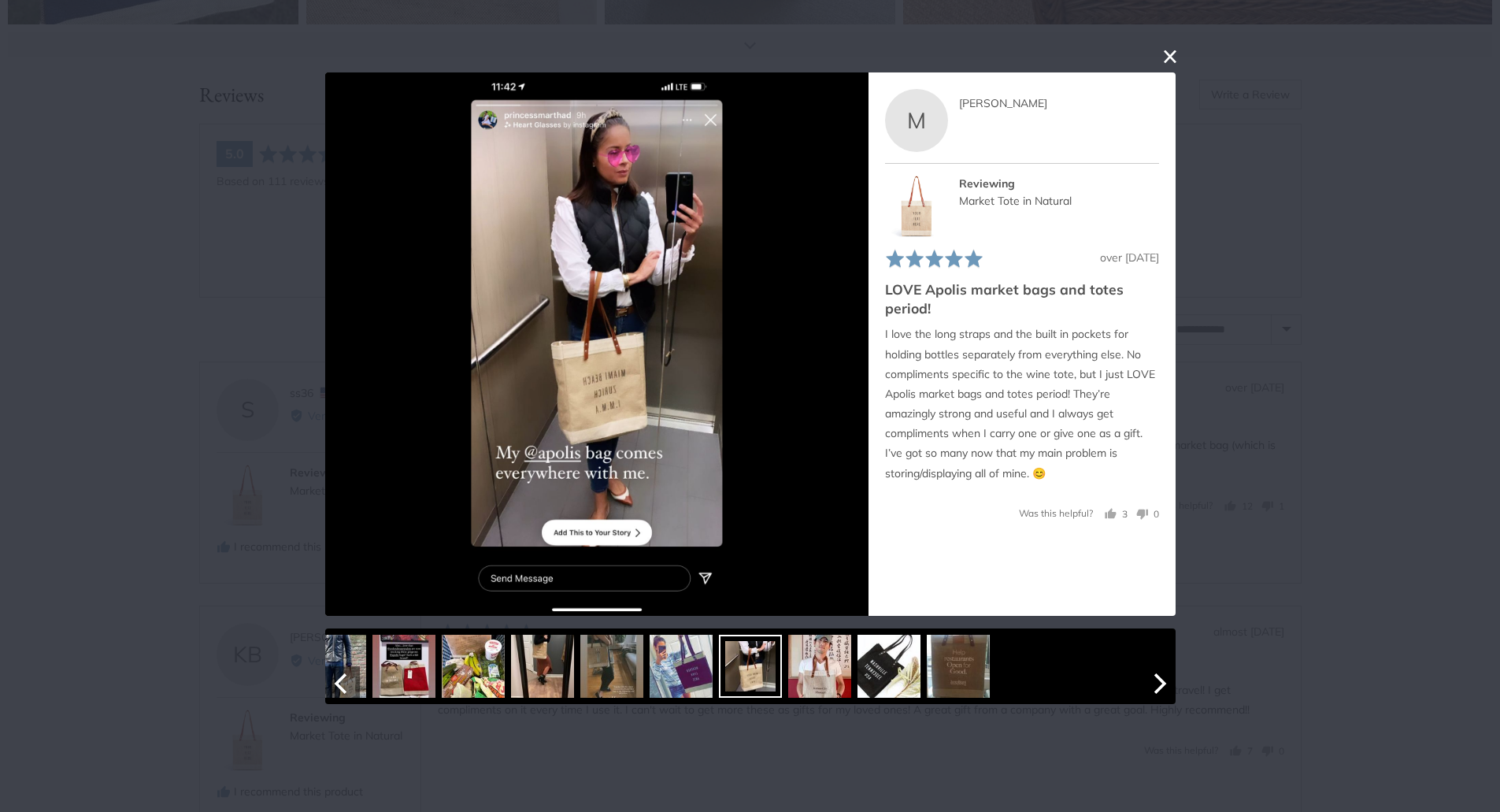
click at [847, 678] on img at bounding box center [820, 666] width 63 height 63
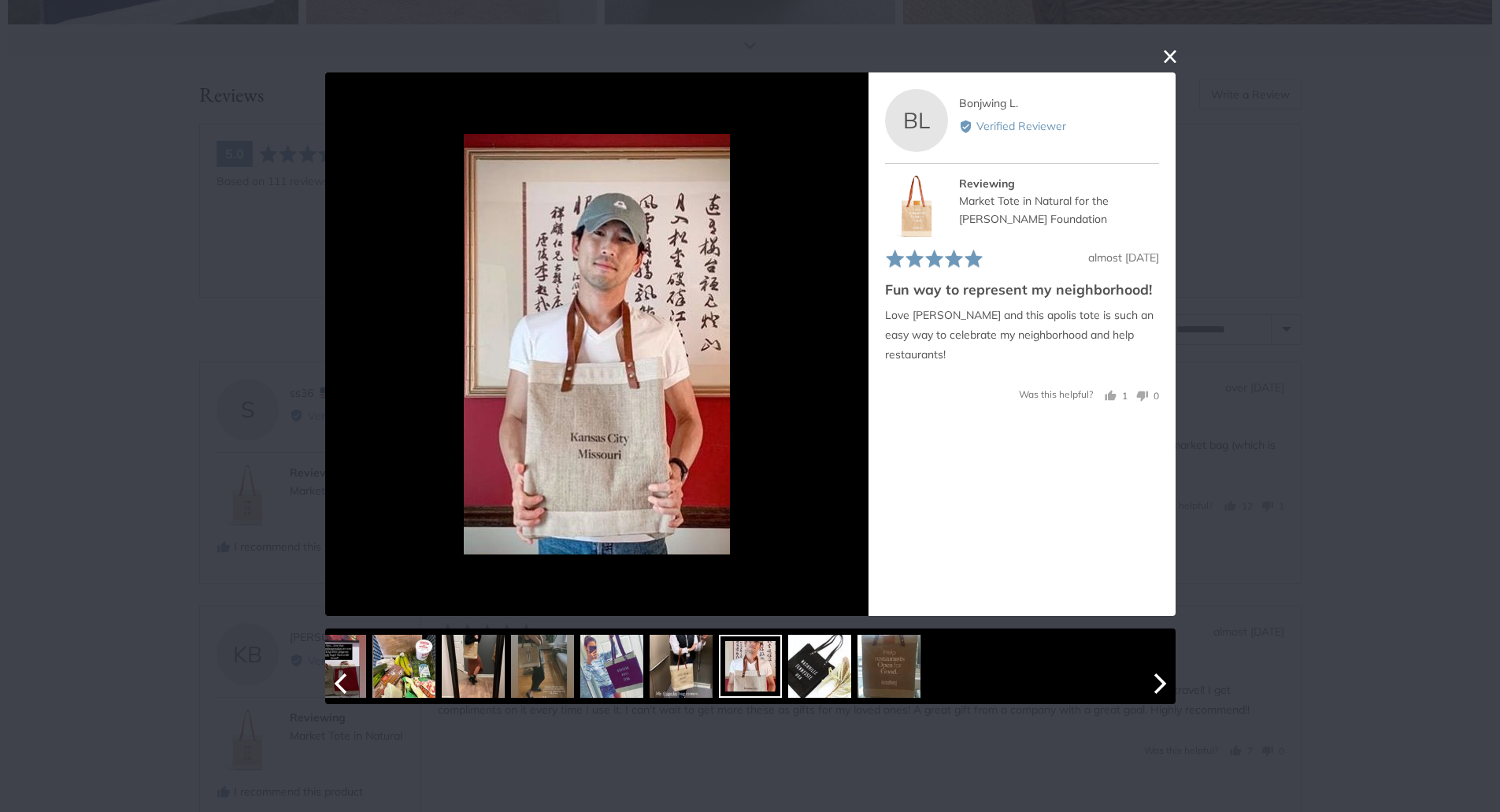
click at [825, 678] on img at bounding box center [819, 666] width 63 height 63
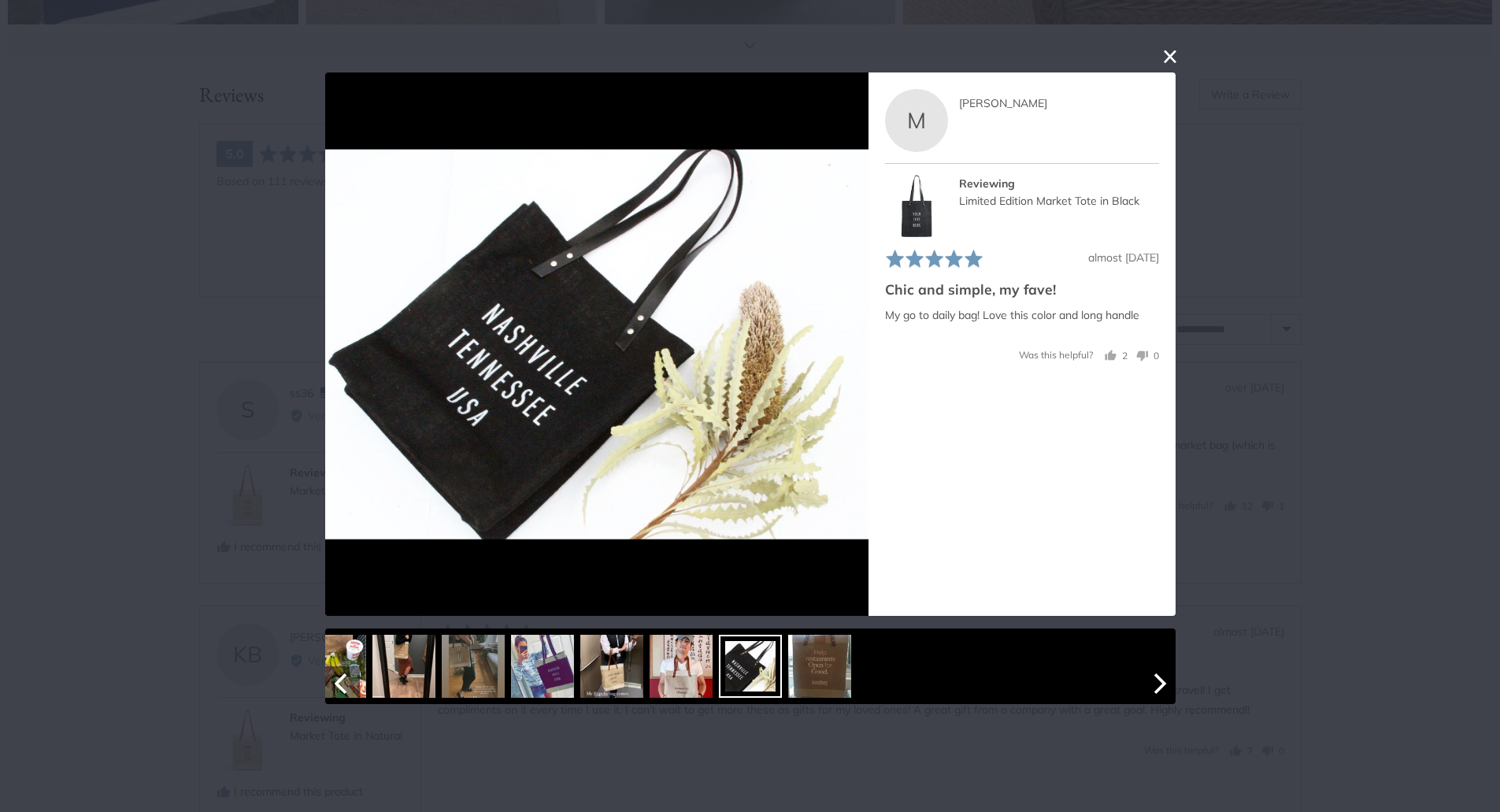
click at [835, 678] on img at bounding box center [819, 666] width 63 height 63
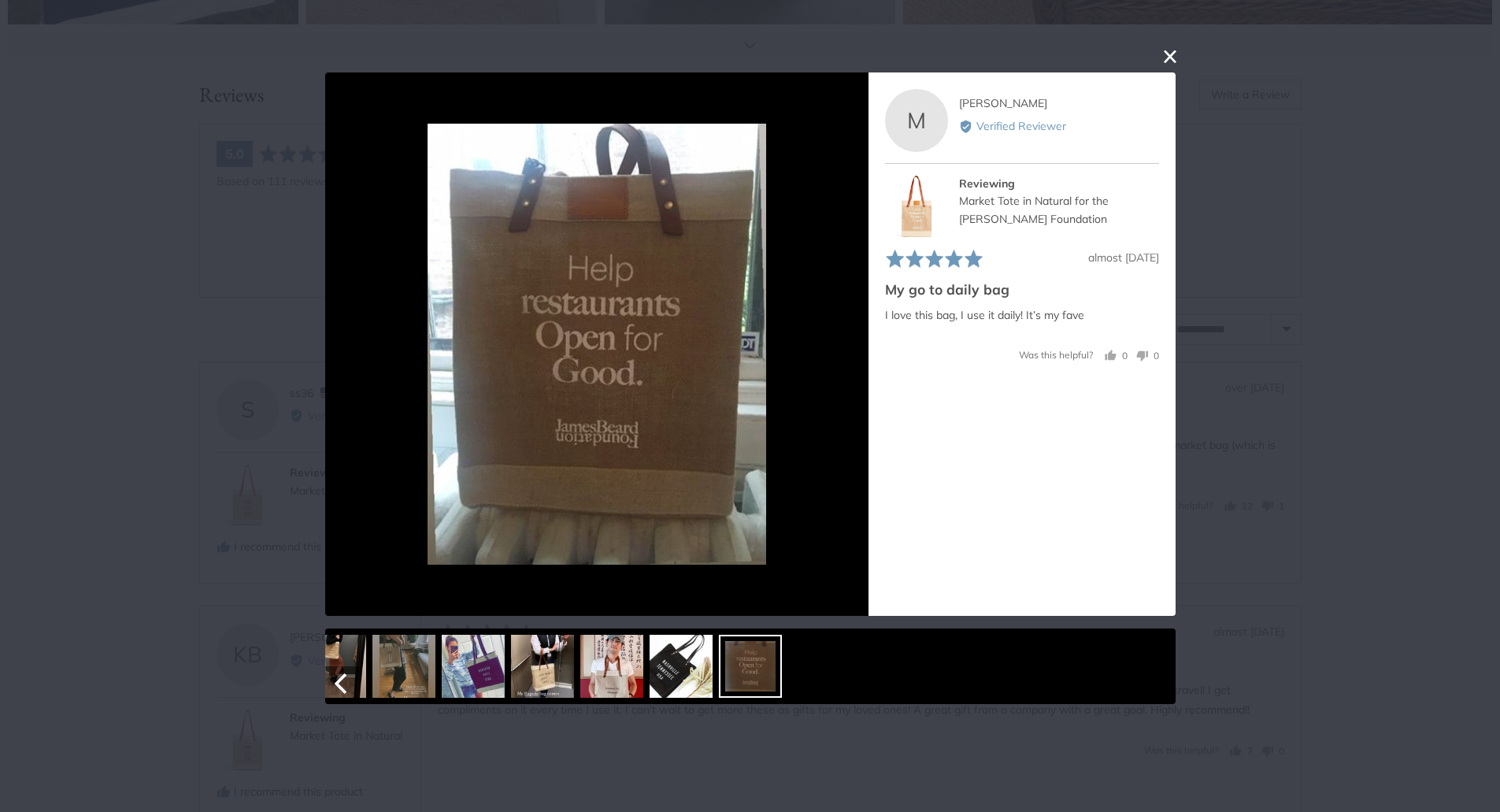
click at [683, 695] on img at bounding box center [680, 666] width 63 height 63
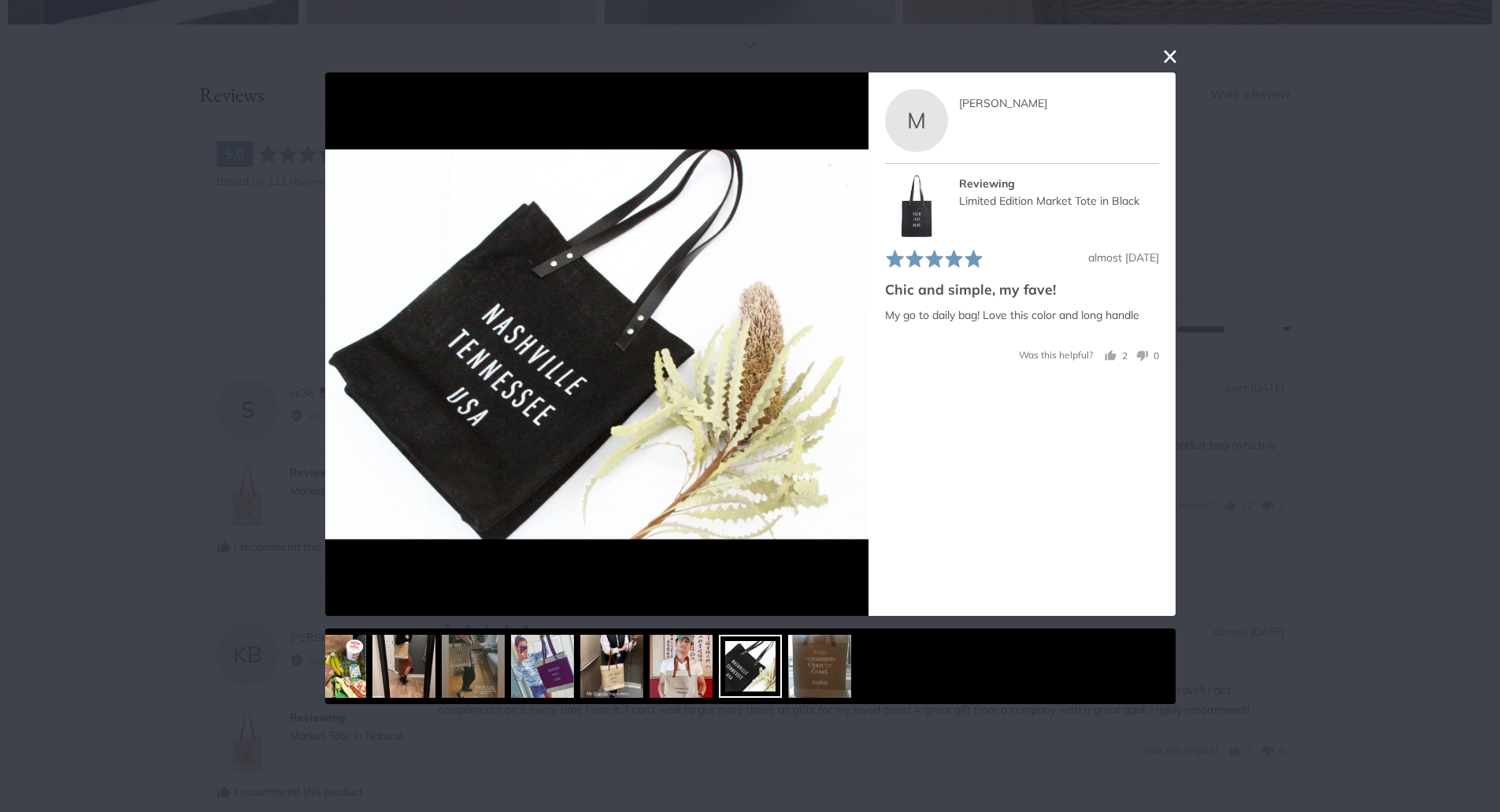
click at [1166, 59] on button "close this modal window" at bounding box center [1170, 56] width 19 height 19
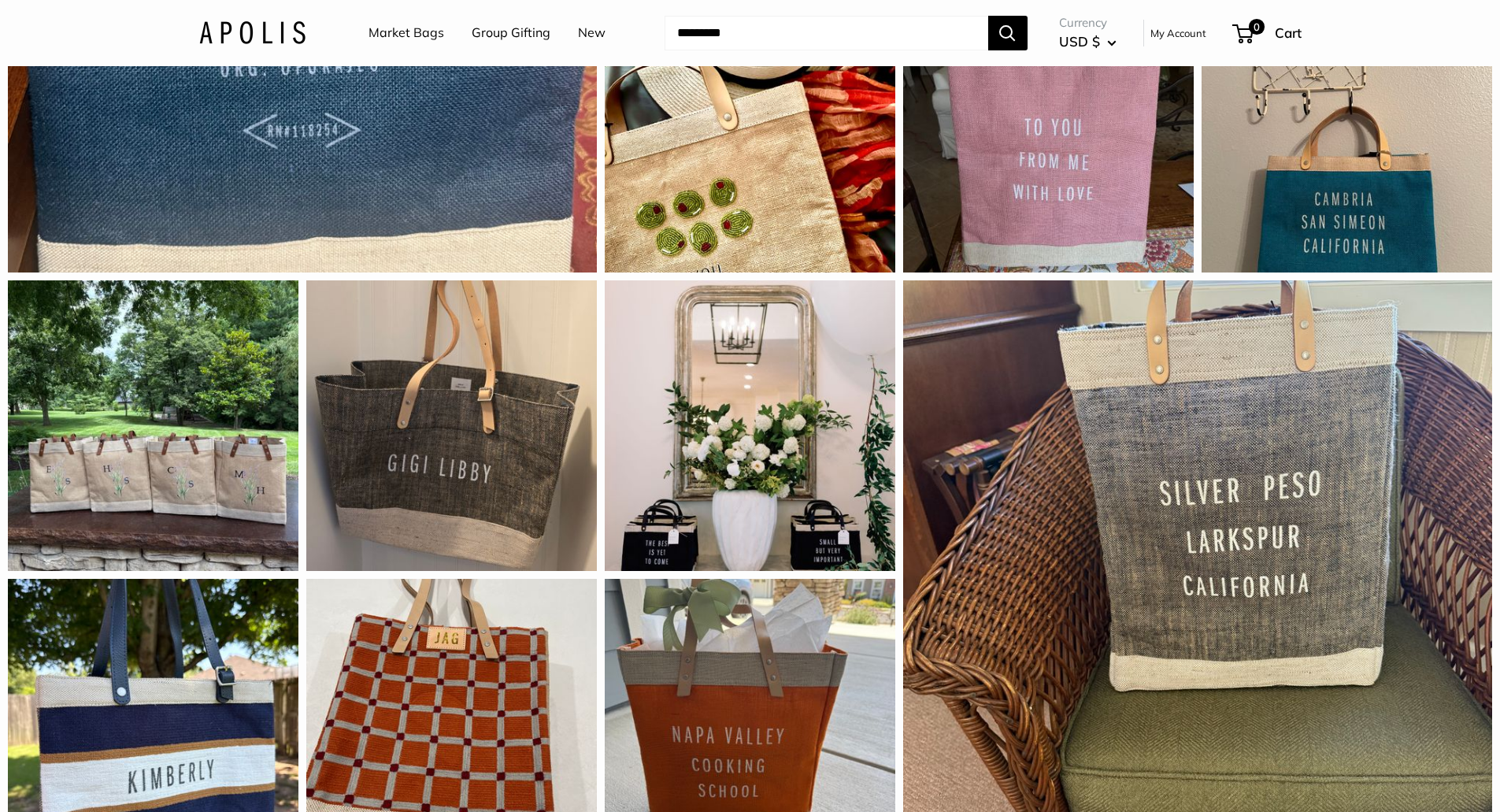
scroll to position [1565, 0]
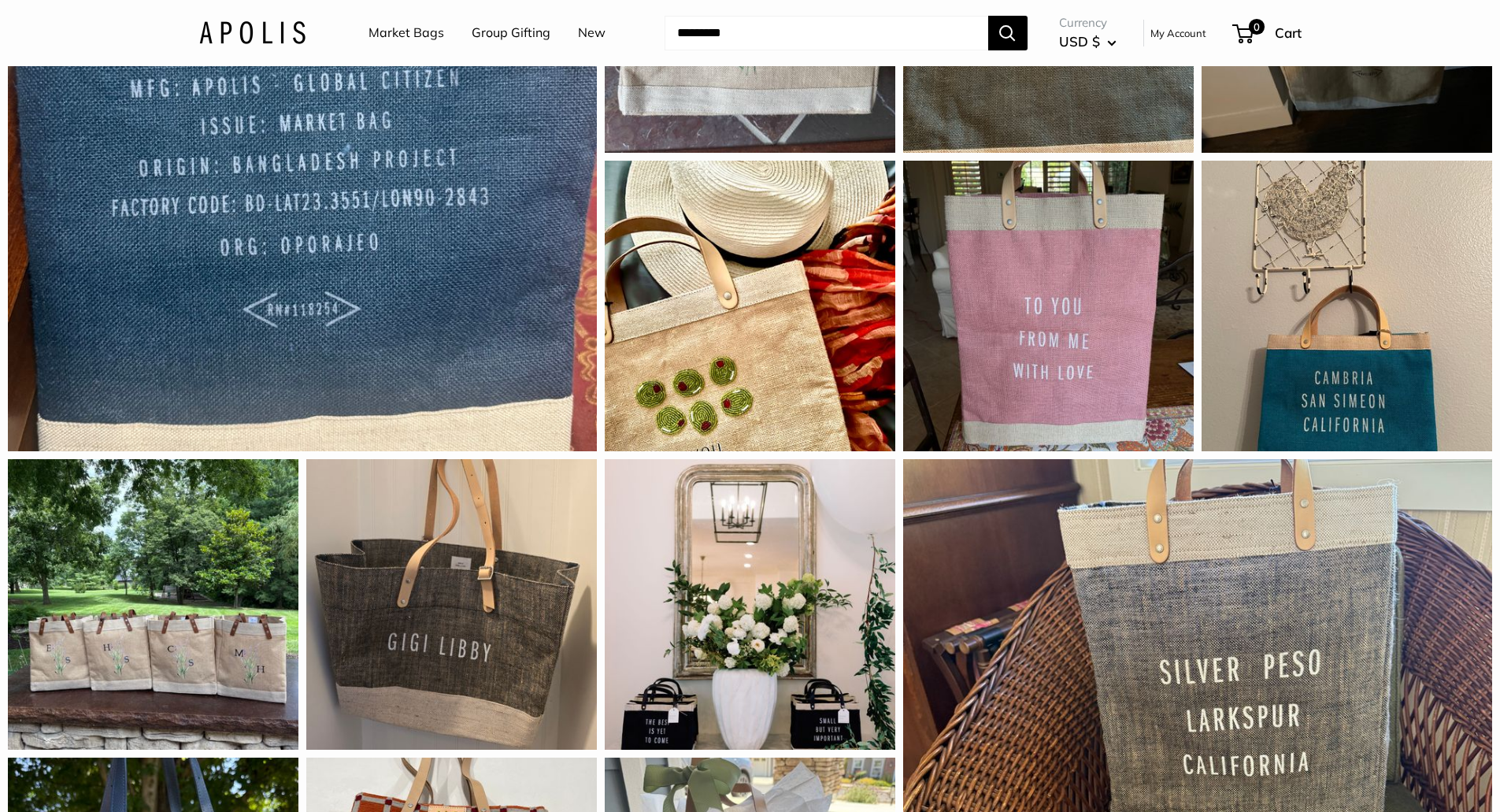
click at [410, 30] on link "Market Bags" at bounding box center [406, 33] width 76 height 24
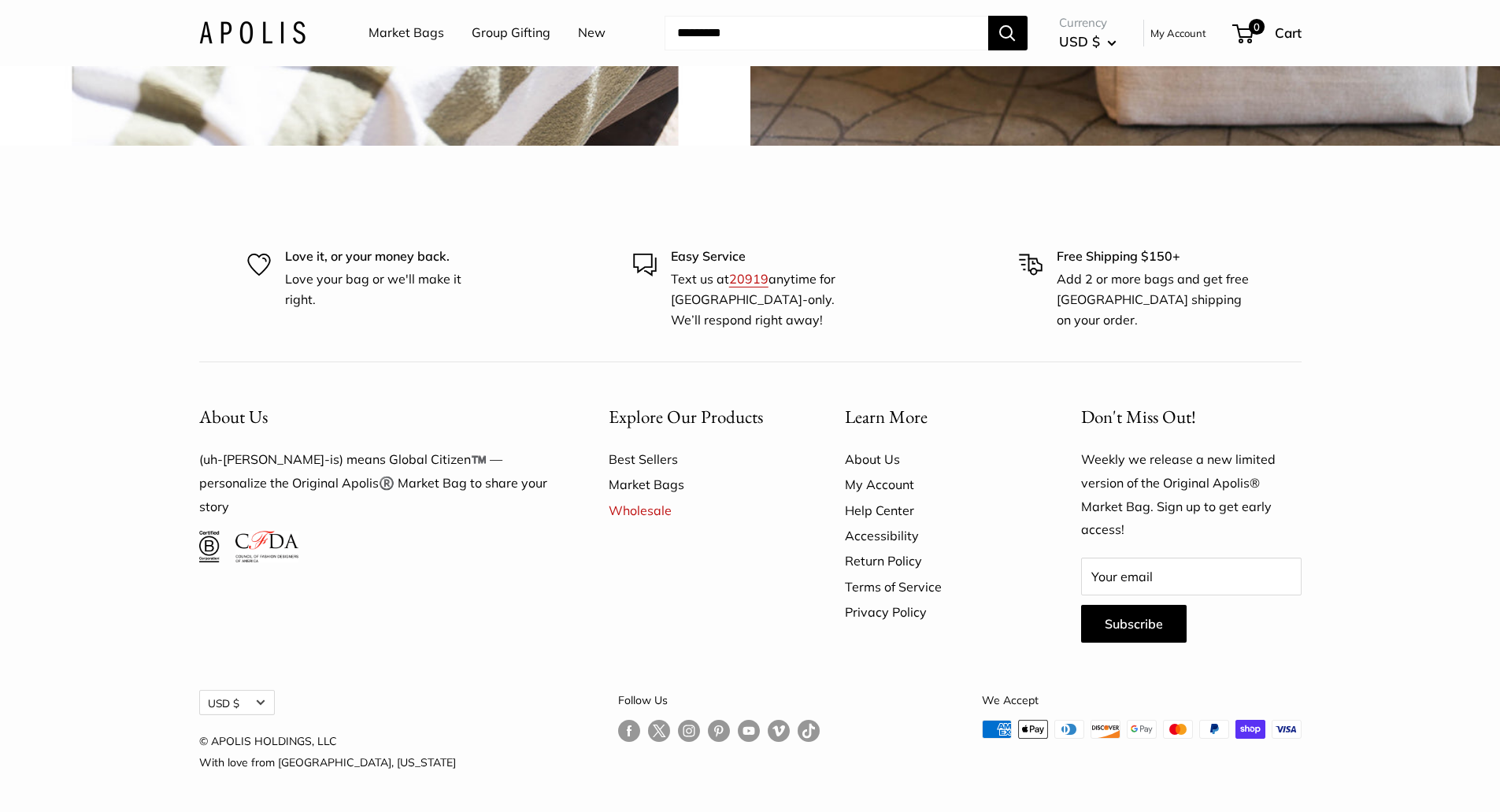
scroll to position [4795, 0]
click at [647, 458] on link "Best Sellers" at bounding box center [699, 459] width 181 height 26
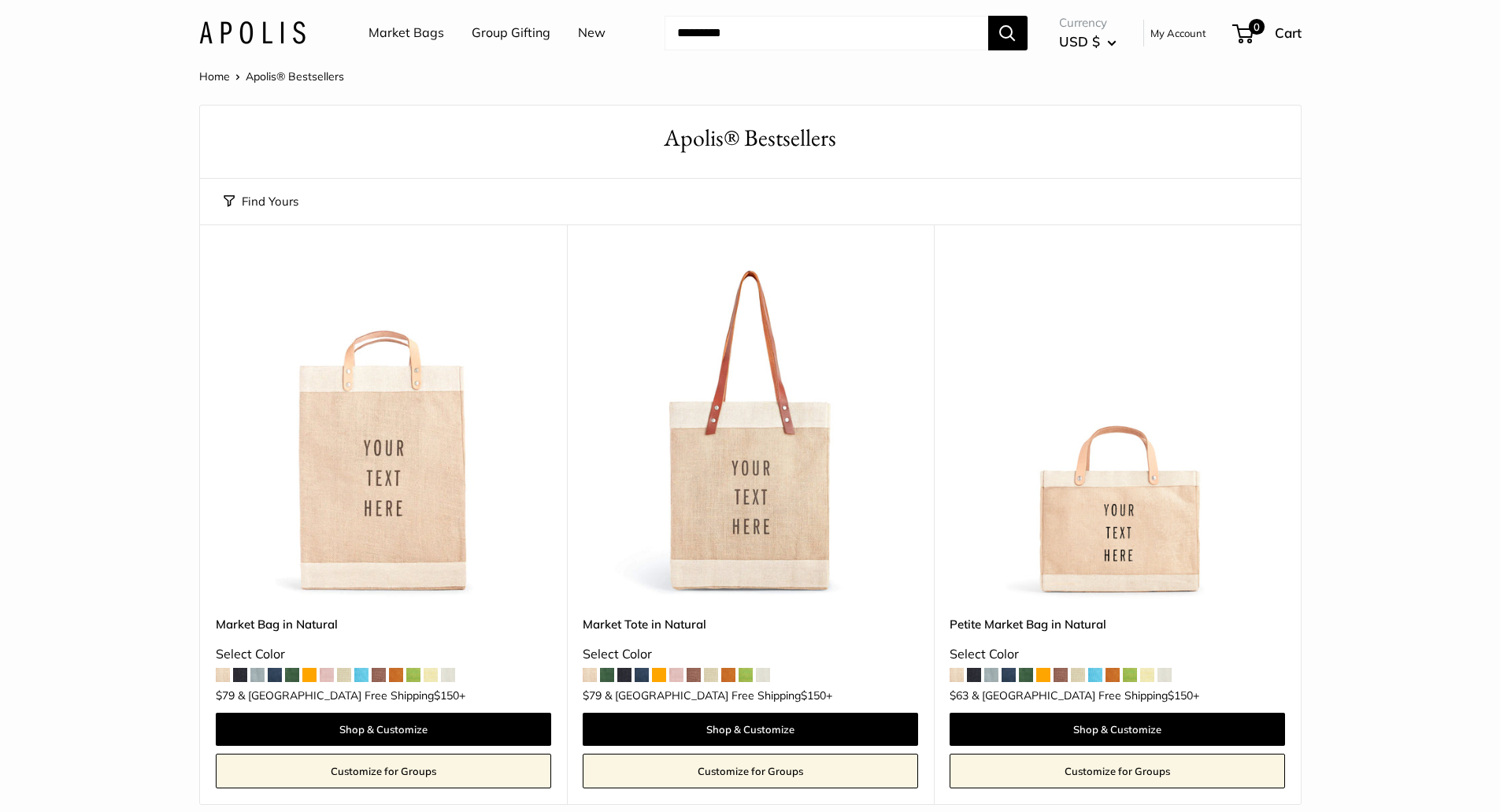
click at [430, 33] on link "Market Bags" at bounding box center [406, 33] width 76 height 24
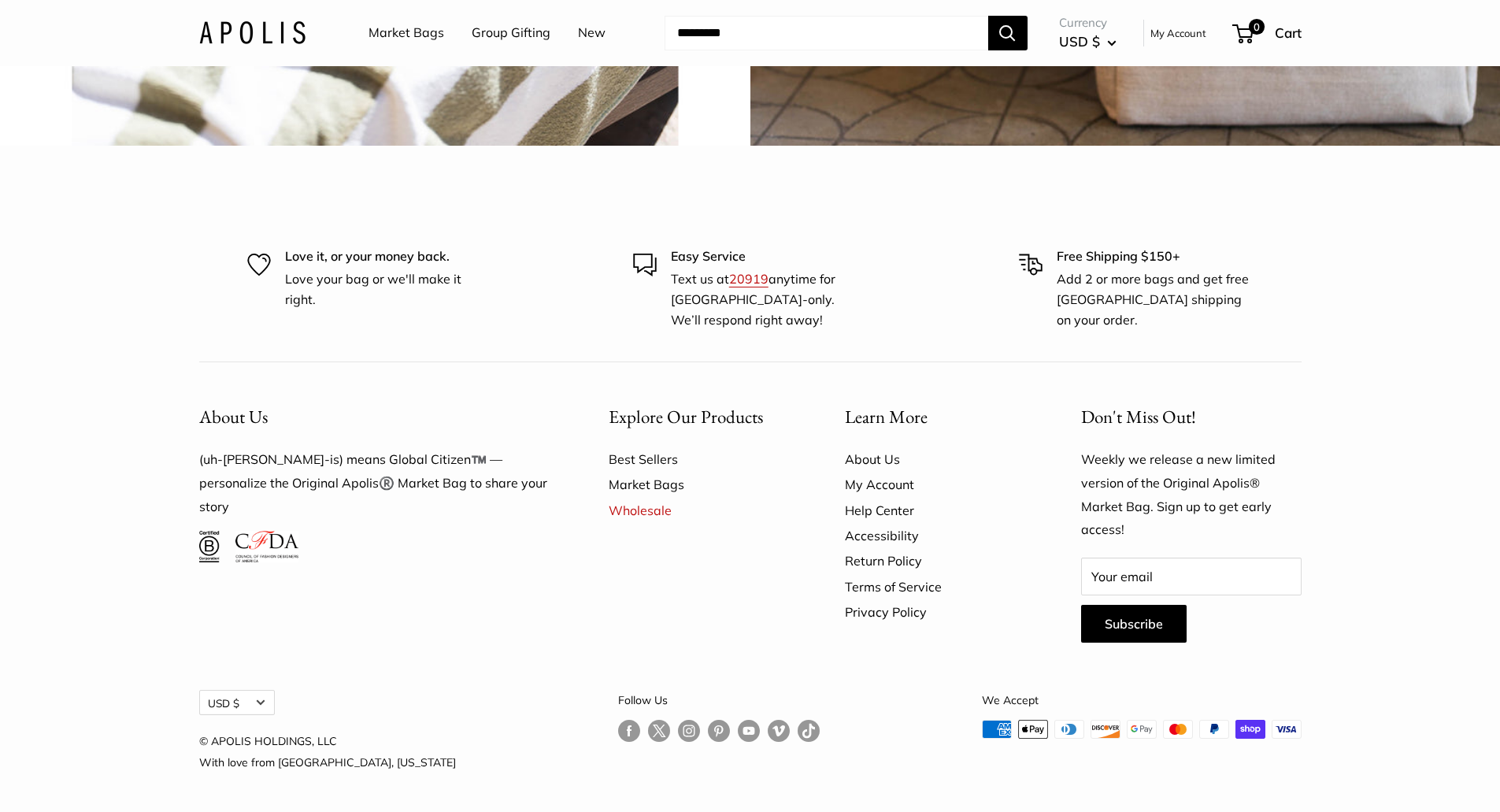
scroll to position [4795, 0]
click at [678, 727] on link "Follow us on Instagram" at bounding box center [689, 730] width 22 height 23
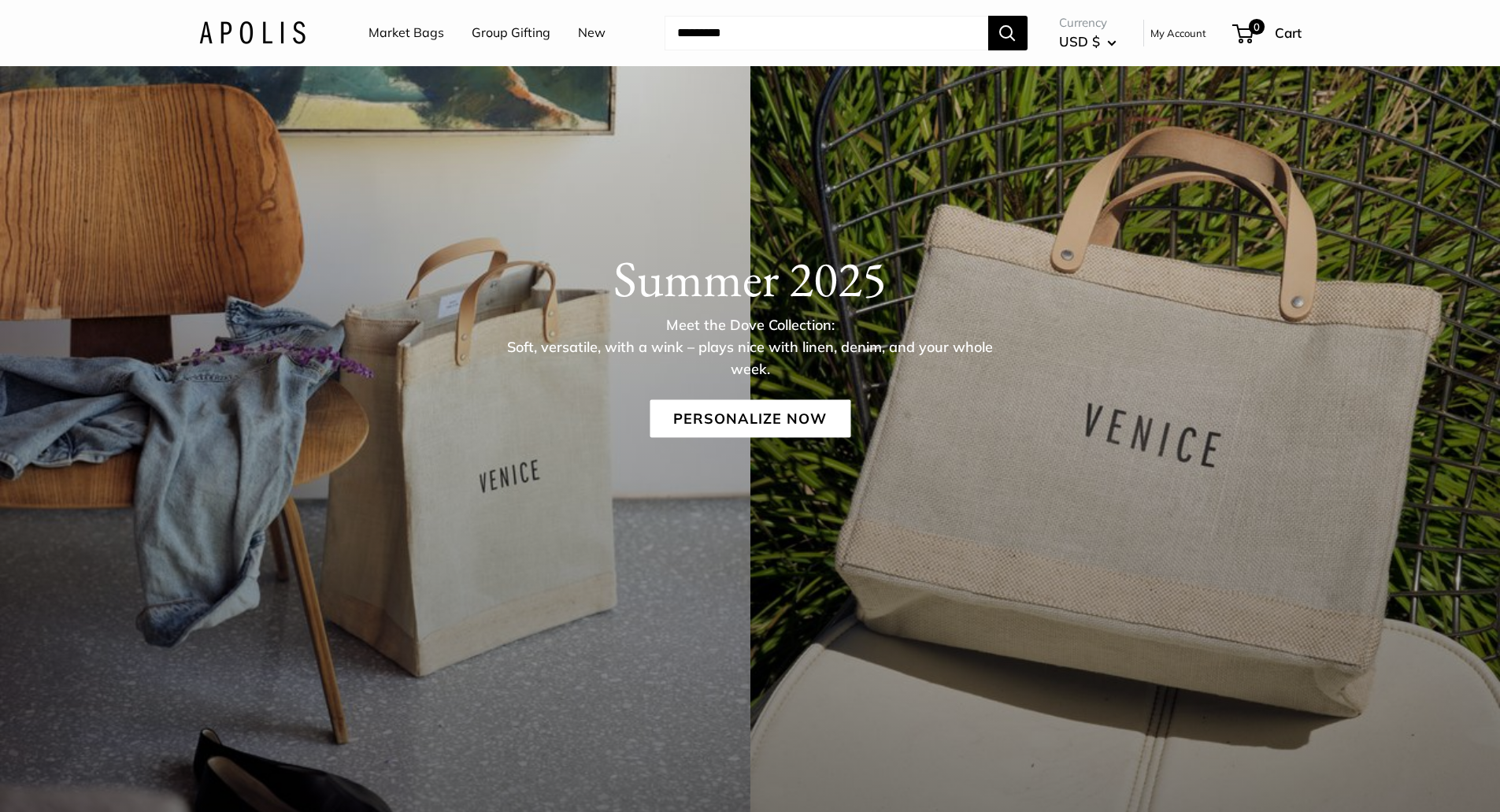
scroll to position [0, 0]
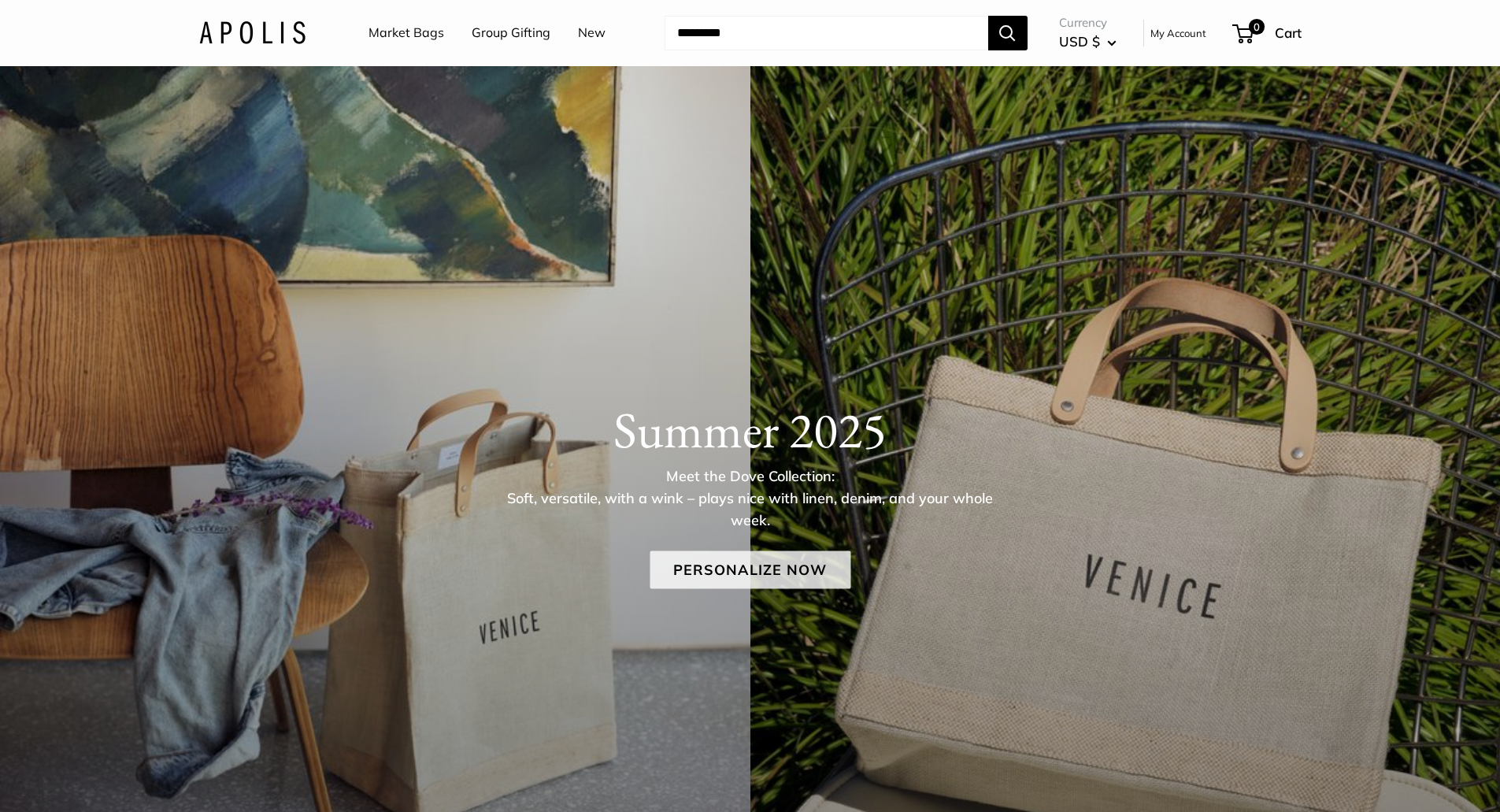
click at [780, 571] on link "Personalize Now" at bounding box center [750, 569] width 201 height 37
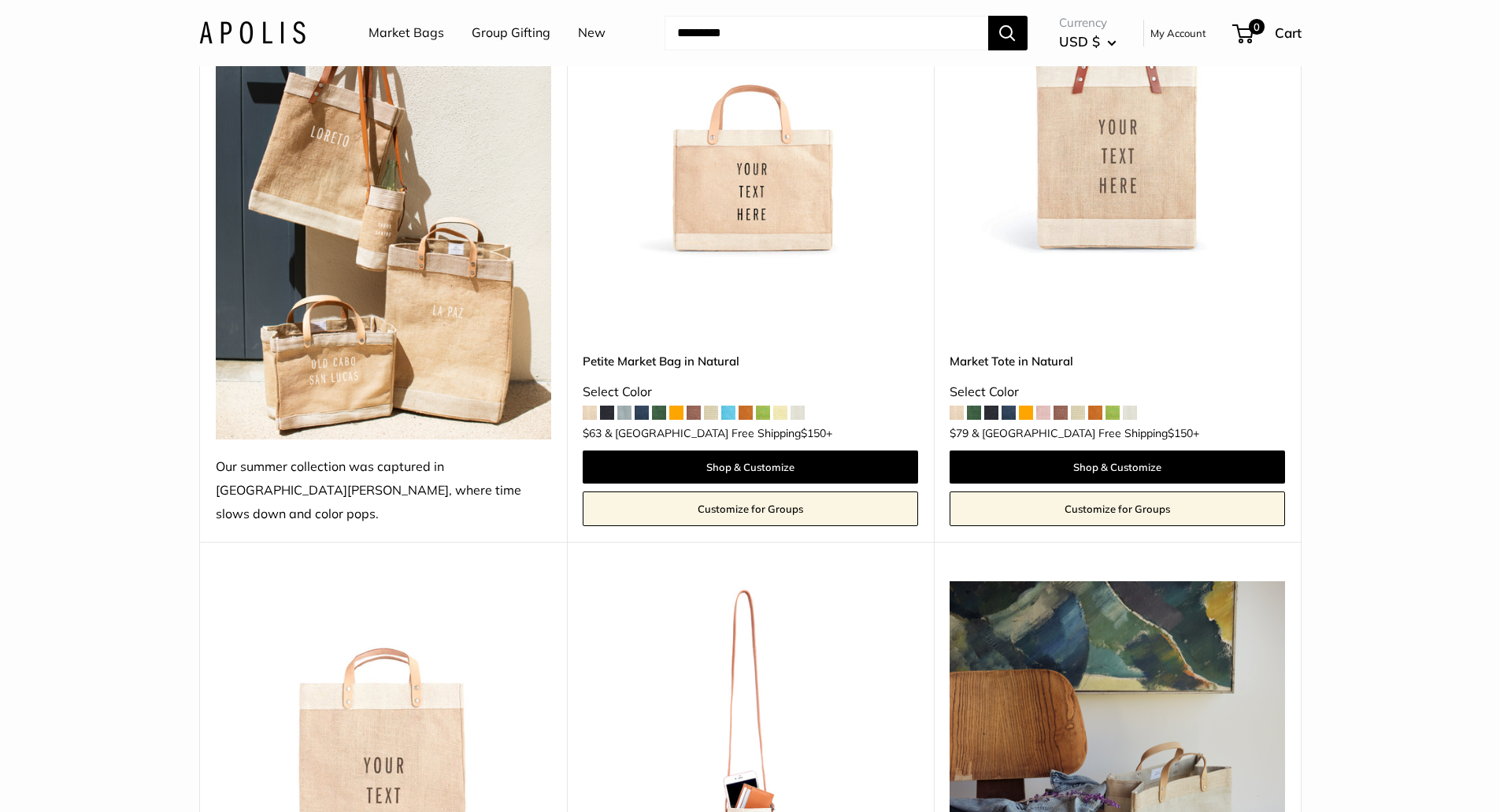
scroll to position [236, 0]
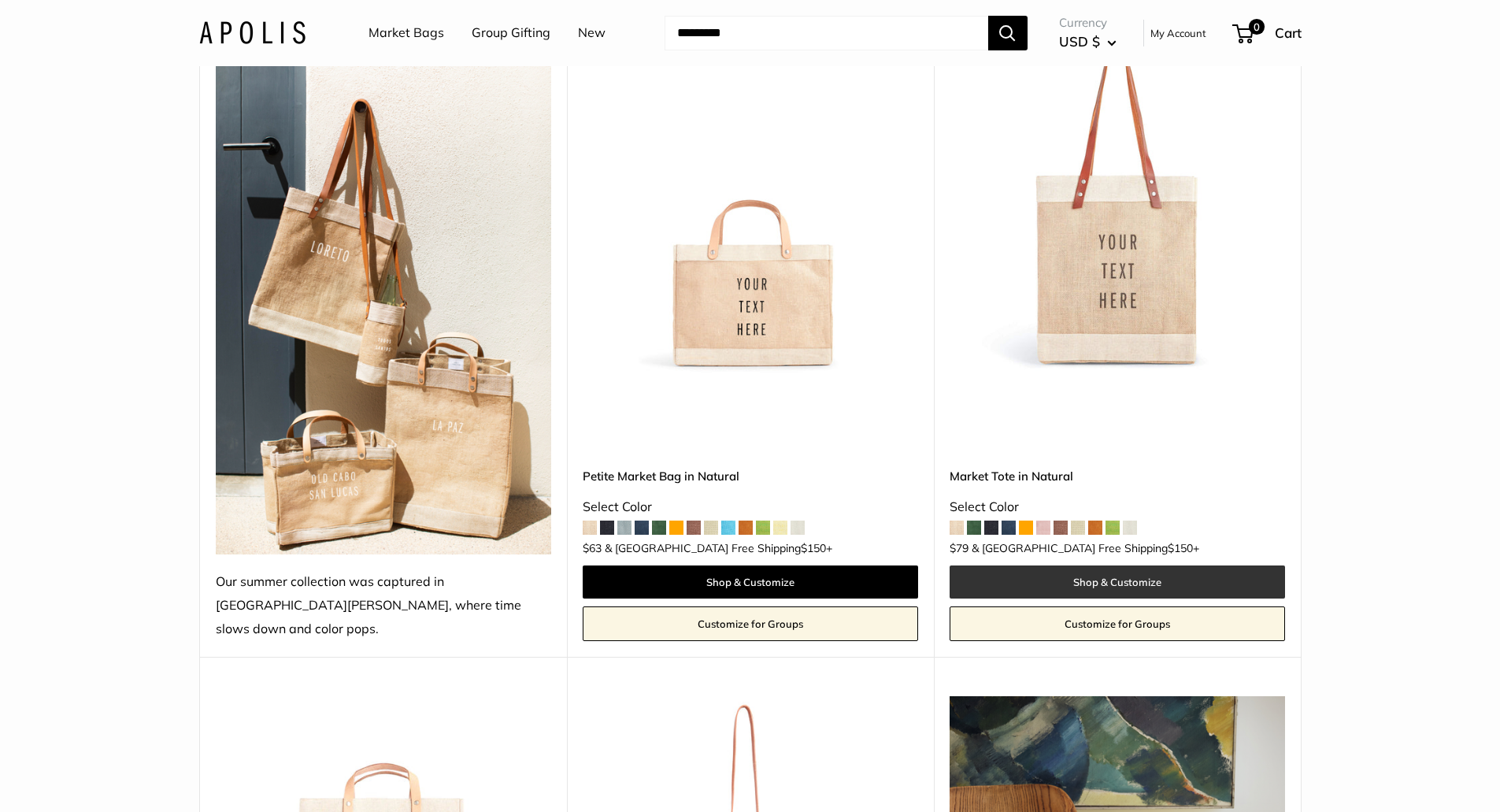
click at [1154, 565] on link "Shop & Customize" at bounding box center [1117, 581] width 336 height 33
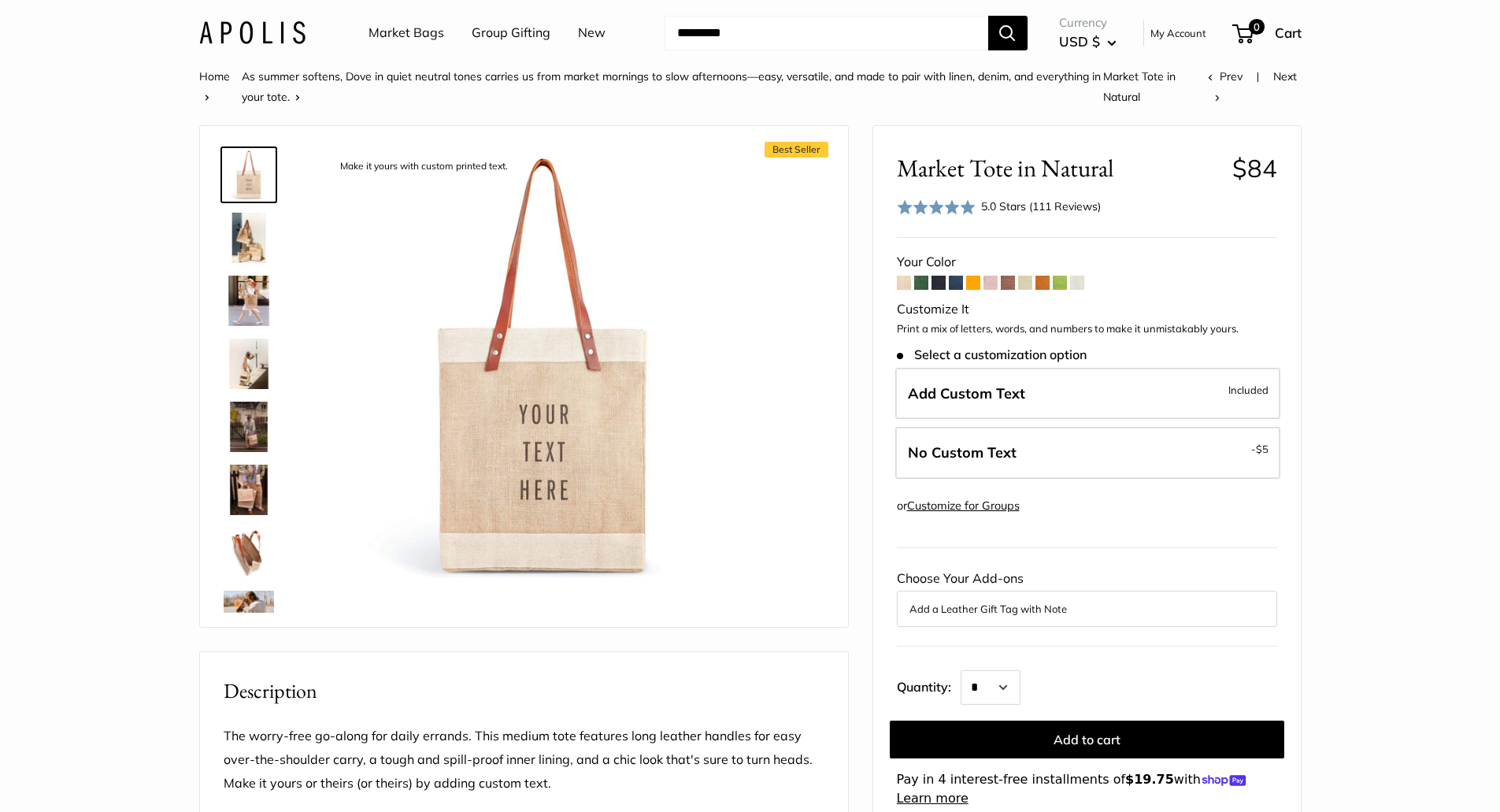
click at [244, 236] on img at bounding box center [248, 237] width 50 height 50
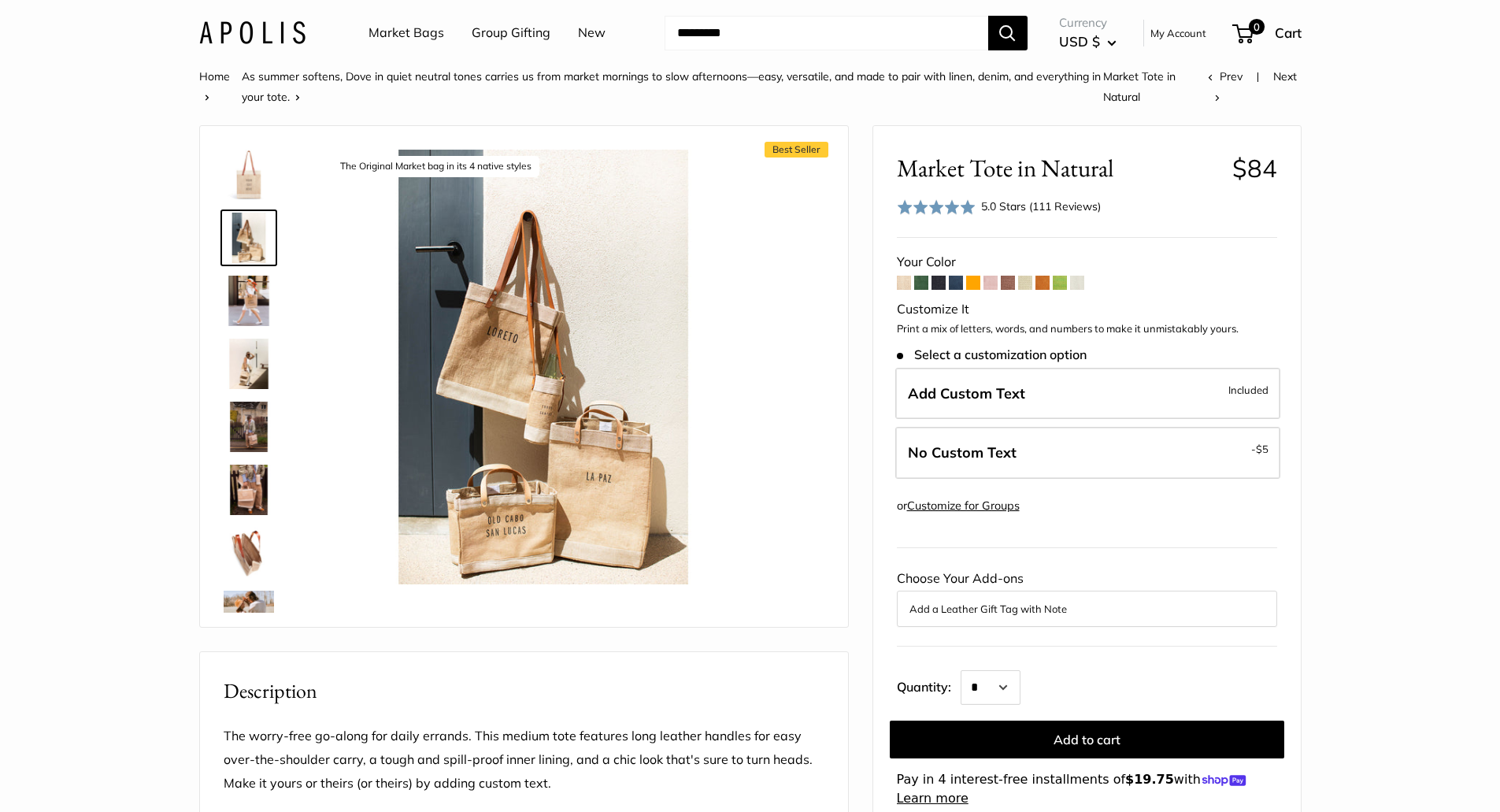
click at [246, 300] on img at bounding box center [248, 300] width 50 height 50
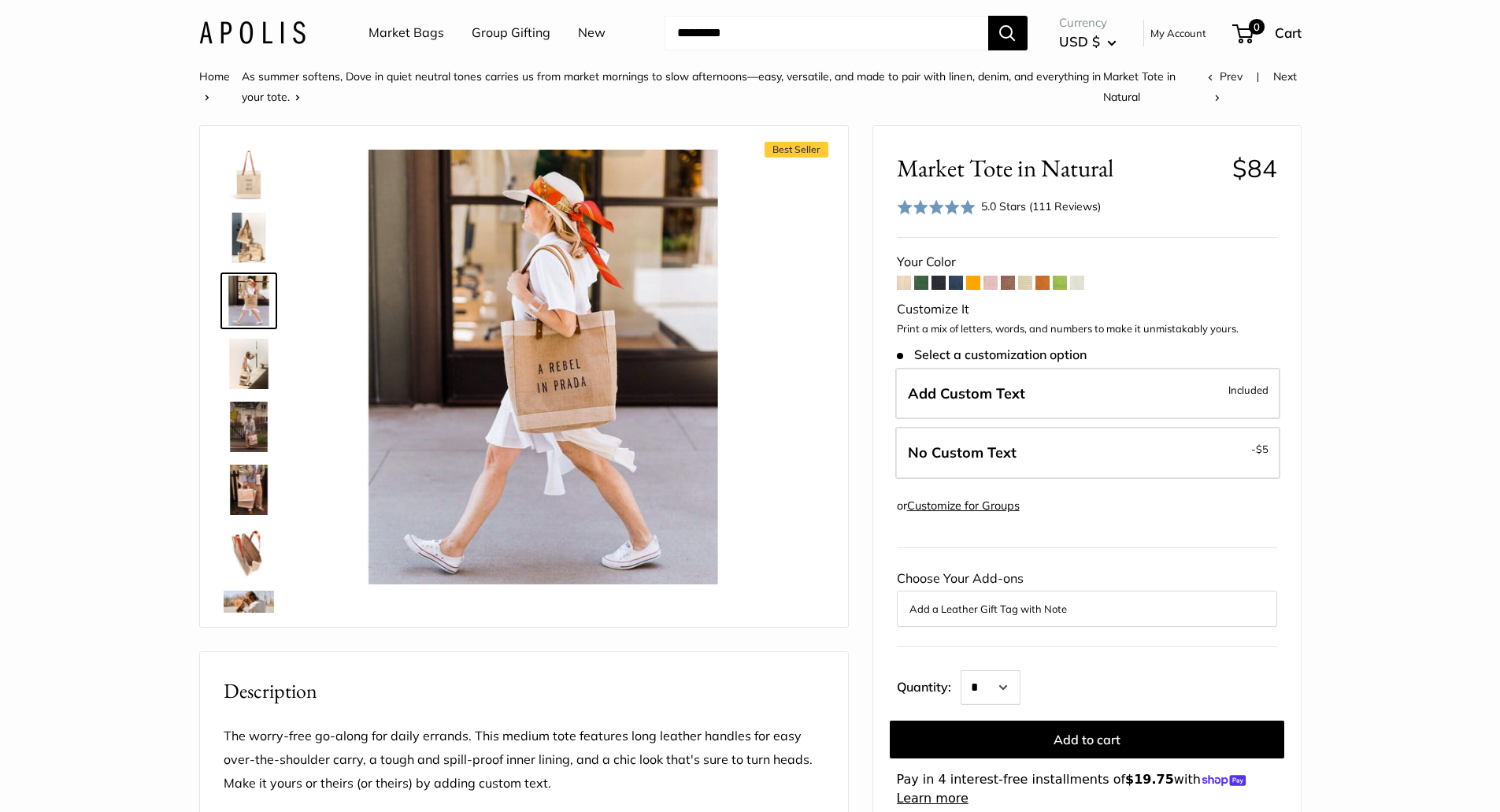
click at [256, 365] on img at bounding box center [248, 363] width 50 height 50
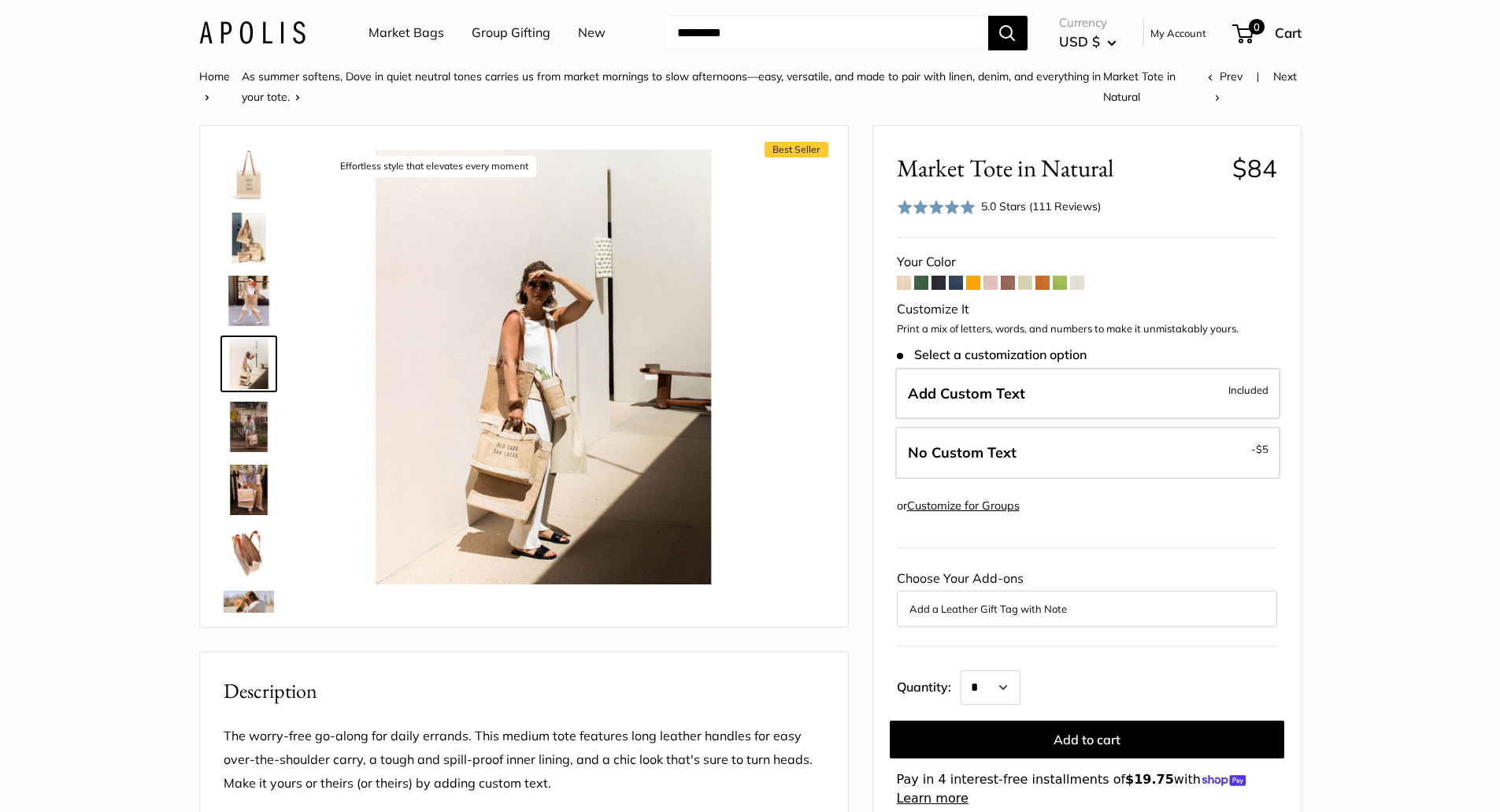
click at [249, 422] on img at bounding box center [248, 426] width 50 height 50
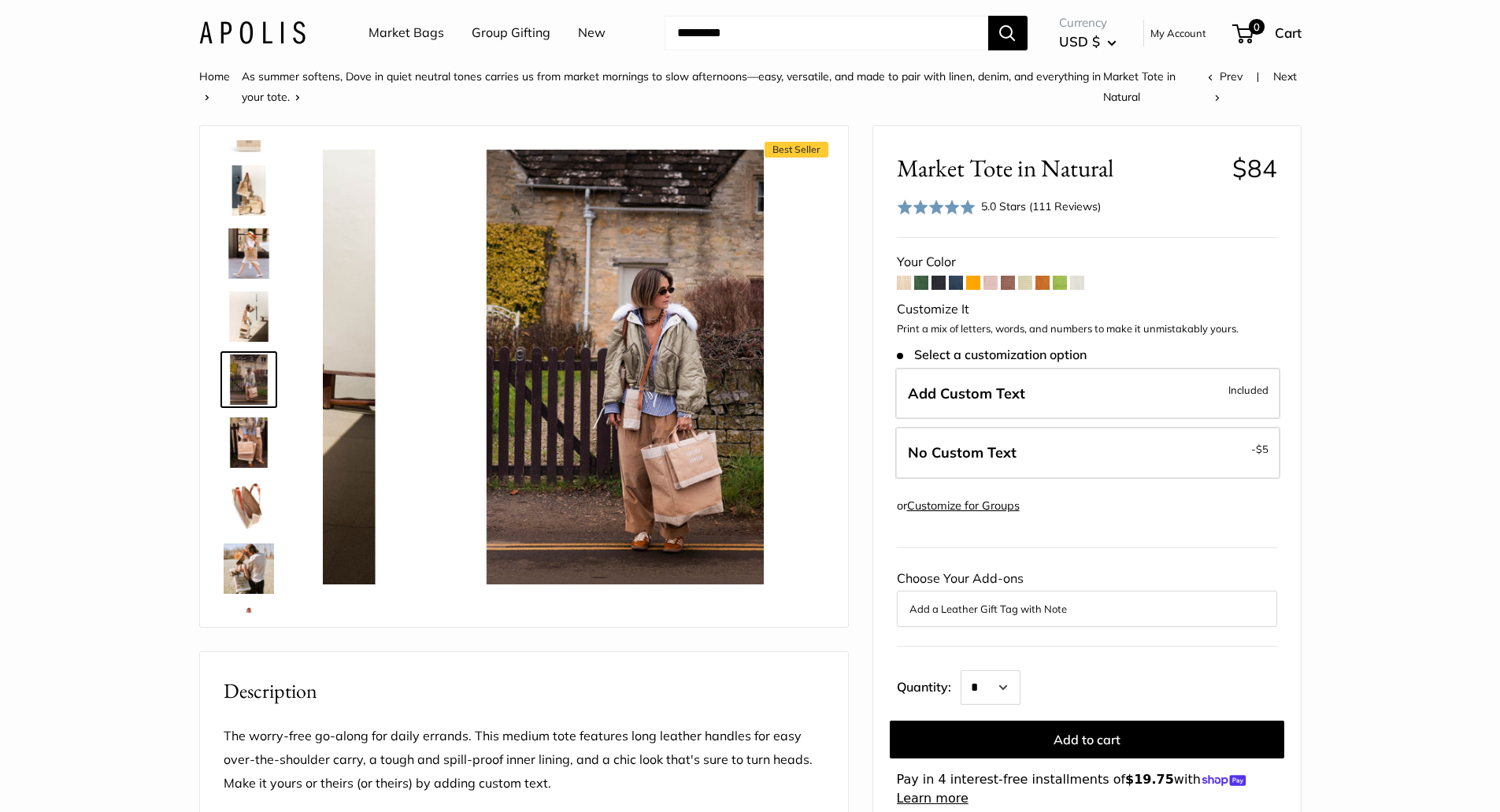
scroll to position [49, 0]
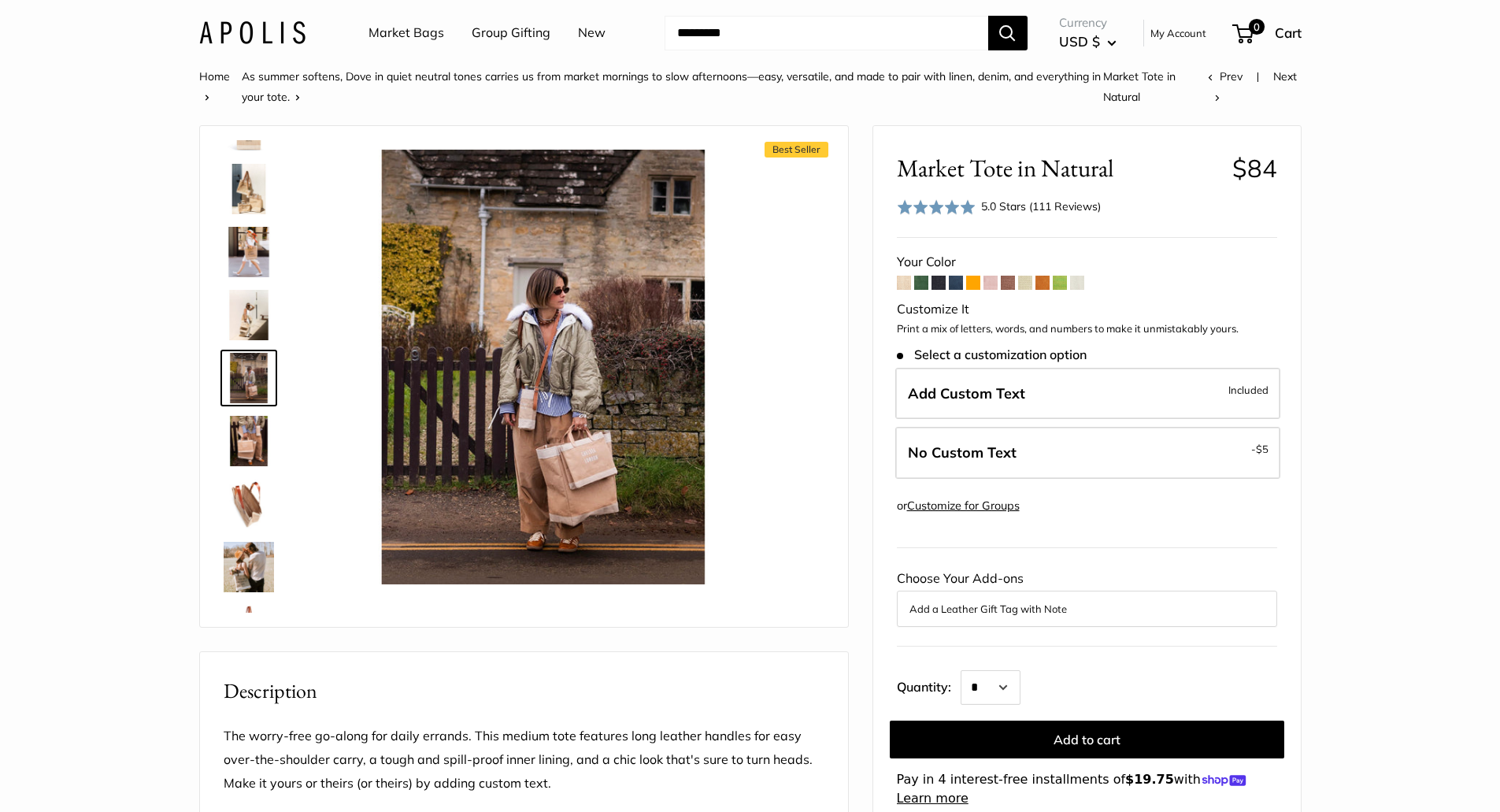
click at [246, 444] on img at bounding box center [248, 441] width 50 height 50
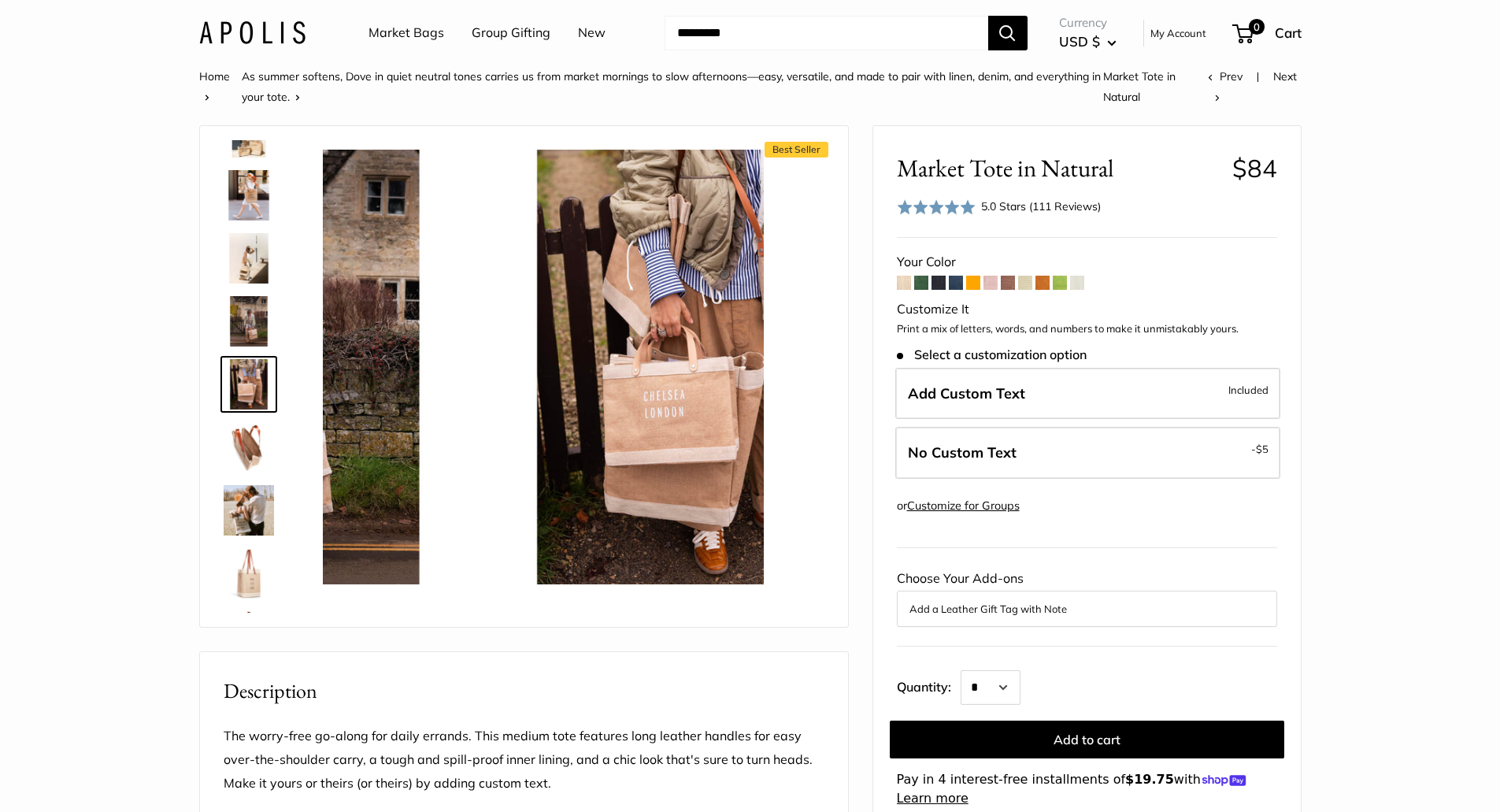
scroll to position [112, 0]
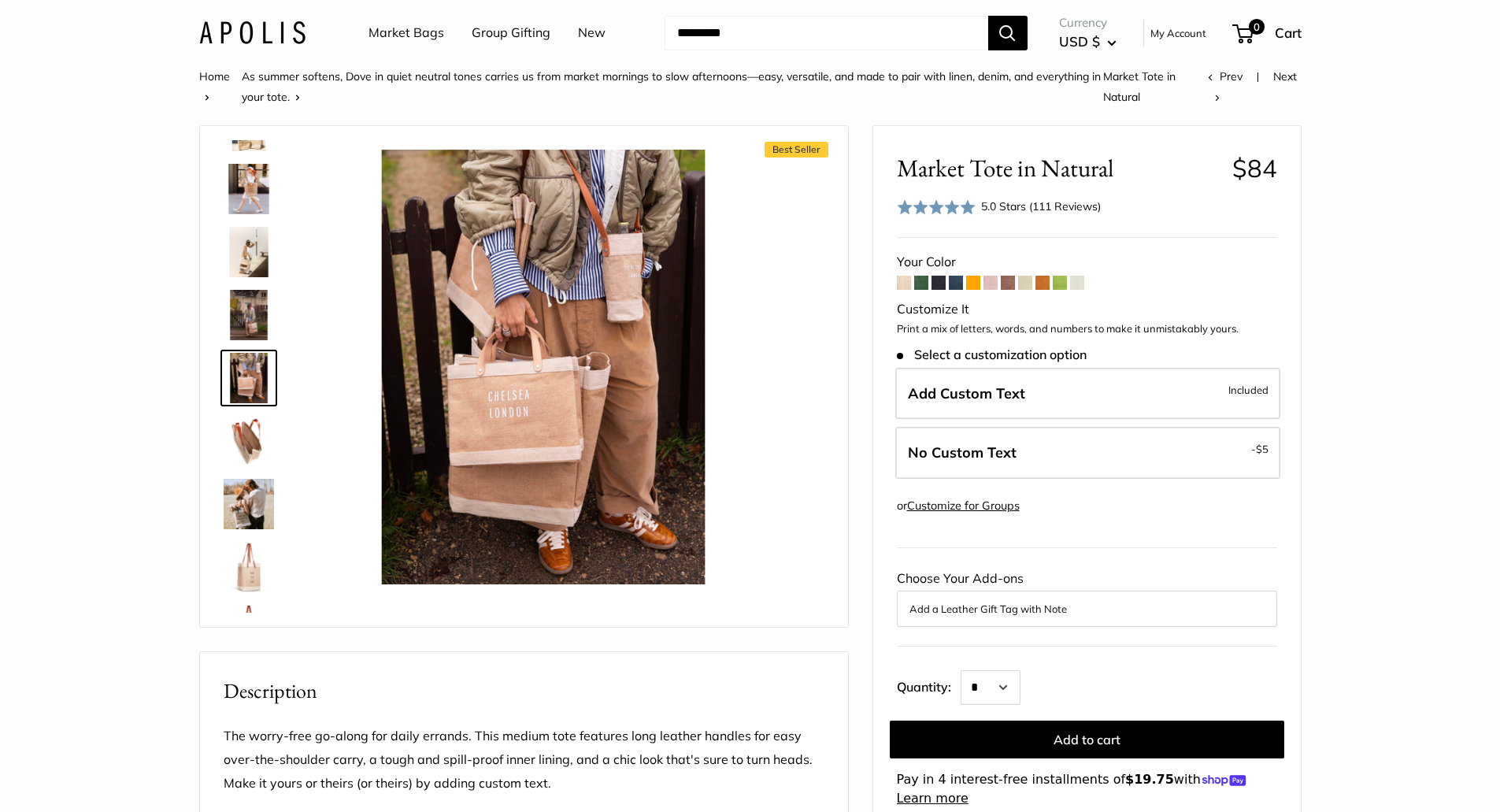
click at [251, 504] on img at bounding box center [248, 504] width 50 height 50
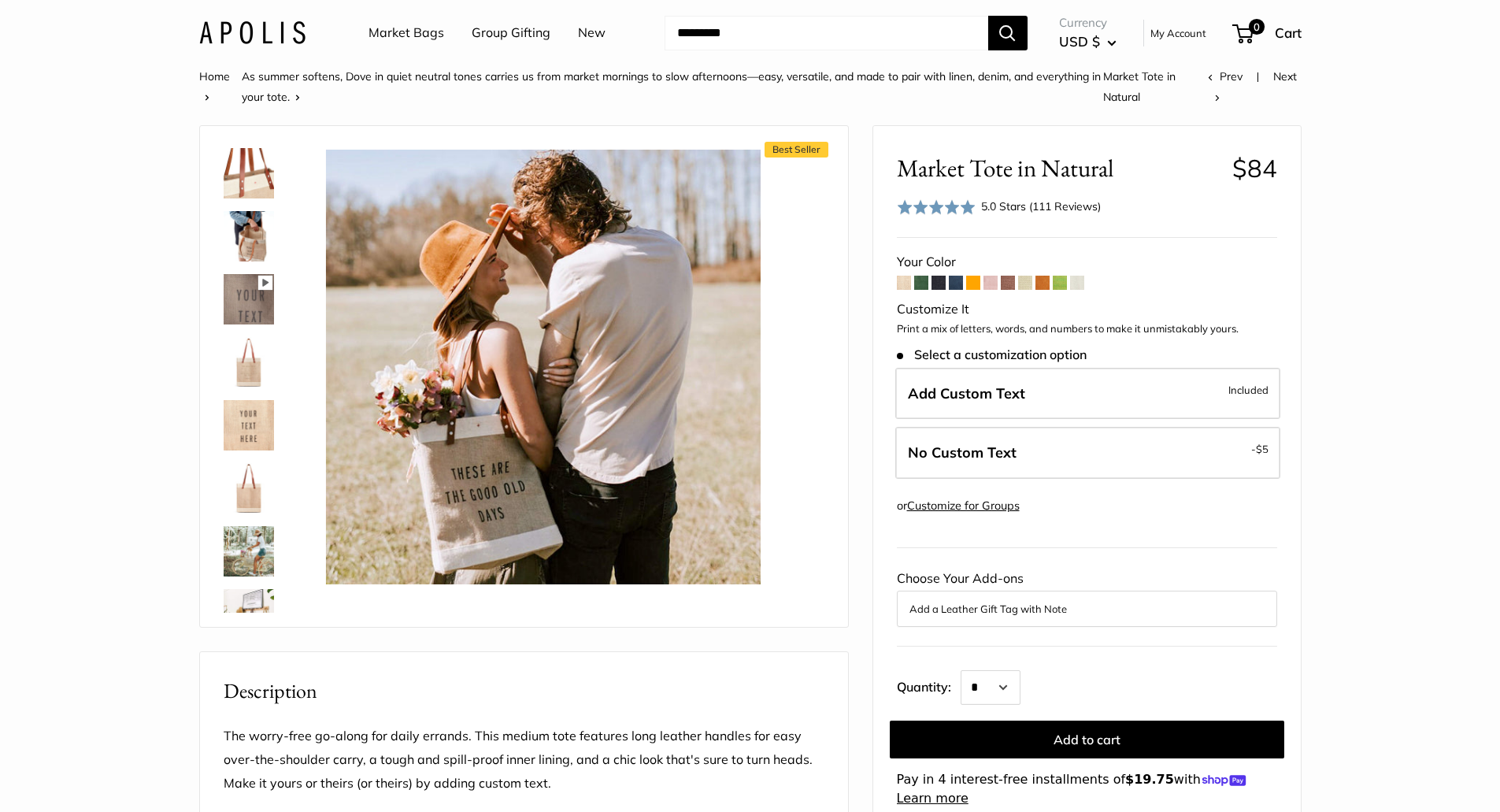
scroll to position [667, 0]
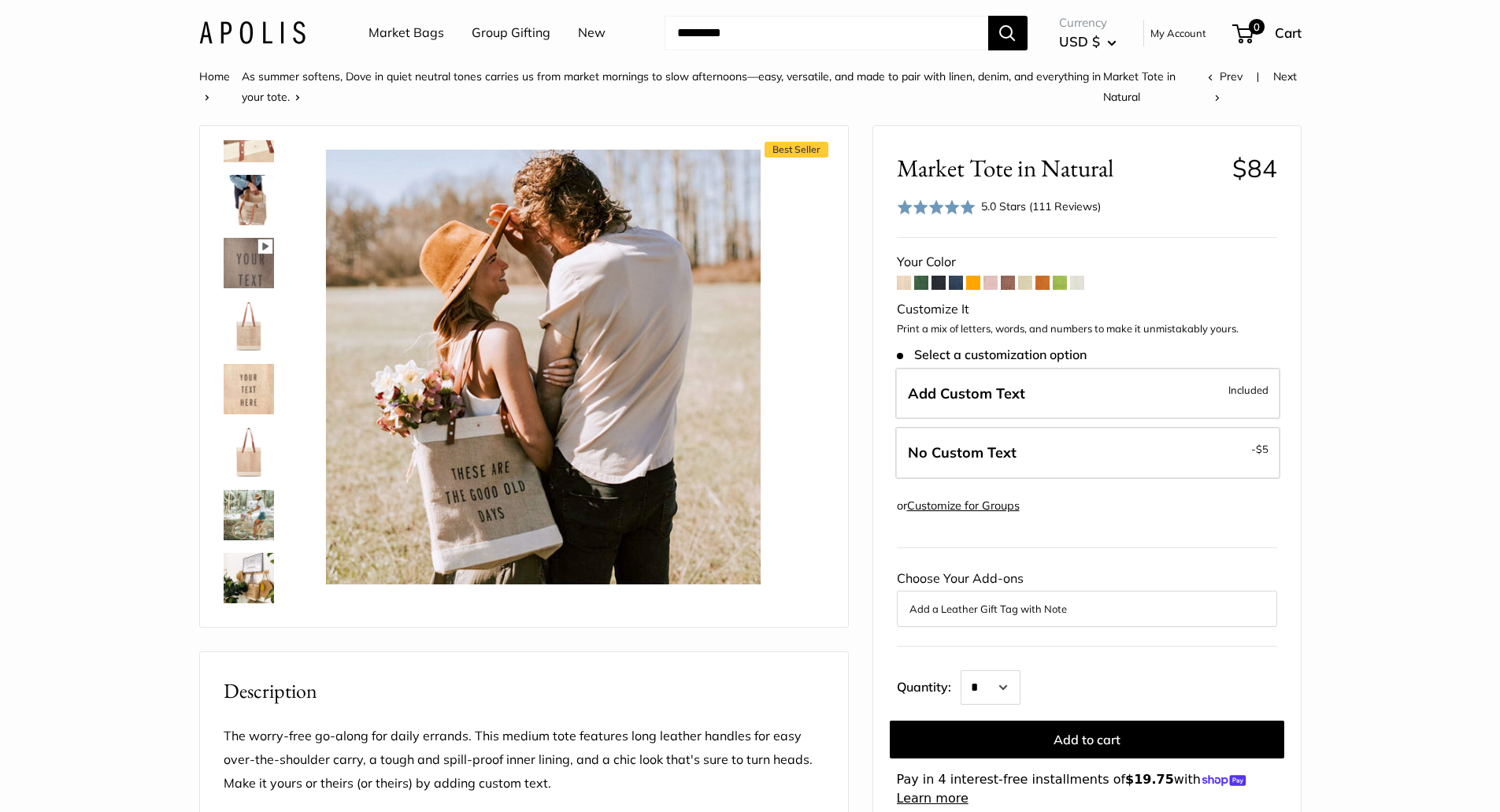
click at [257, 520] on img at bounding box center [248, 515] width 50 height 50
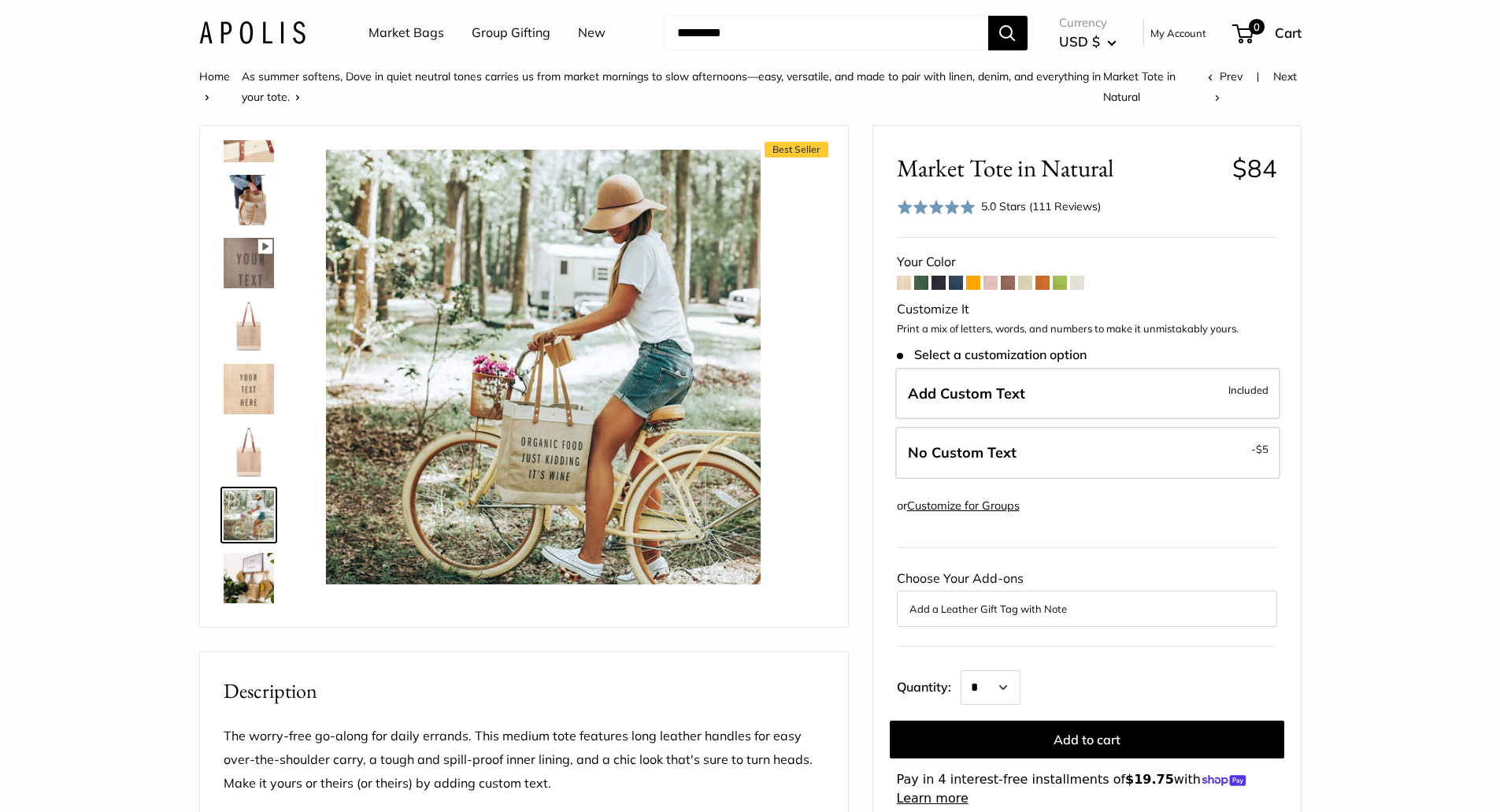
click at [244, 586] on img at bounding box center [248, 578] width 50 height 50
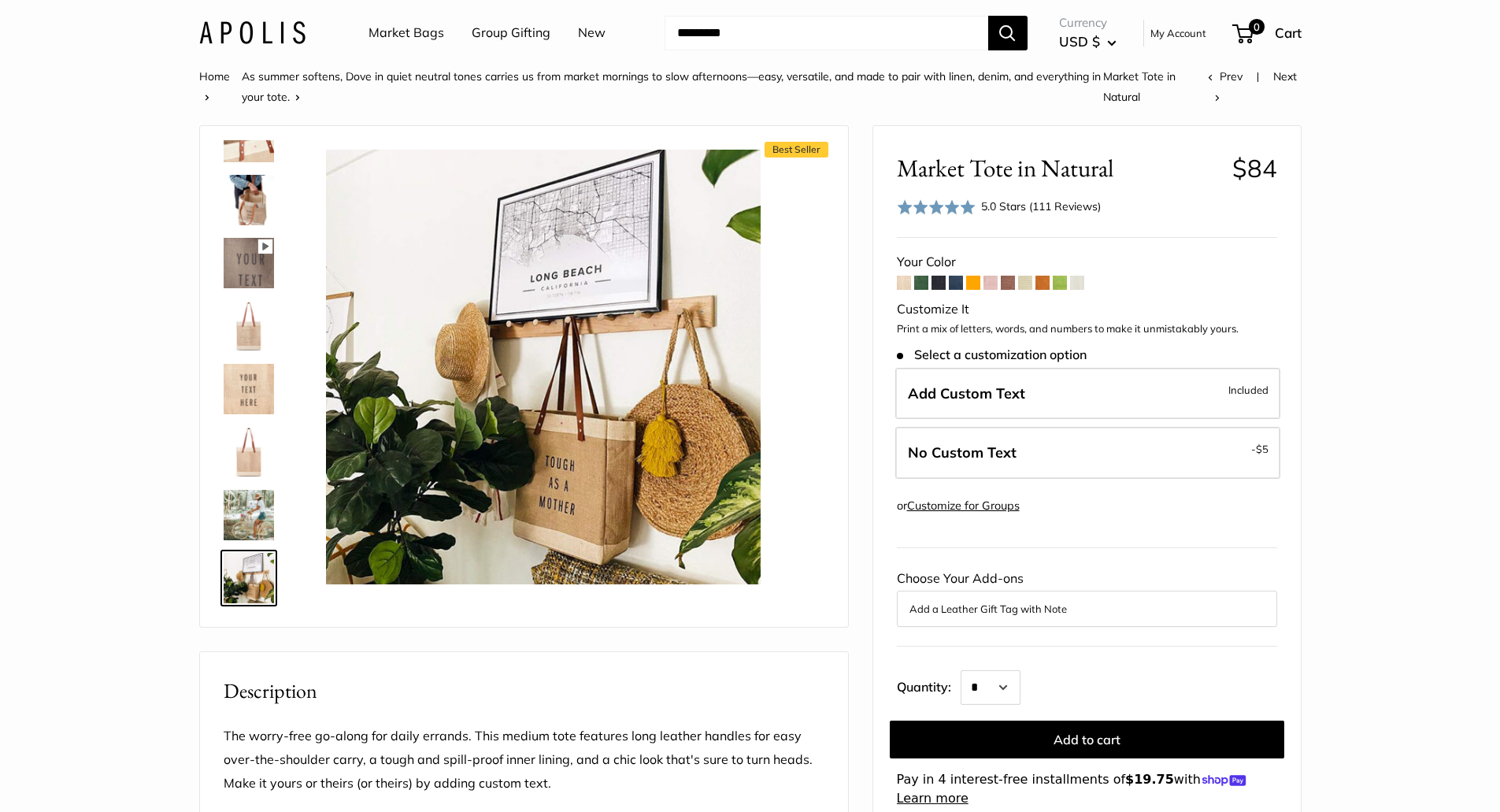
click at [274, 515] on img at bounding box center [248, 515] width 50 height 50
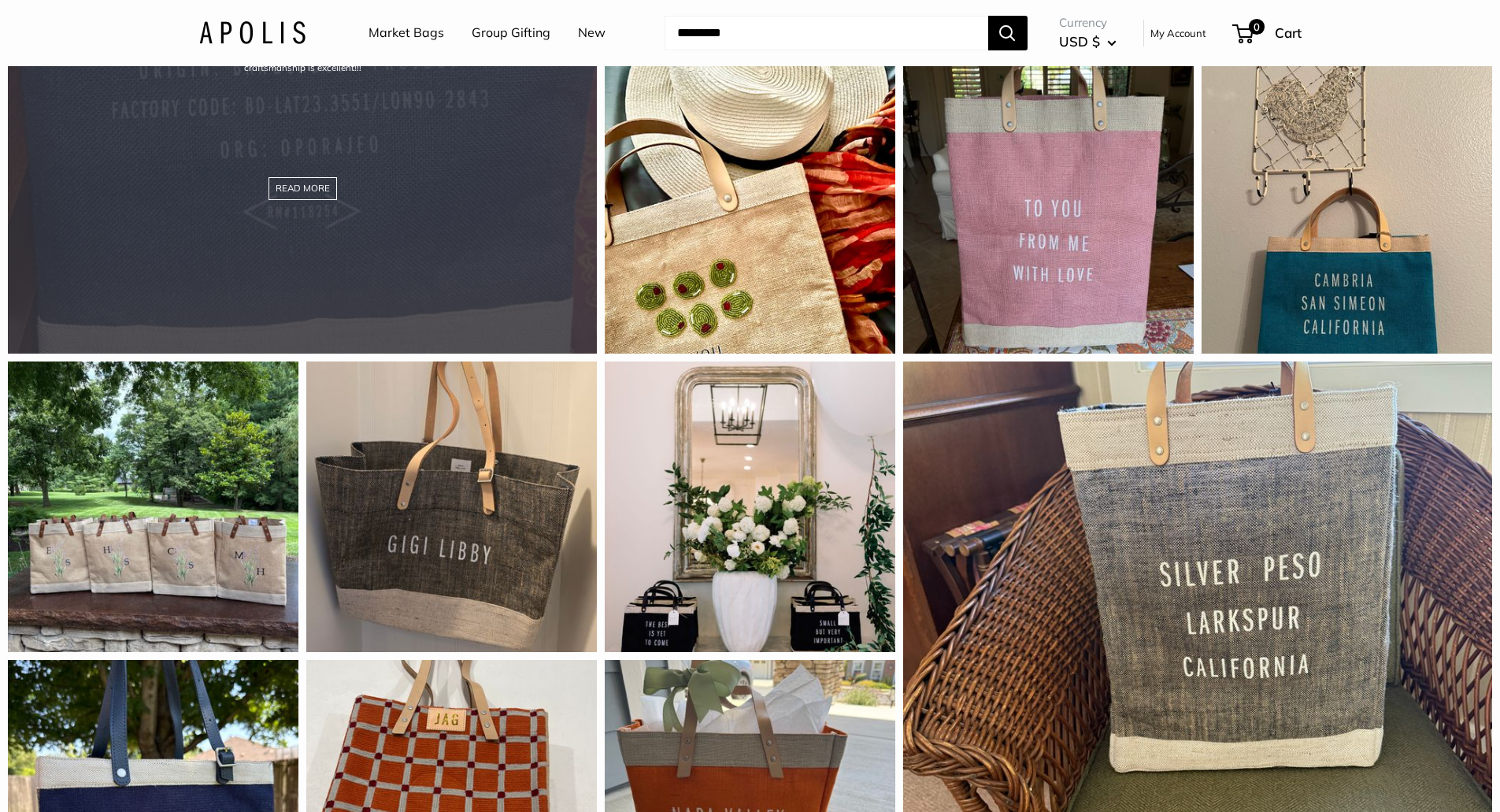
scroll to position [1653, 0]
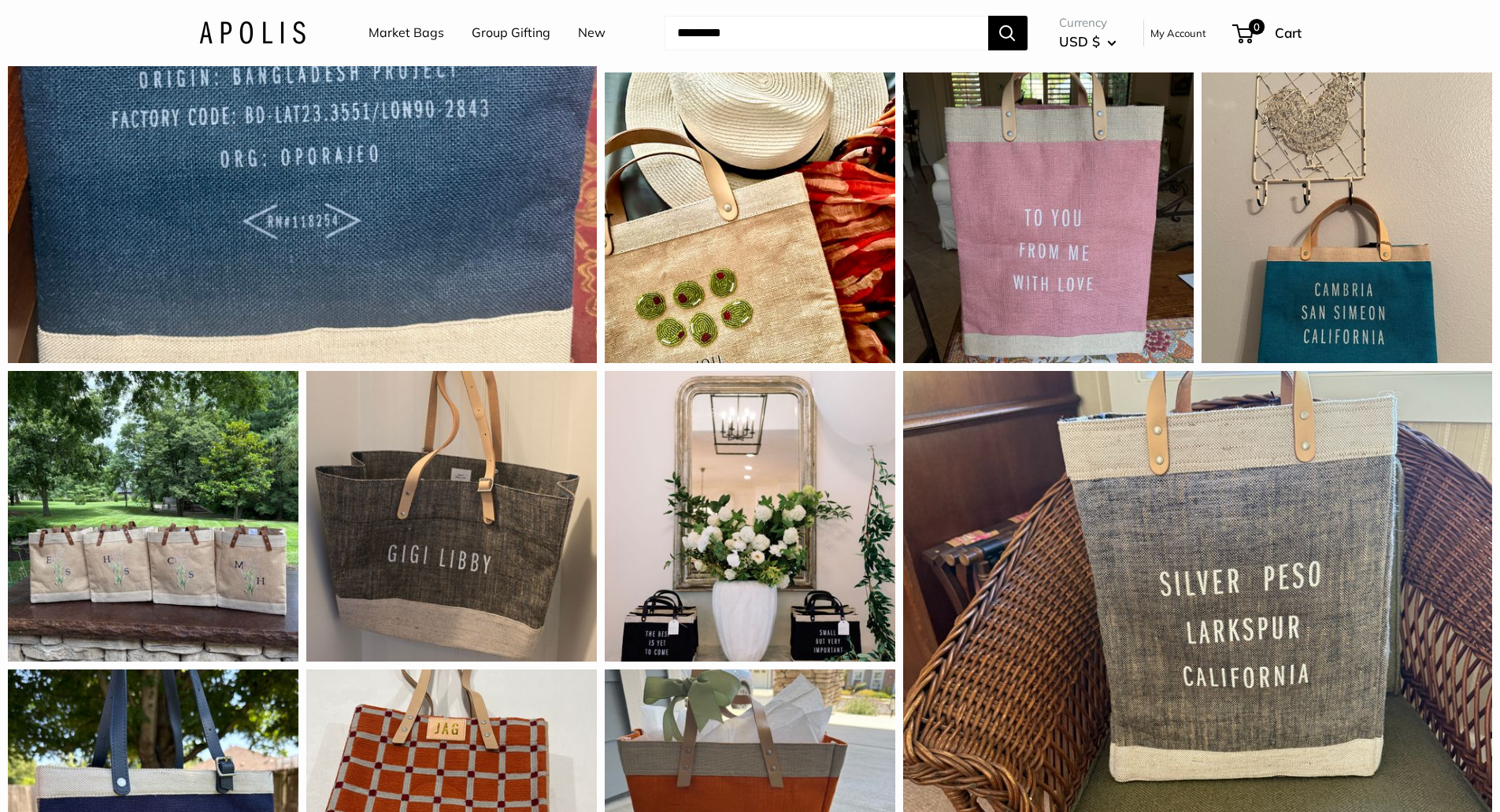
click at [374, 33] on link "Market Bags" at bounding box center [406, 33] width 76 height 24
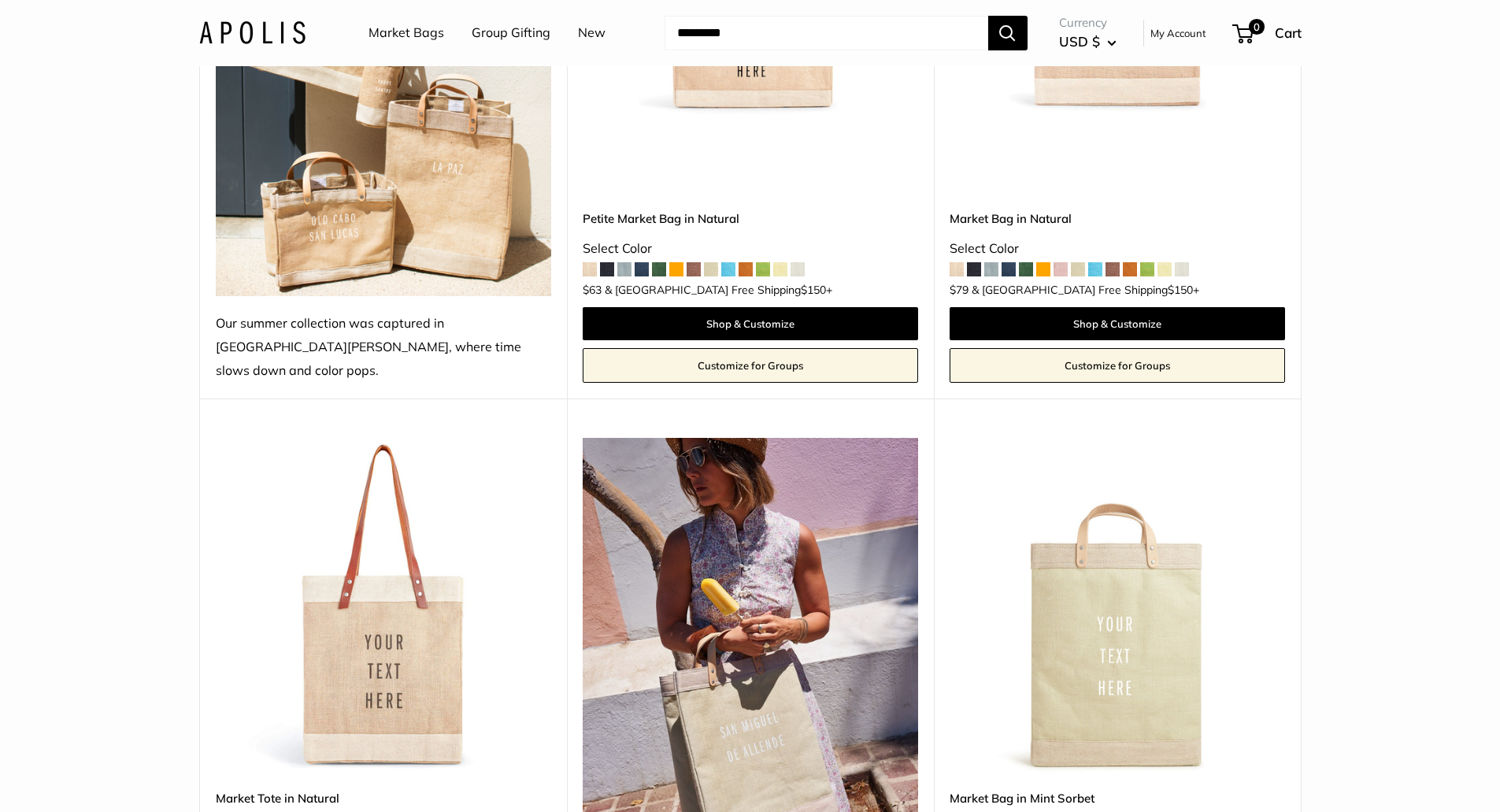
scroll to position [630, 0]
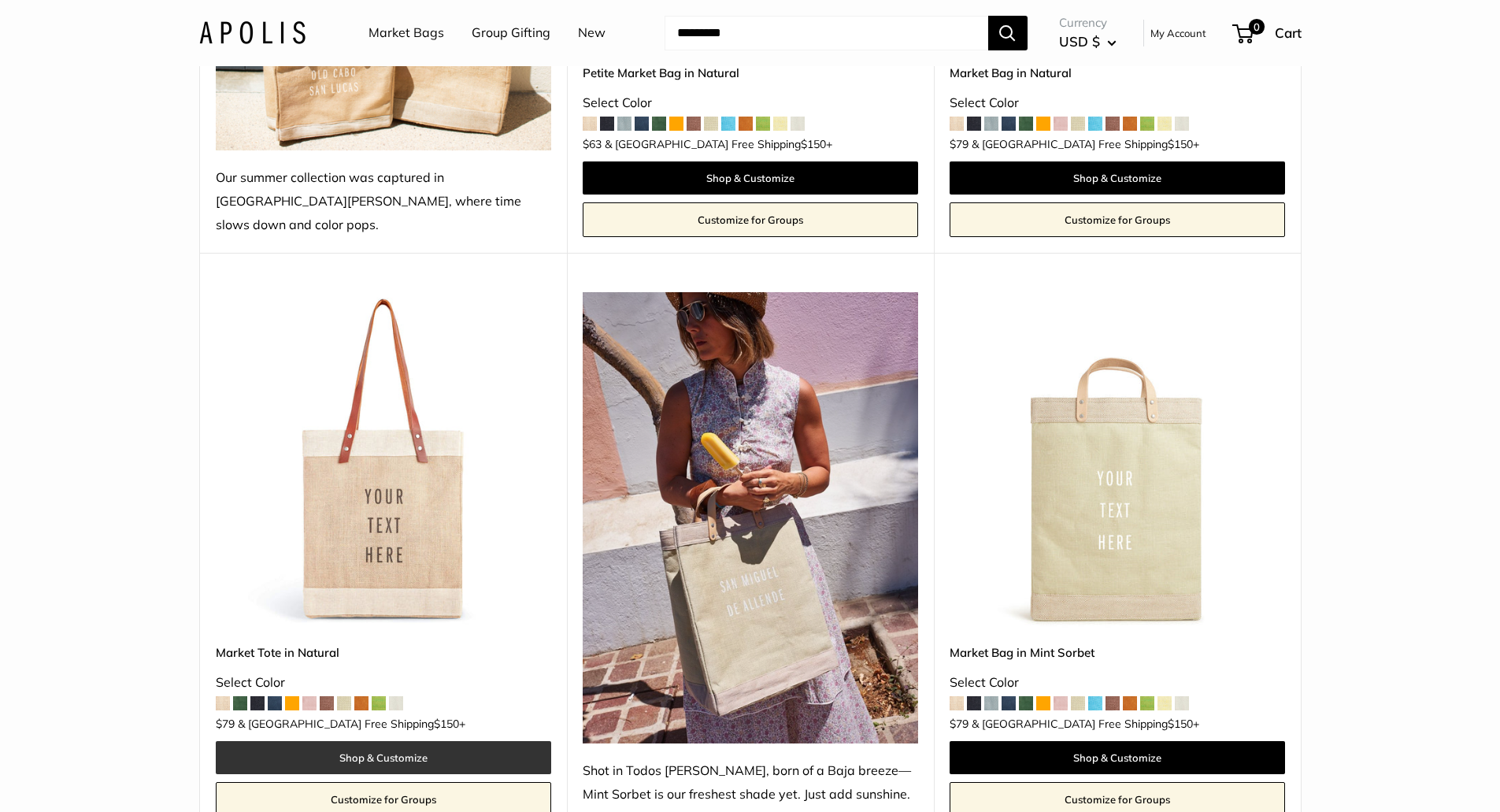
click at [404, 740] on link "Shop & Customize" at bounding box center [384, 757] width 336 height 33
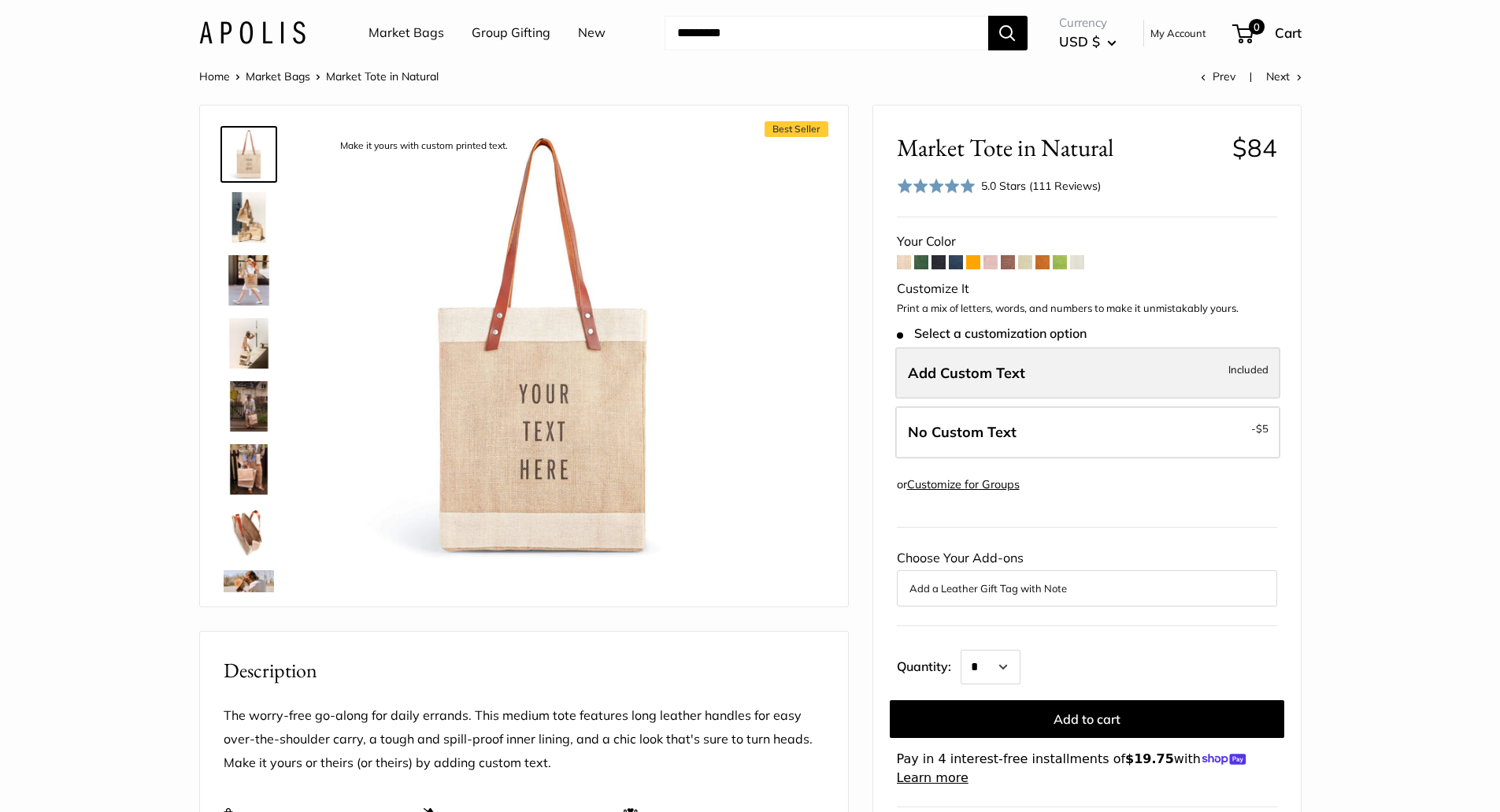
click at [1162, 369] on label "Add Custom Text Included" at bounding box center [1088, 372] width 385 height 52
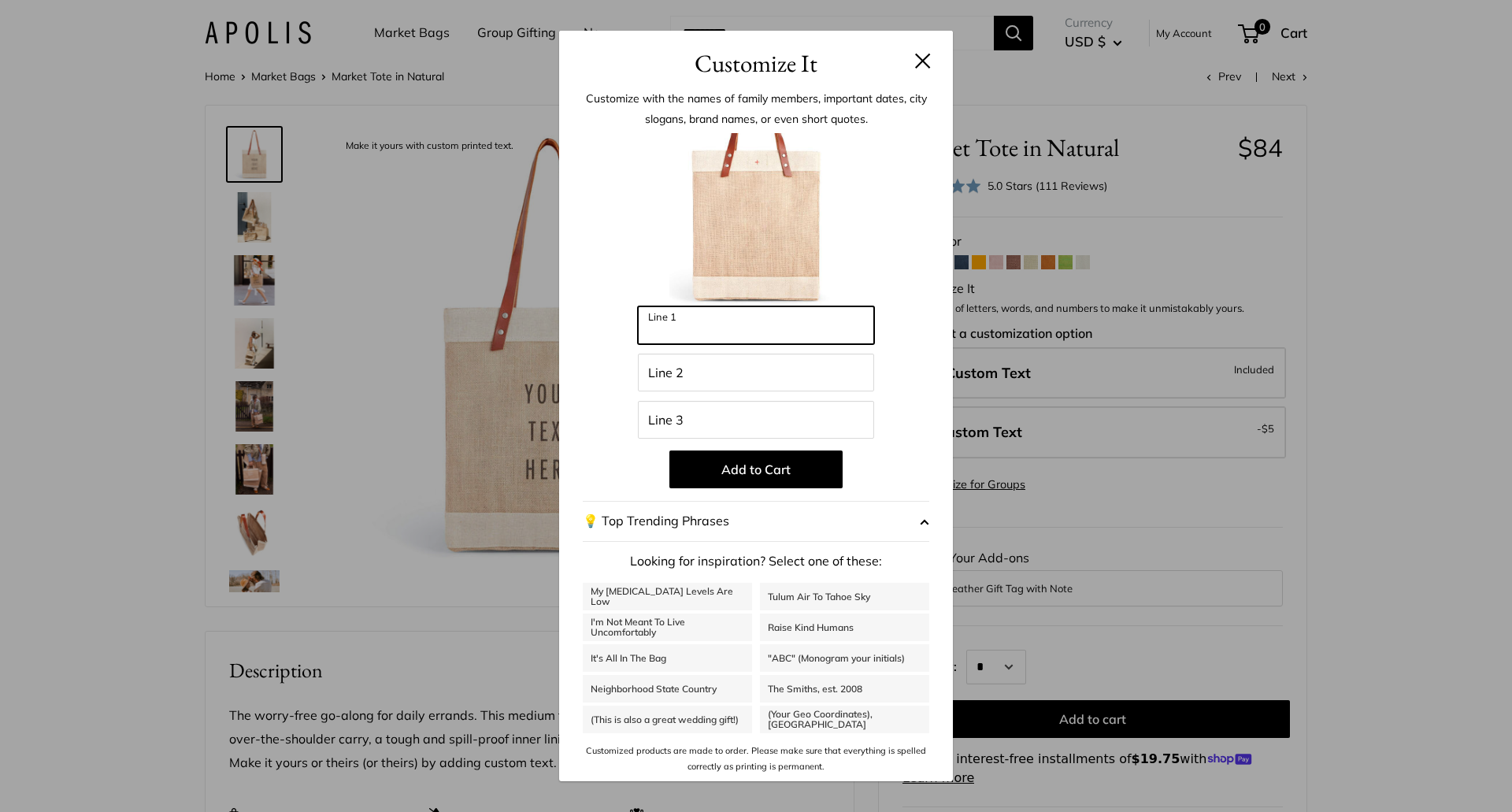
click at [685, 325] on input "Line 1" at bounding box center [755, 325] width 236 height 37
type input "*******"
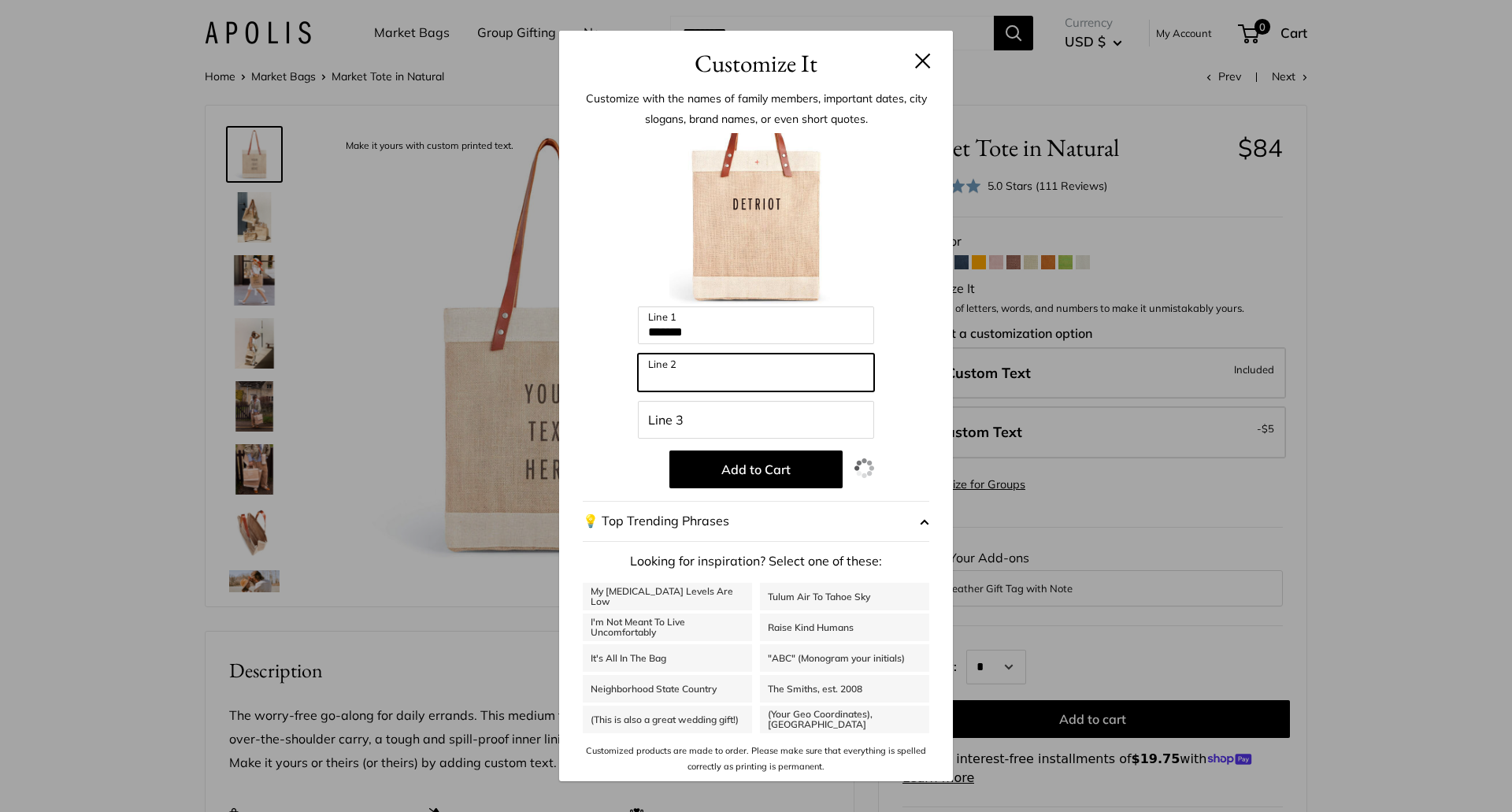
click at [714, 376] on input "Line 2" at bounding box center [755, 372] width 236 height 37
type input "**********"
click at [918, 61] on button at bounding box center [923, 60] width 15 height 15
